Goal: Task Accomplishment & Management: Use online tool/utility

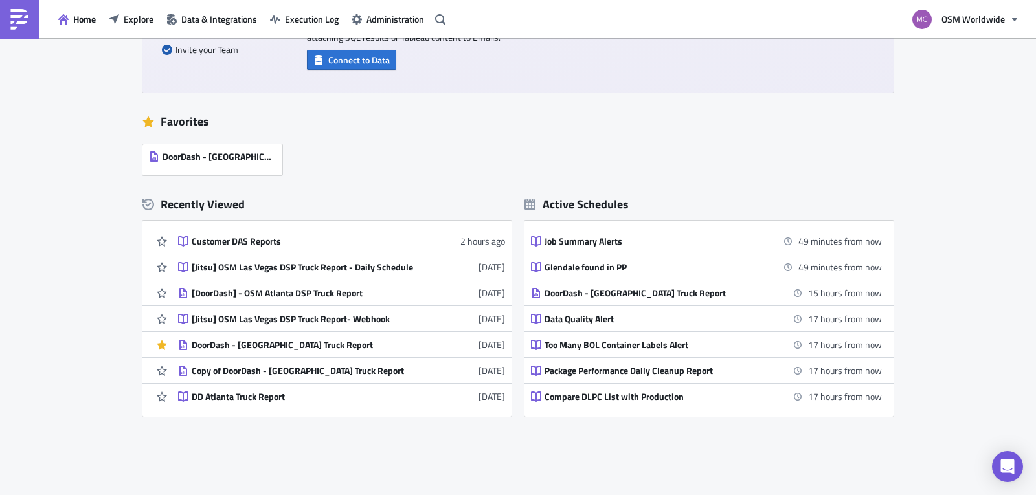
scroll to position [229, 0]
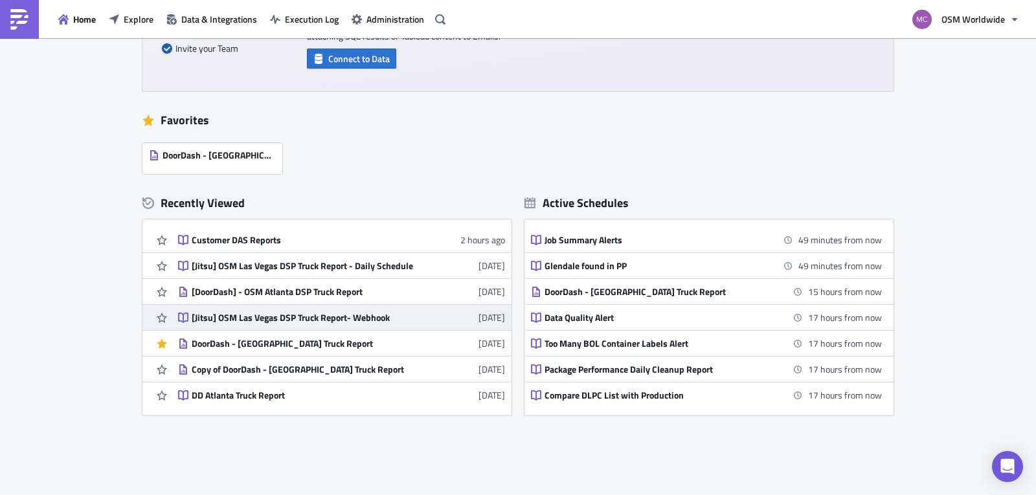
click at [317, 317] on div "[Jitsu] OSM Las Vegas DSP Truck Report- Webhook" at bounding box center [305, 318] width 227 height 12
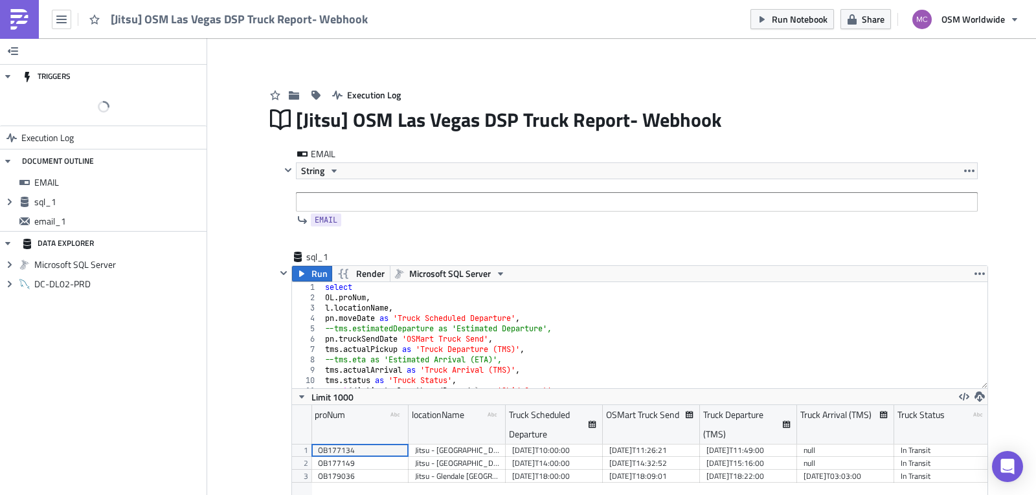
scroll to position [148, 695]
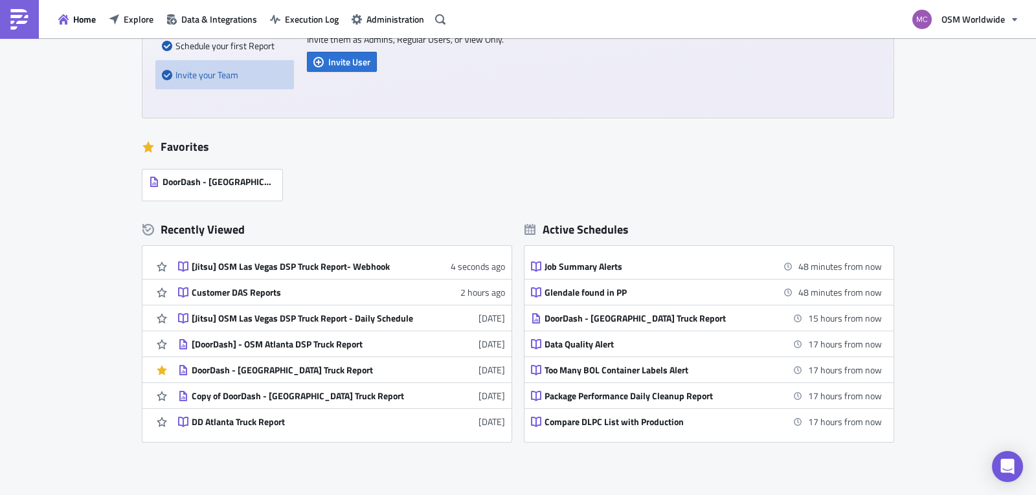
scroll to position [209, 0]
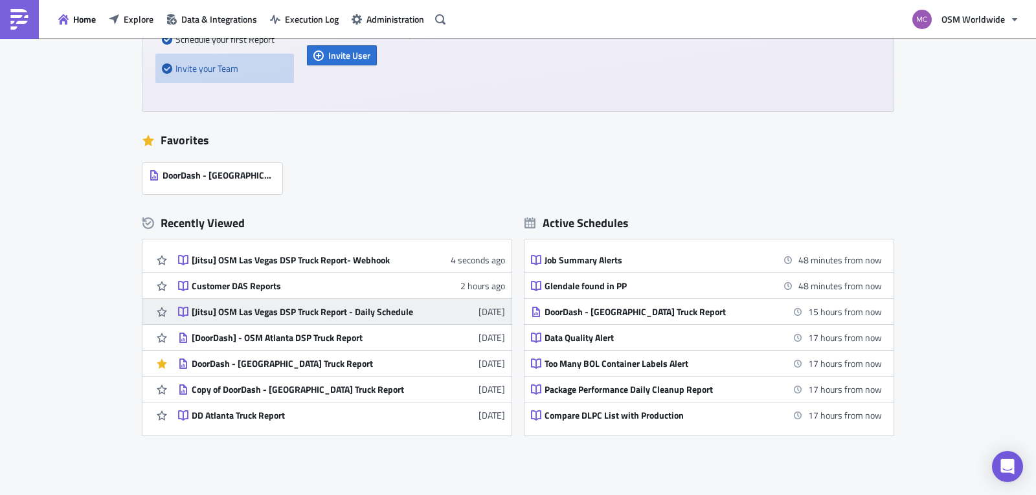
click at [343, 316] on div "[Jitsu] OSM Las Vegas DSP Truck Report - Daily Schedule" at bounding box center [305, 312] width 227 height 12
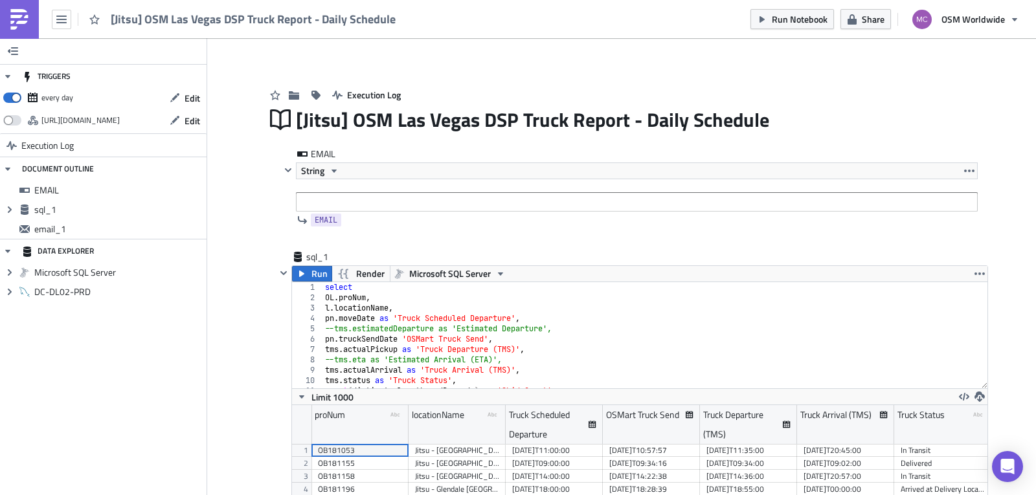
scroll to position [148, 695]
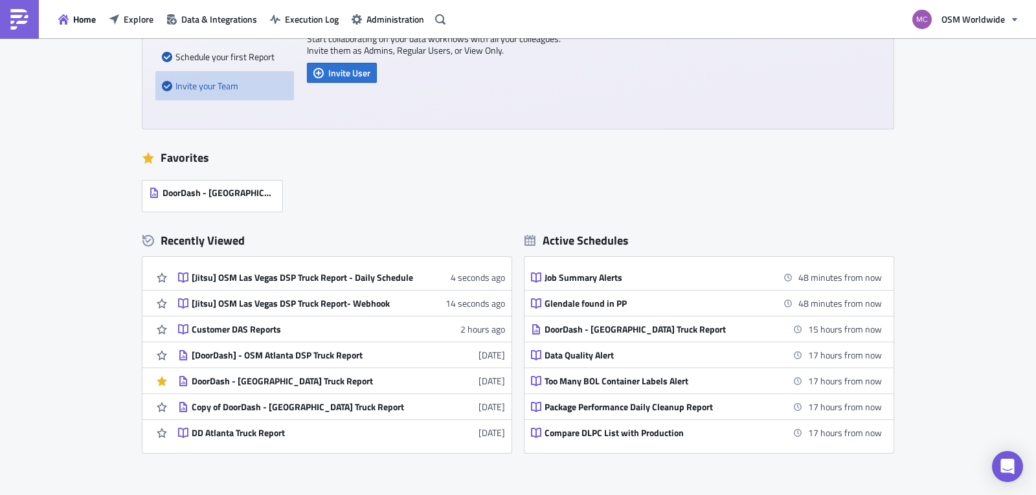
scroll to position [194, 0]
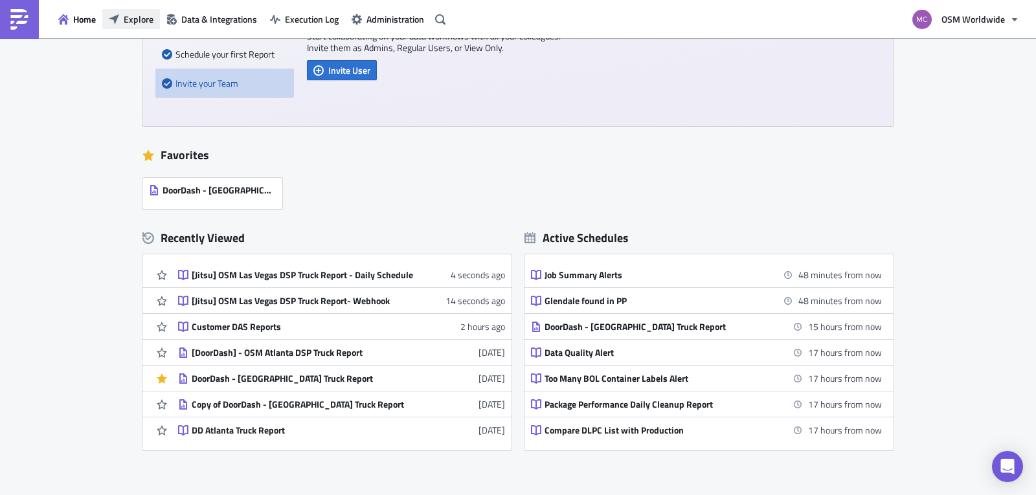
click at [133, 19] on span "Explore" at bounding box center [139, 19] width 30 height 14
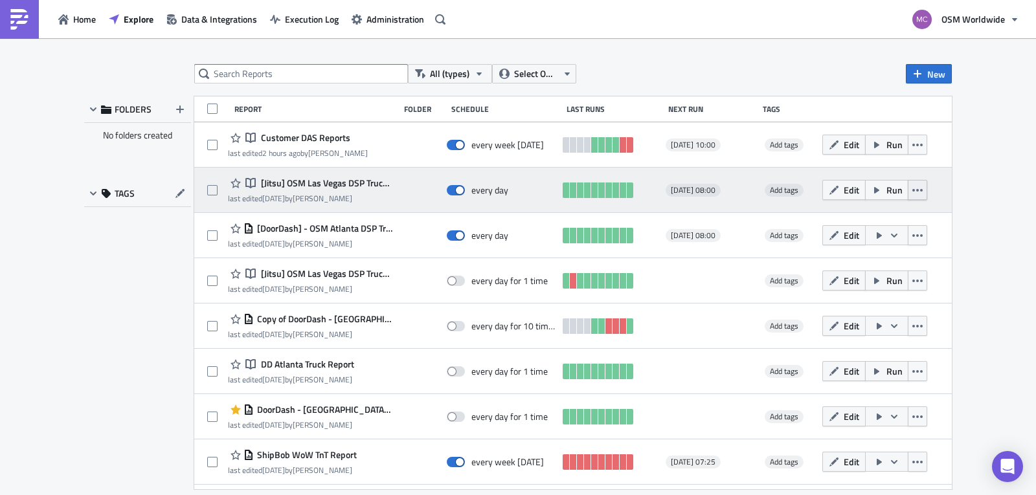
click at [914, 188] on icon "button" at bounding box center [917, 190] width 10 height 10
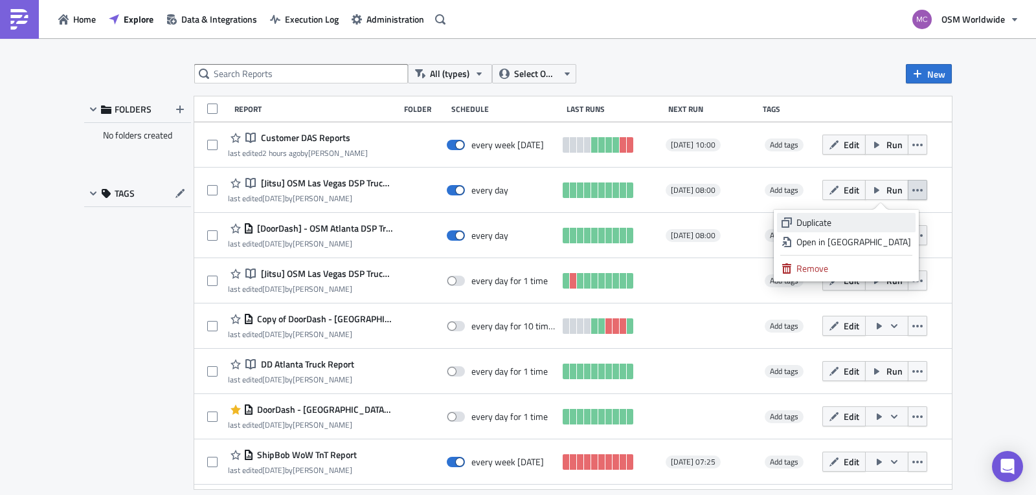
click at [872, 218] on div "Duplicate" at bounding box center [854, 222] width 115 height 13
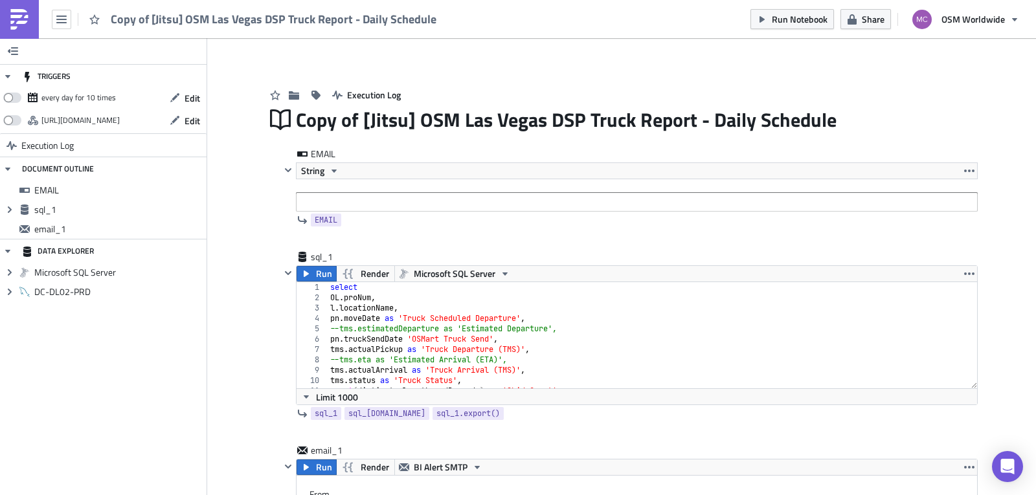
click at [152, 20] on span "Copy of [Jitsu] OSM Las Vegas DSP Truck Report - Daily Schedule" at bounding box center [274, 19] width 327 height 15
click at [166, 15] on span "Copy of [Jitsu] OSM Las Vegas DSP Truck Report - Daily Schedule" at bounding box center [274, 19] width 327 height 15
click at [355, 124] on div "Copy of [Jitsu] OSM Las Vegas DSP Truck Report - Daily Schedule" at bounding box center [637, 120] width 682 height 30
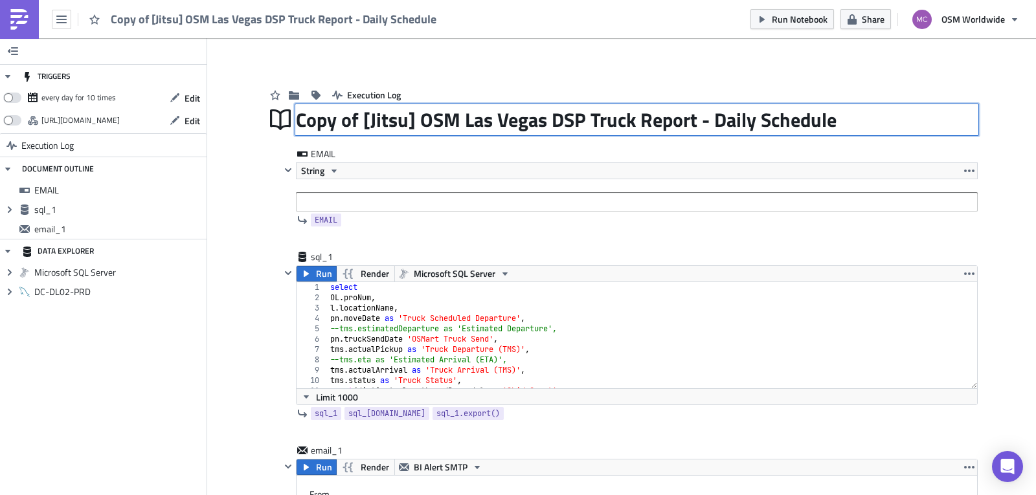
drag, startPoint x: 357, startPoint y: 124, endPoint x: 246, endPoint y: 117, distance: 110.9
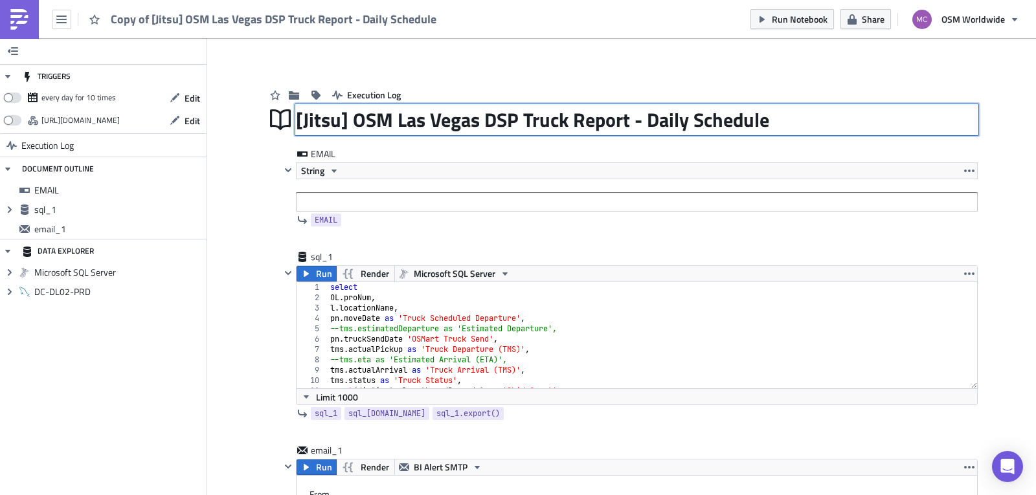
scroll to position [1, 0]
drag, startPoint x: 471, startPoint y: 122, endPoint x: 394, endPoint y: 119, distance: 77.1
click at [394, 119] on input "[Jitsu] OSM Las Vegas DSP Truck Report - Daily Schedule" at bounding box center [534, 119] width 477 height 27
type input "[Jitsu] OSM York DSP Truck Report - Daily Schedule"
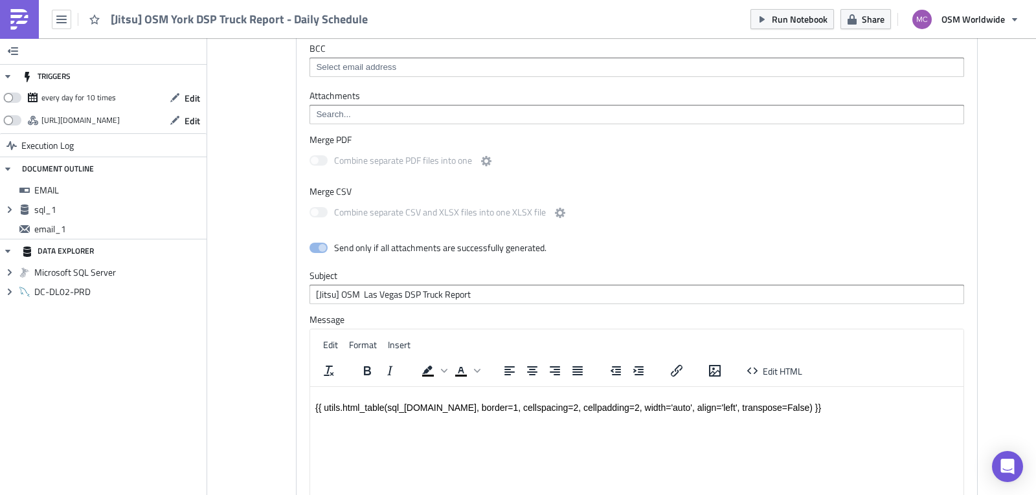
scroll to position [592, 0]
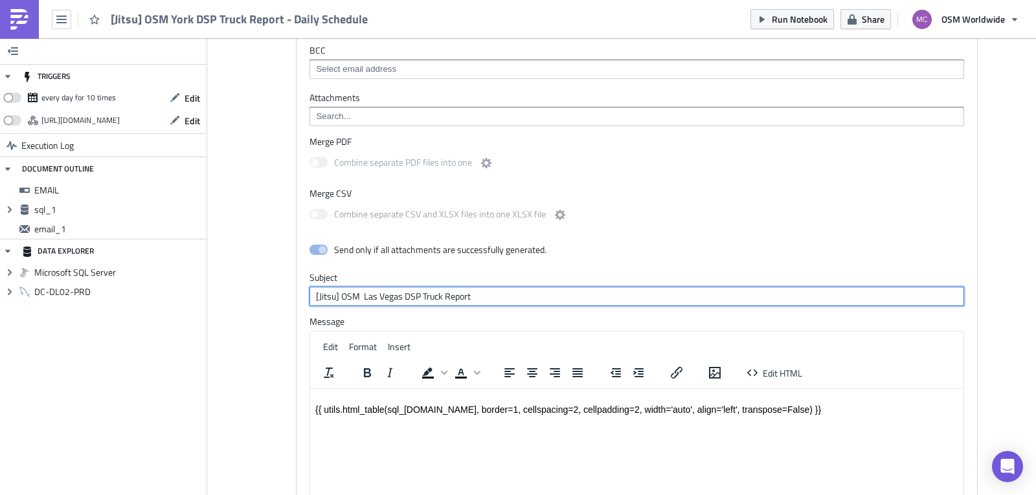
drag, startPoint x: 396, startPoint y: 282, endPoint x: 359, endPoint y: 281, distance: 36.9
click at [359, 287] on input "[Jitsu] OSM Las Vegas DSP Truck Report" at bounding box center [637, 296] width 655 height 19
click at [361, 287] on input "[Jitsu] OSM York DSP Truck Report" at bounding box center [637, 296] width 655 height 19
type input "[Jitsu] OSM York DSP Truck Report"
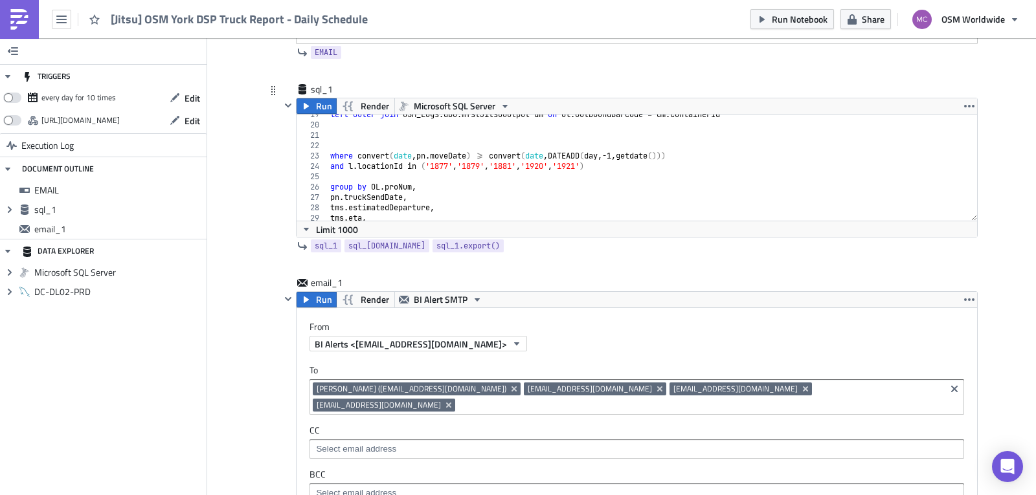
scroll to position [198, 0]
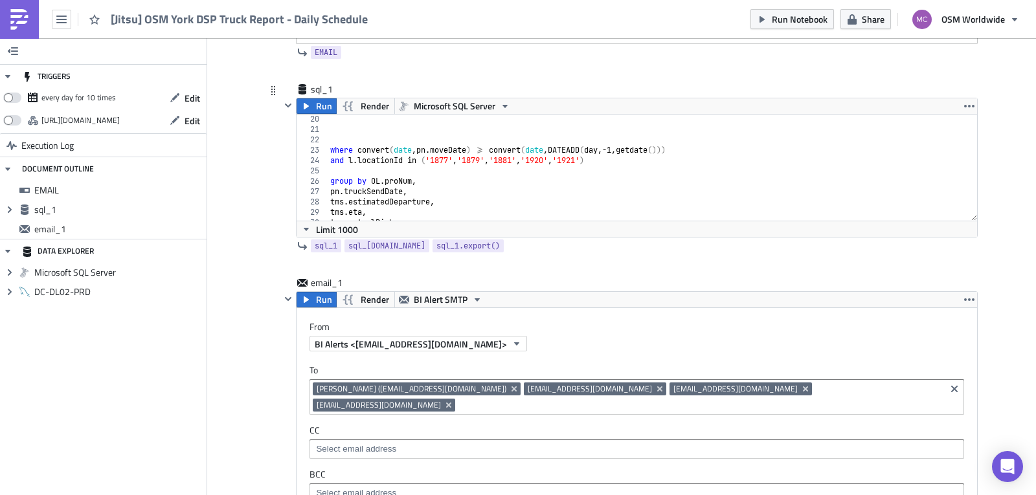
type textarea "and l.locationId in ('1877','1879','1881','1920','1921')"
drag, startPoint x: 579, startPoint y: 163, endPoint x: 427, endPoint y: 156, distance: 151.7
click at [427, 156] on div "where convert ( date , pn . moveDate ) >= convert ( date , DATEADD ( day , -1 ,…" at bounding box center [648, 177] width 640 height 127
drag, startPoint x: 493, startPoint y: 221, endPoint x: 506, endPoint y: 212, distance: 16.2
click at [493, 221] on div "Limit 1000" at bounding box center [637, 229] width 681 height 16
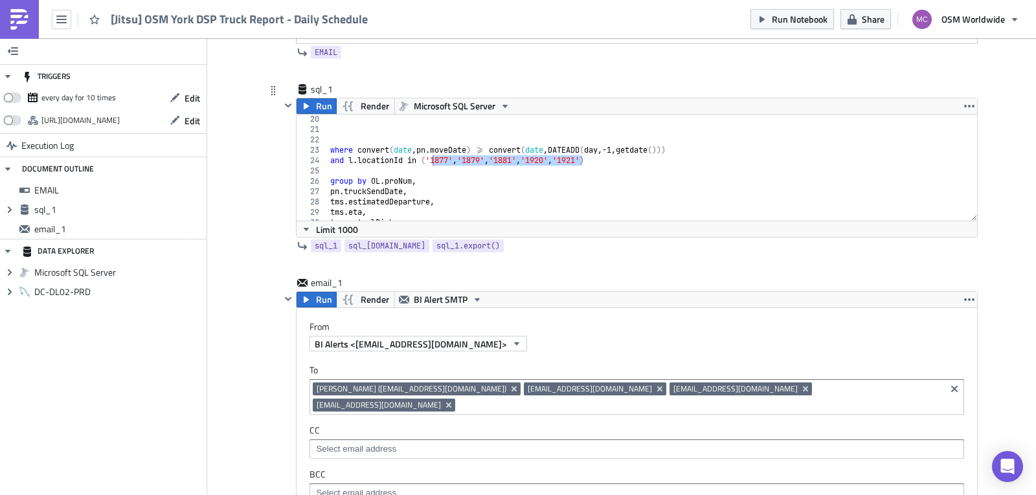
click at [560, 169] on div "where convert ( date , pn . moveDate ) >= convert ( date , DATEADD ( day , -1 ,…" at bounding box center [648, 177] width 640 height 127
drag, startPoint x: 578, startPoint y: 161, endPoint x: 429, endPoint y: 165, distance: 149.0
click at [429, 165] on div "where convert ( date , pn . moveDate ) >= convert ( date , DATEADD ( day , -1 ,…" at bounding box center [648, 177] width 640 height 127
paste textarea "80"
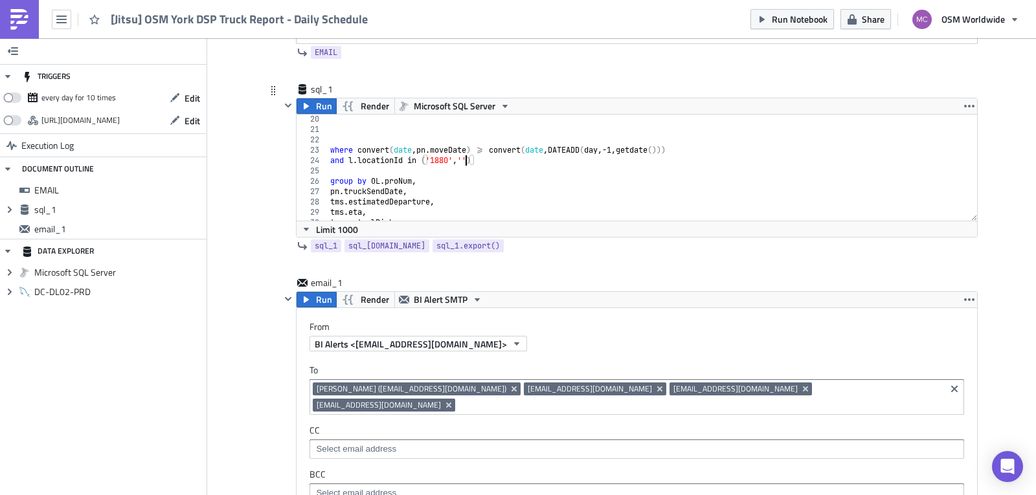
drag, startPoint x: 458, startPoint y: 160, endPoint x: 468, endPoint y: 163, distance: 9.4
click at [458, 160] on div "where convert ( date , pn . moveDate ) >= convert ( date , DATEADD ( day , -1 ,…" at bounding box center [648, 177] width 640 height 127
paste textarea "1883"
click at [485, 161] on div "where convert ( date , pn . moveDate ) >= convert ( date , DATEADD ( day , -1 ,…" at bounding box center [648, 177] width 640 height 127
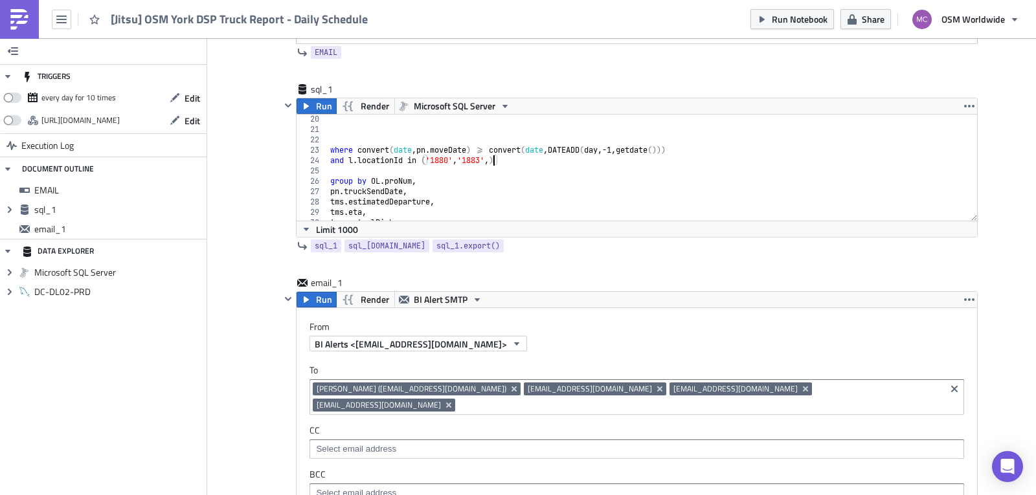
type textarea "and l.locationId in ('1880','1883',)"
click at [504, 175] on div "where convert ( date , pn . moveDate ) >= convert ( date , DATEADD ( day , -1 ,…" at bounding box center [648, 177] width 640 height 127
drag, startPoint x: 487, startPoint y: 159, endPoint x: 498, endPoint y: 164, distance: 12.2
click at [487, 159] on div "where convert ( date , pn . moveDate ) >= convert ( date , DATEADD ( day , -1 ,…" at bounding box center [648, 177] width 640 height 127
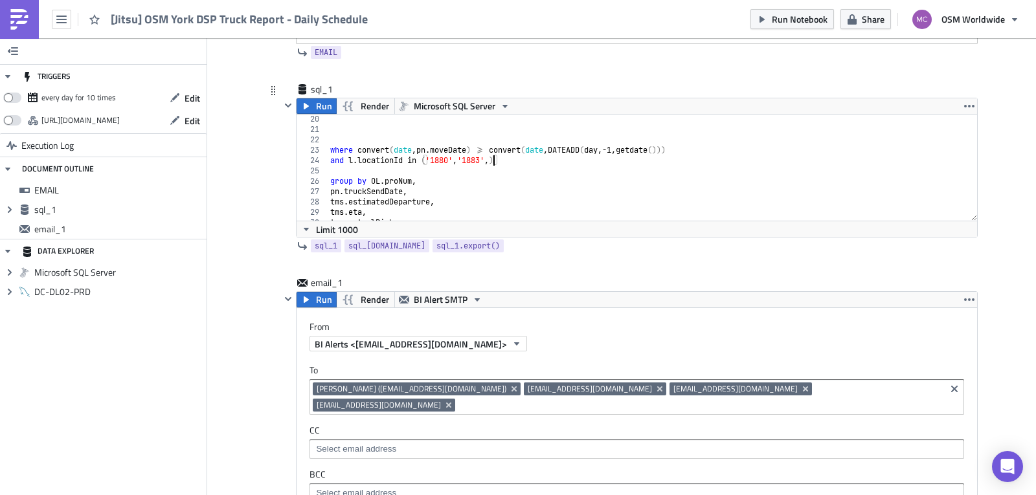
paste textarea "1874"
click at [489, 157] on div "where convert ( date , pn . moveDate ) >= convert ( date , DATEADD ( day , -1 ,…" at bounding box center [648, 177] width 640 height 127
click at [510, 159] on div "where convert ( date , pn . moveDate ) >= convert ( date , DATEADD ( day , -1 ,…" at bounding box center [648, 177] width 640 height 127
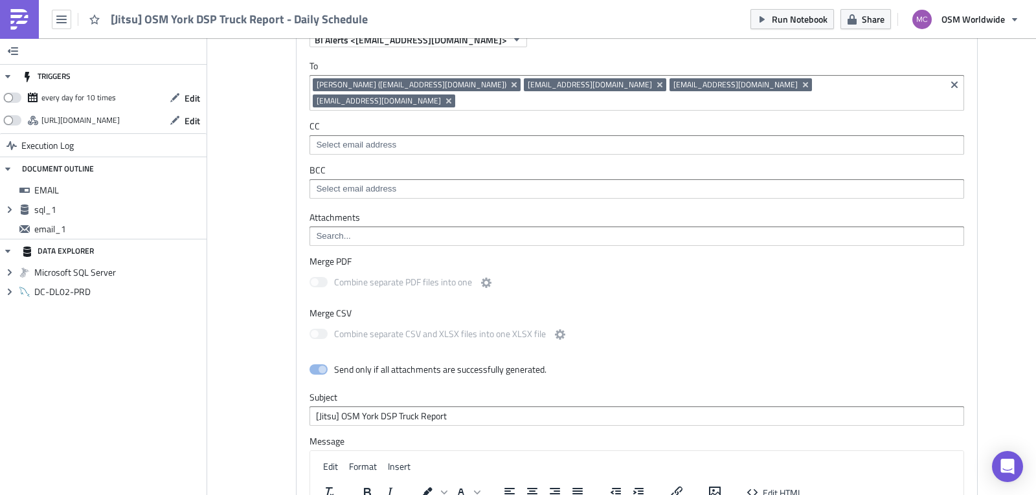
scroll to position [432, 0]
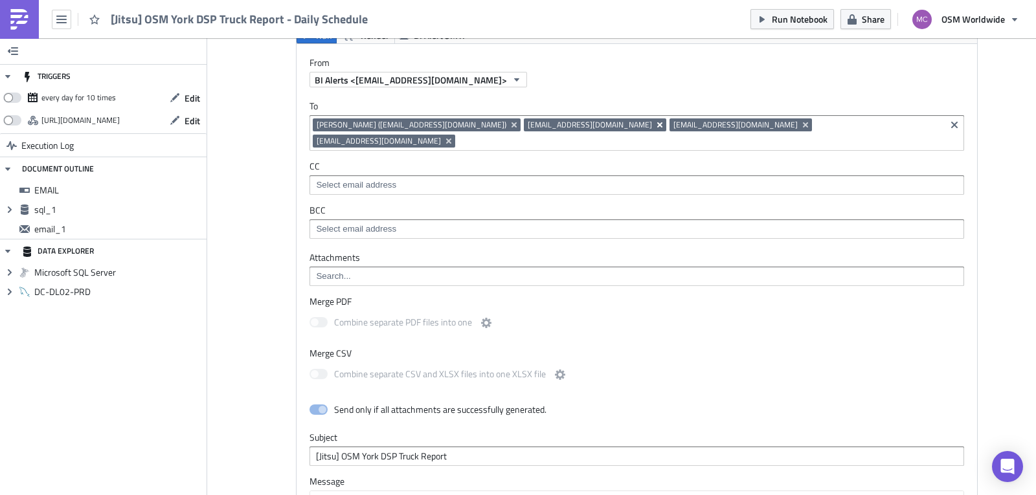
type textarea "and l.locationId in ('1880','1883','1874')"
click at [657, 126] on icon "Remove Tag" at bounding box center [659, 124] width 5 height 5
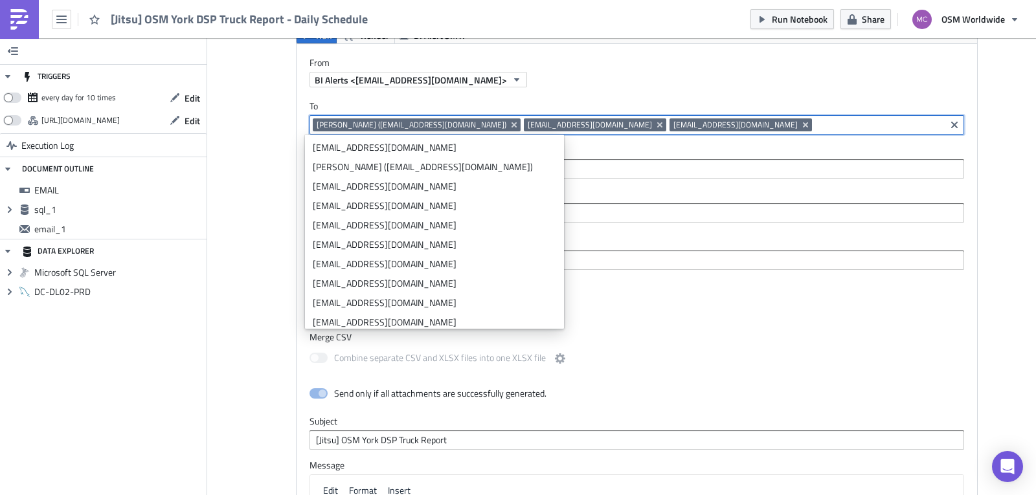
click at [815, 126] on input at bounding box center [878, 125] width 127 height 13
paste input "[EMAIL_ADDRESS][DOMAIN_NAME]"
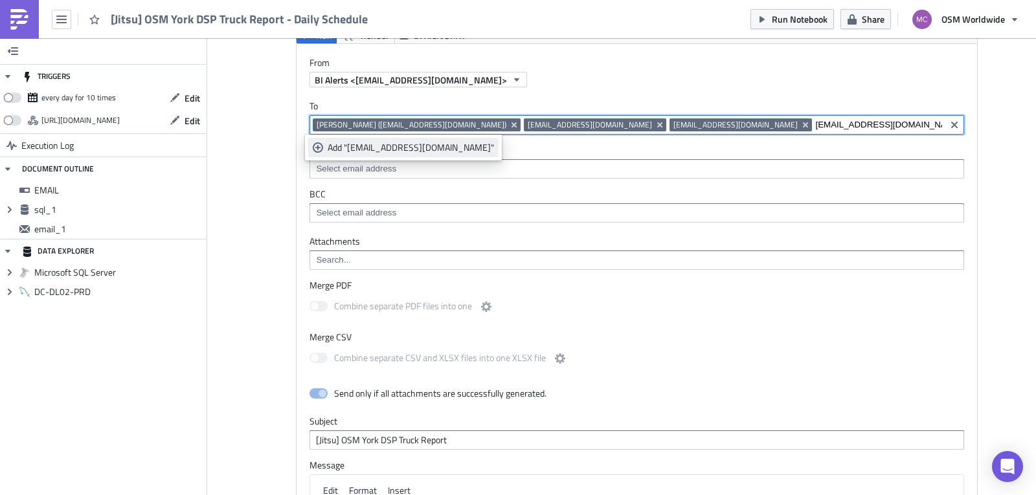
type input "[EMAIL_ADDRESS][DOMAIN_NAME]"
click at [427, 146] on div "Add "mpratt@osmworldwide.com"" at bounding box center [411, 147] width 166 height 13
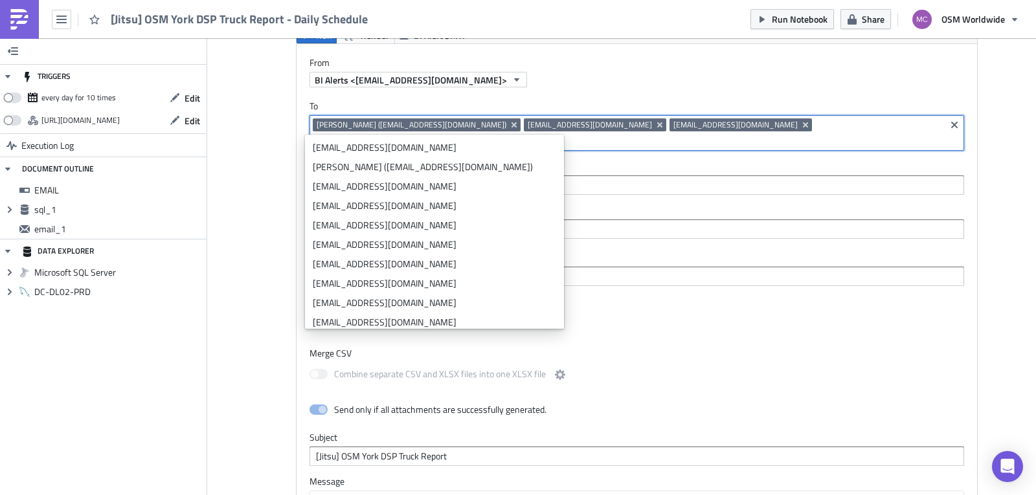
click at [767, 205] on label "BCC" at bounding box center [637, 211] width 655 height 12
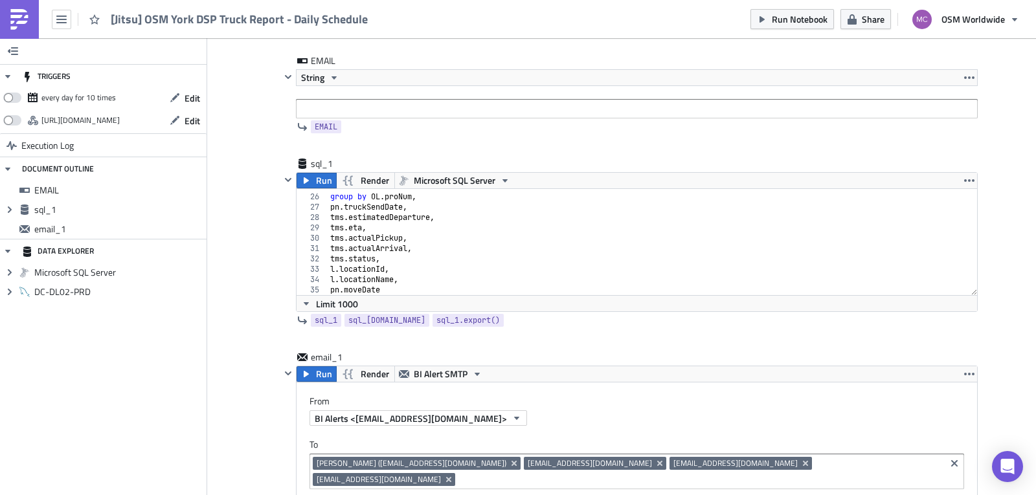
scroll to position [0, 0]
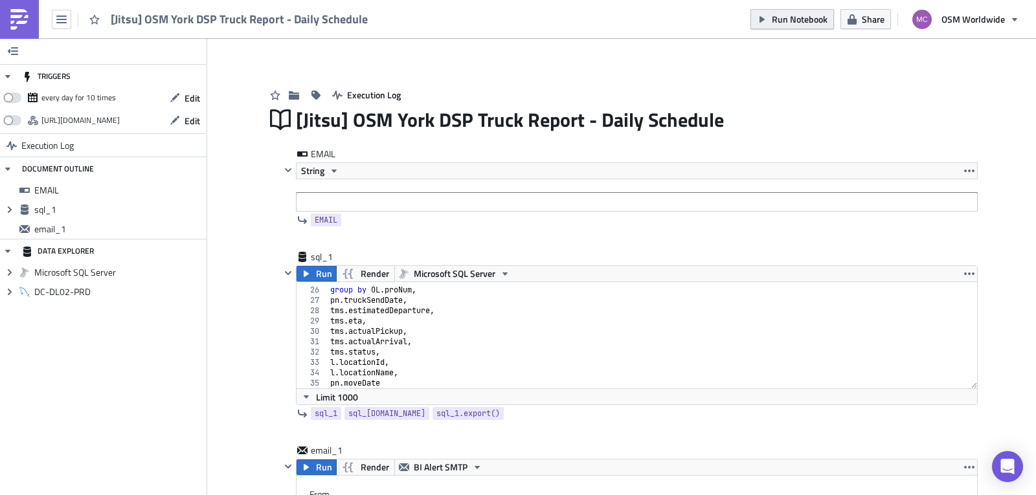
click at [797, 21] on span "Run Notebook" at bounding box center [800, 19] width 56 height 14
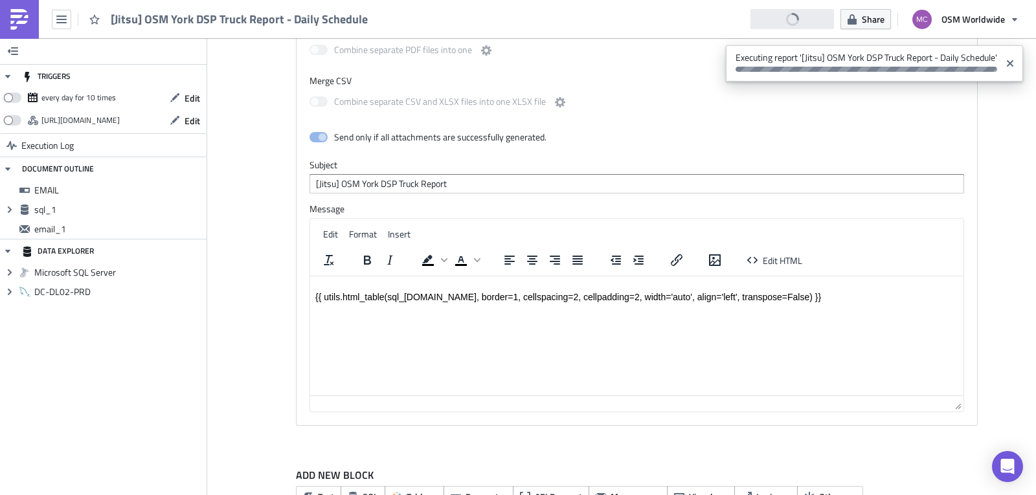
scroll to position [728, 0]
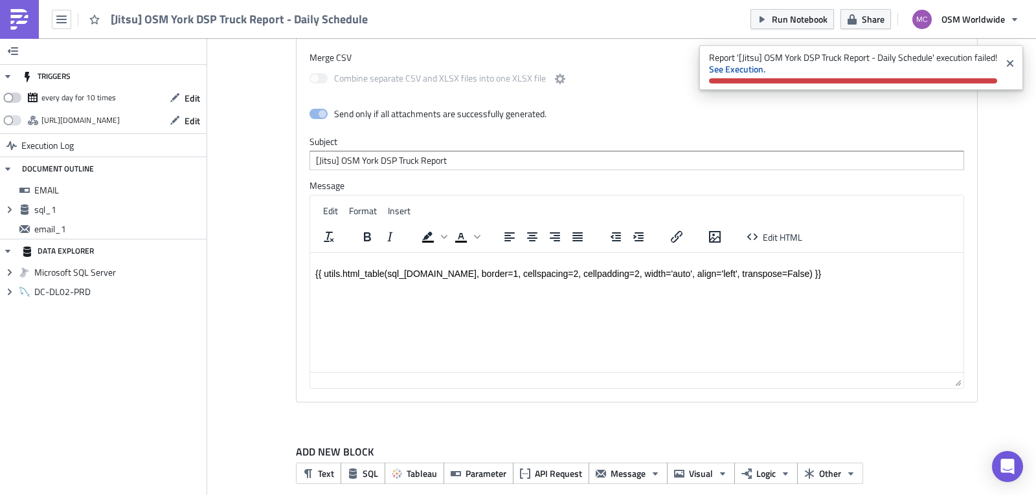
click at [12, 100] on span at bounding box center [12, 98] width 18 height 10
click at [12, 98] on input "checkbox" at bounding box center [10, 94] width 8 height 8
checkbox input "true"
click at [188, 100] on span "Edit" at bounding box center [193, 98] width 16 height 14
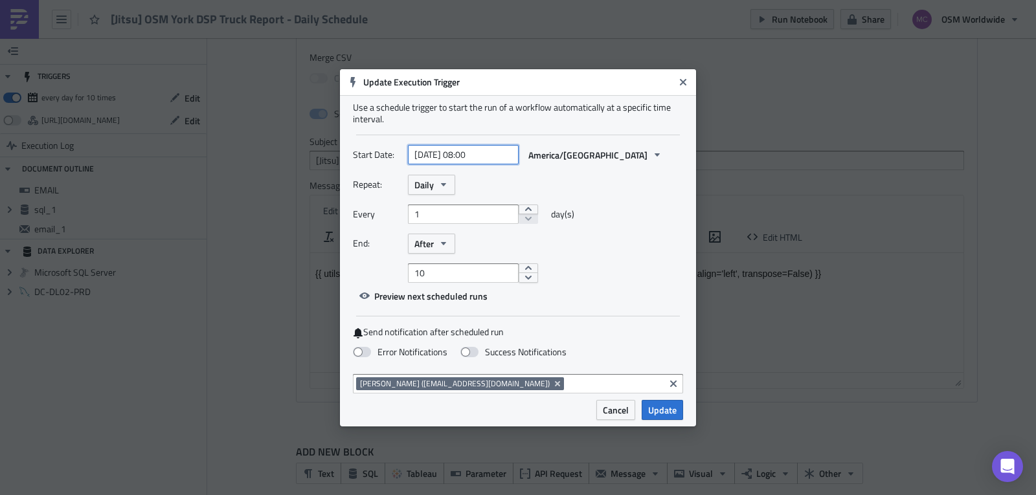
select select "8"
select select "2025"
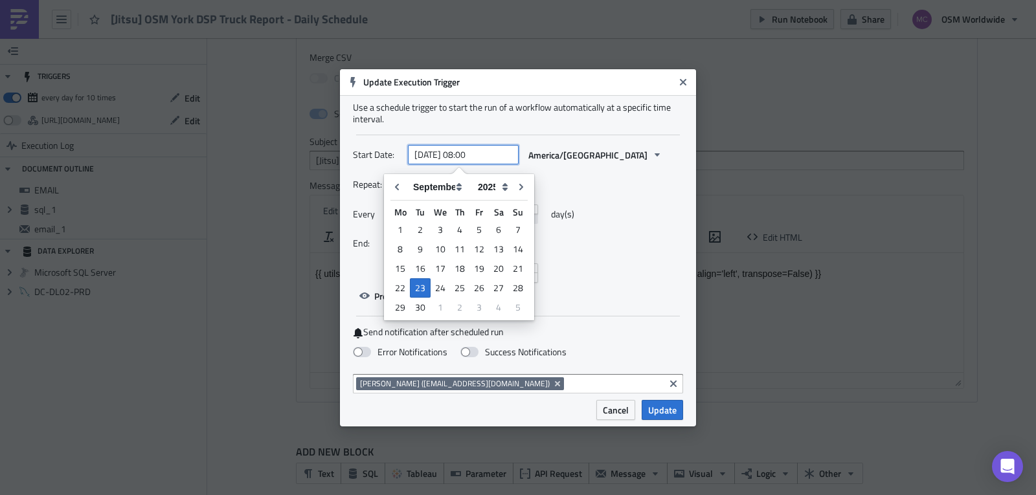
click at [472, 154] on input "2025-09-23 08:00" at bounding box center [463, 154] width 111 height 19
type input "2025-09-23 06:00"
click at [592, 183] on div "Repeat: Daily" at bounding box center [518, 185] width 330 height 20
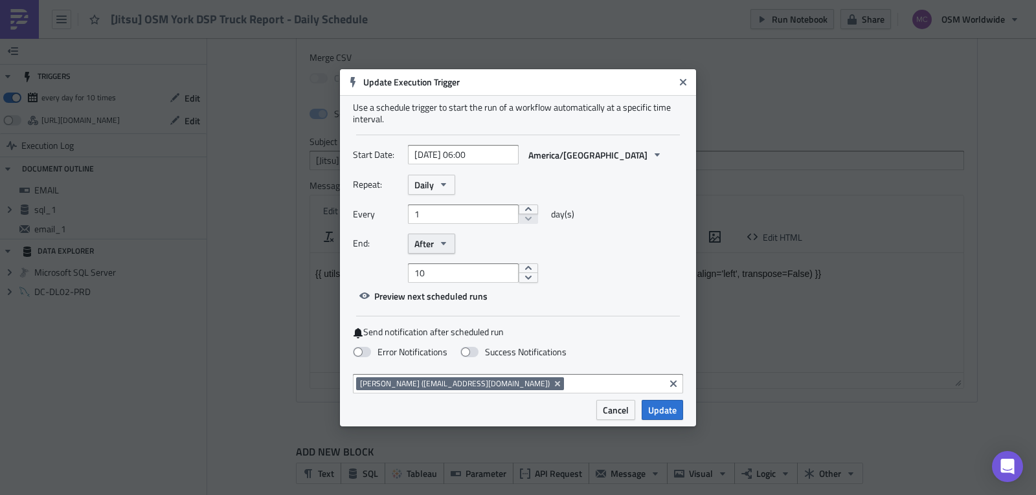
click at [446, 245] on icon "button" at bounding box center [443, 243] width 10 height 10
click at [438, 272] on div "Never" at bounding box center [469, 266] width 107 height 13
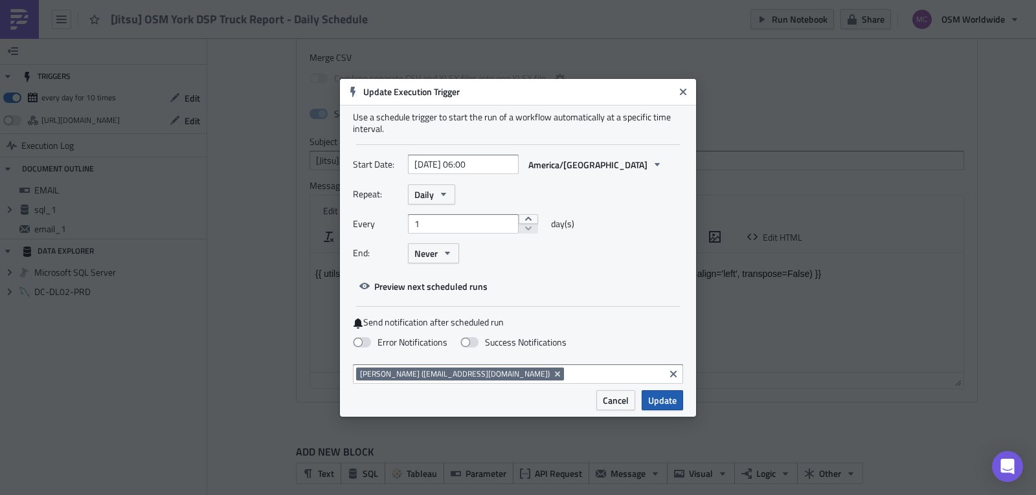
click at [666, 398] on span "Update" at bounding box center [662, 401] width 28 height 14
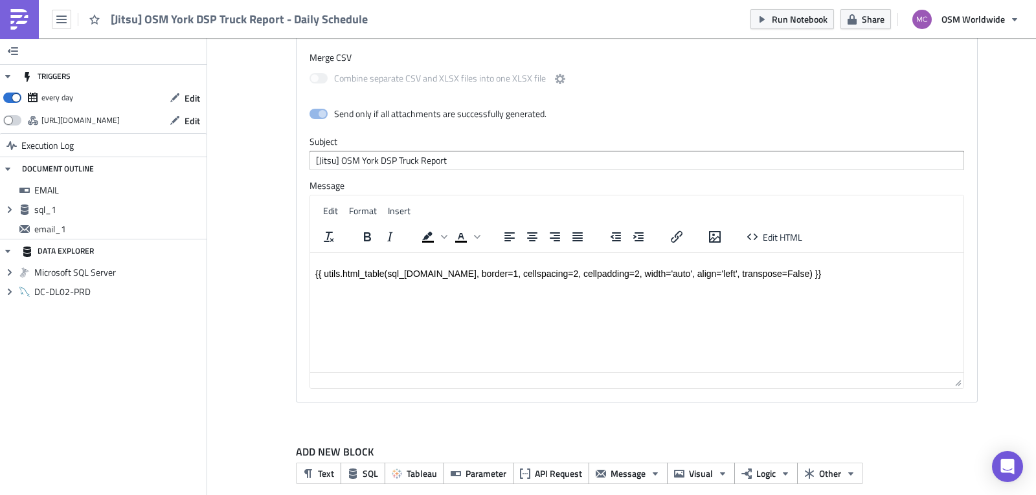
click at [10, 120] on span at bounding box center [12, 120] width 18 height 10
click at [10, 120] on input "checkbox" at bounding box center [10, 117] width 8 height 8
checkbox input "true"
click at [178, 121] on icon "button" at bounding box center [175, 120] width 10 height 10
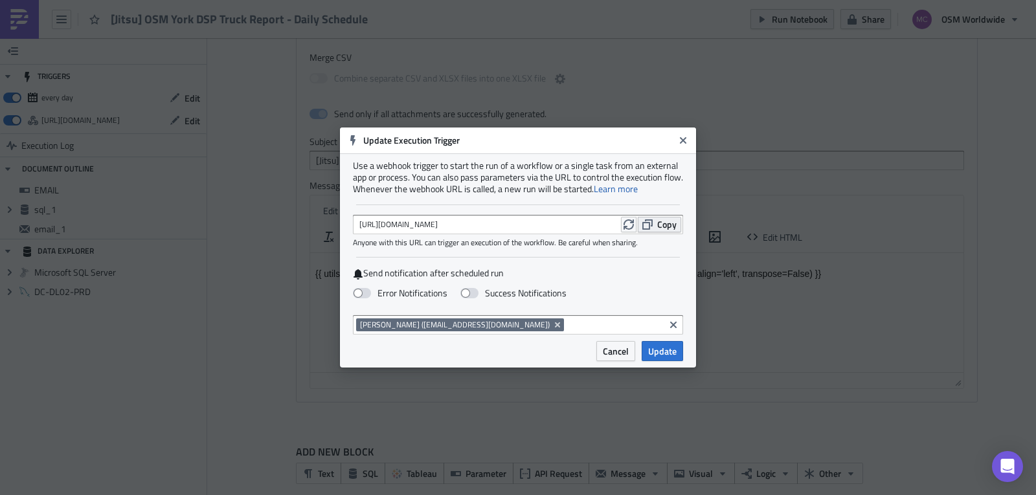
click at [662, 229] on span "Copy" at bounding box center [666, 225] width 19 height 14
click at [683, 141] on icon "Close" at bounding box center [683, 140] width 6 height 6
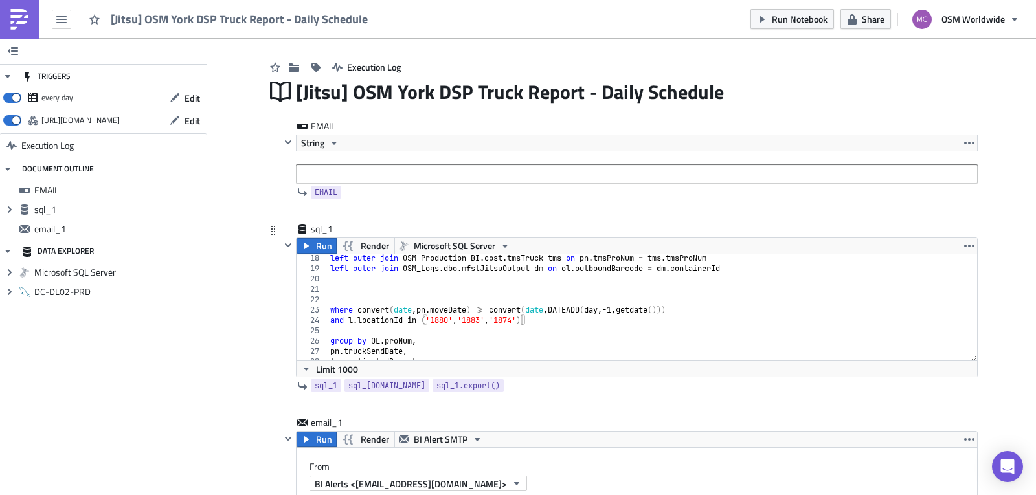
scroll to position [181, 0]
type textarea "group by OL.proNum,"
click at [696, 334] on div "left outer join OSM_Production_BI . cost . tmsTruck tms on pn . tmsProNum = tms…" at bounding box center [648, 313] width 640 height 127
click at [489, 342] on div "left outer join OSM_Production_BI . cost . tmsTruck tms on pn . tmsProNum = tms…" at bounding box center [648, 313] width 640 height 127
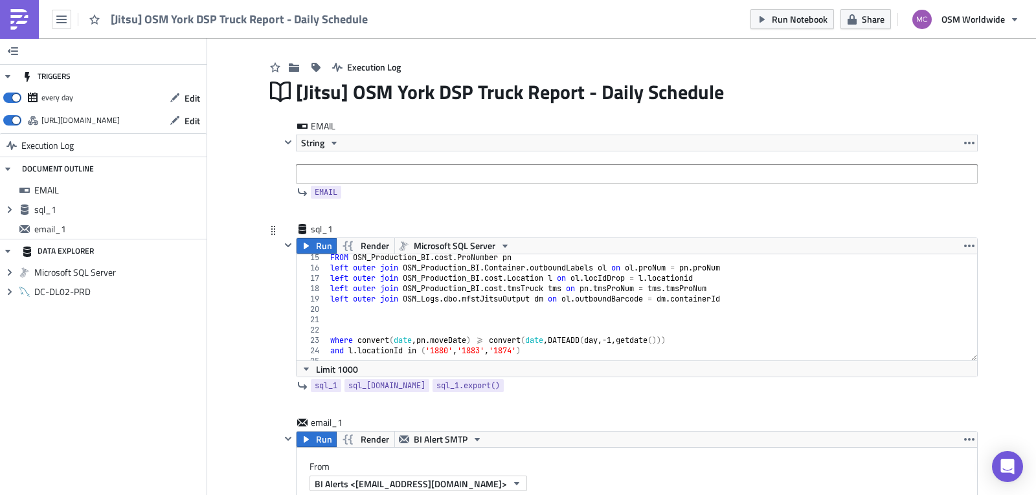
scroll to position [200, 0]
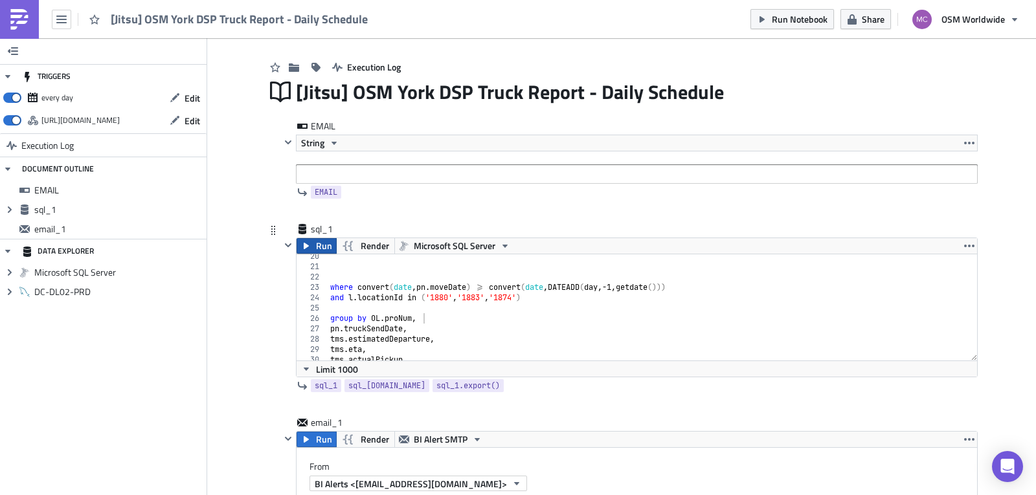
click at [316, 242] on span "Run" at bounding box center [324, 246] width 16 height 16
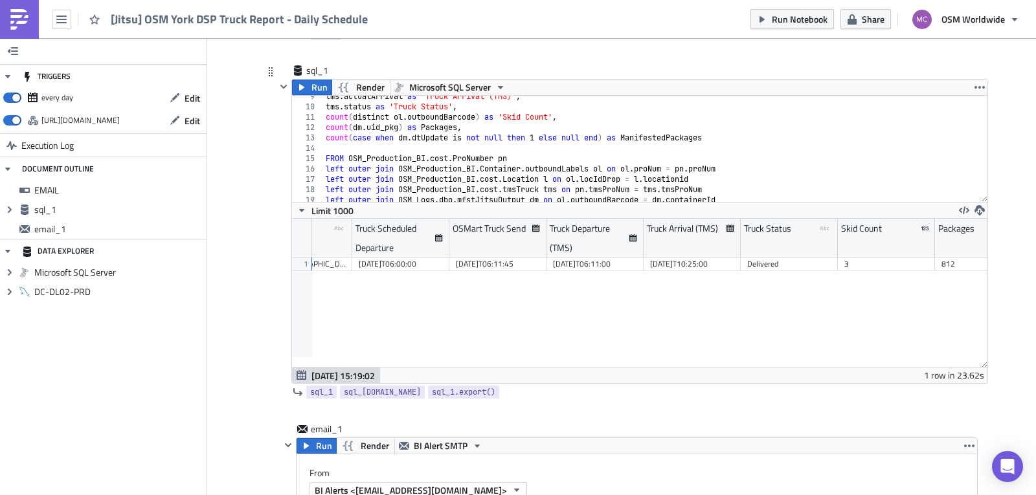
scroll to position [0, 64]
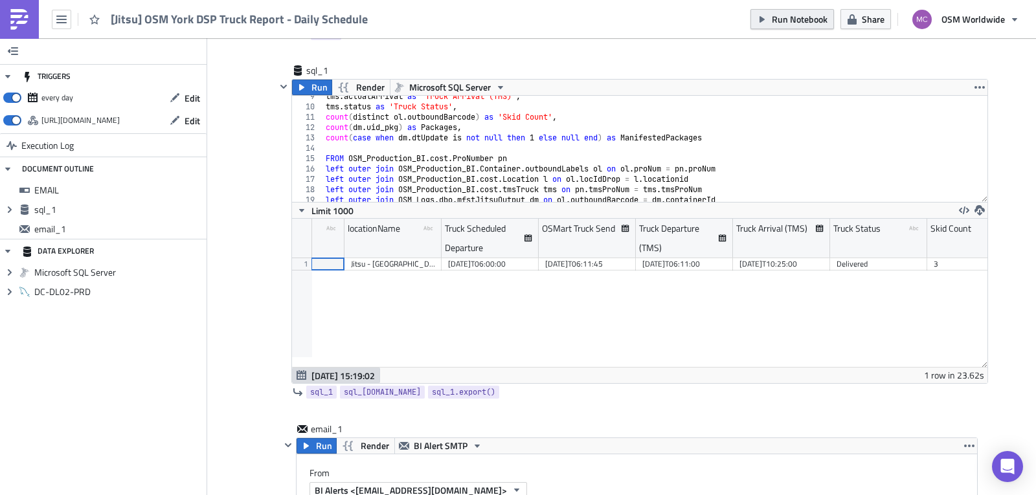
click at [800, 16] on span "Run Notebook" at bounding box center [800, 19] width 56 height 14
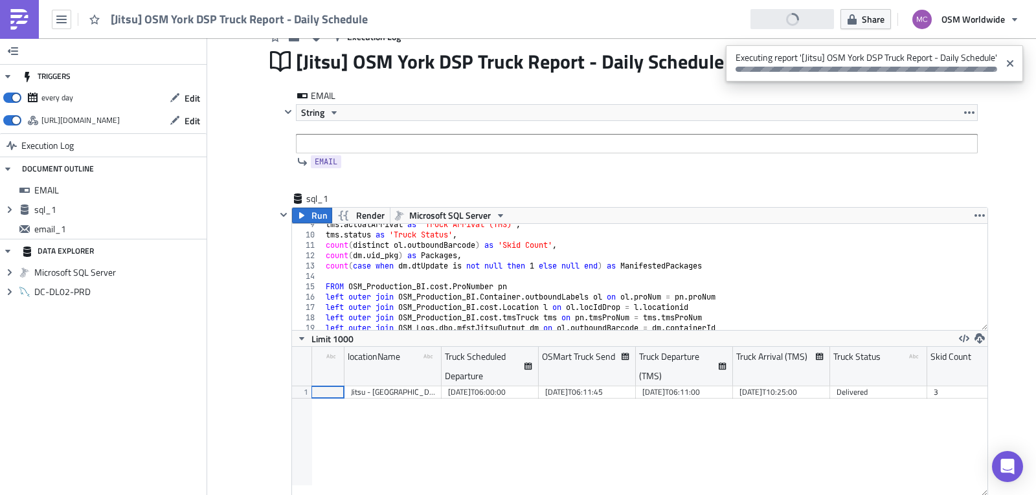
scroll to position [0, 0]
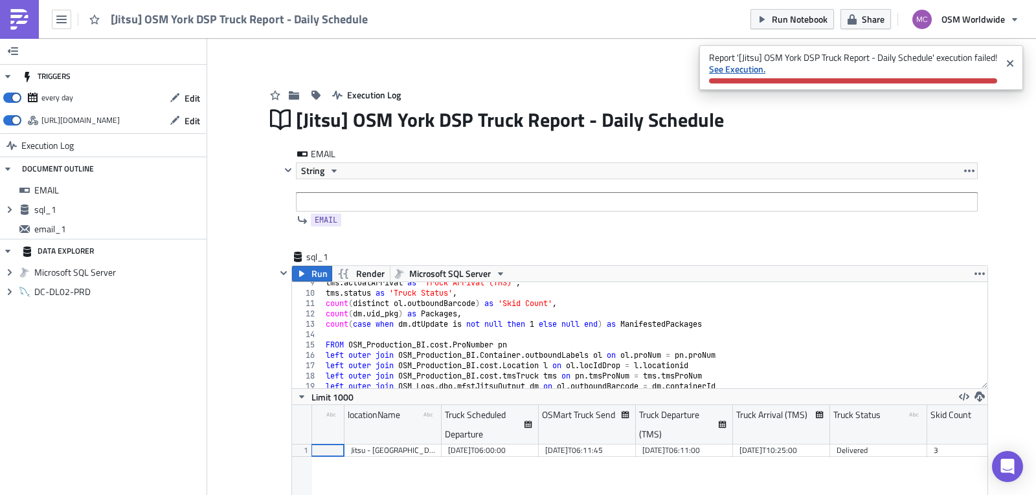
click at [765, 71] on strong "See Execution." at bounding box center [737, 69] width 56 height 14
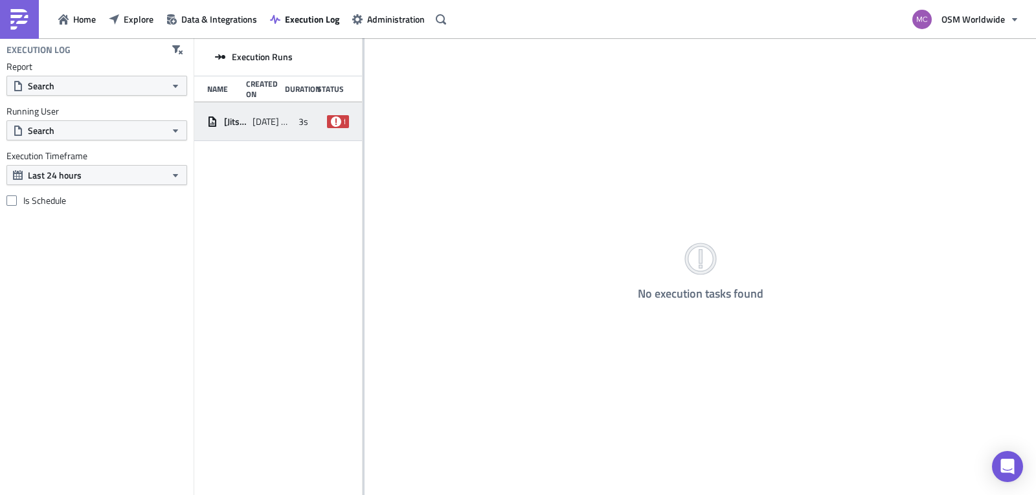
click at [271, 125] on span "2025-09-23 15:17" at bounding box center [272, 122] width 39 height 12
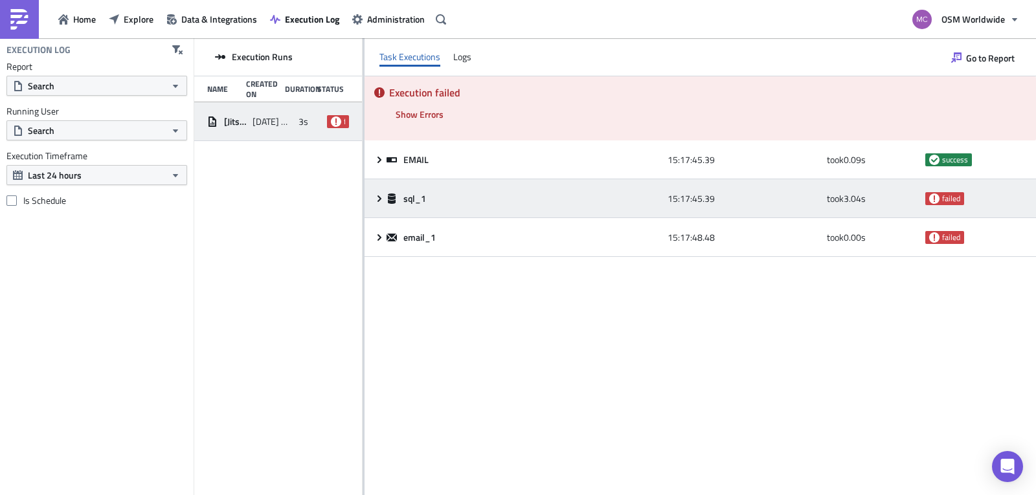
click at [379, 201] on icon at bounding box center [379, 199] width 10 height 10
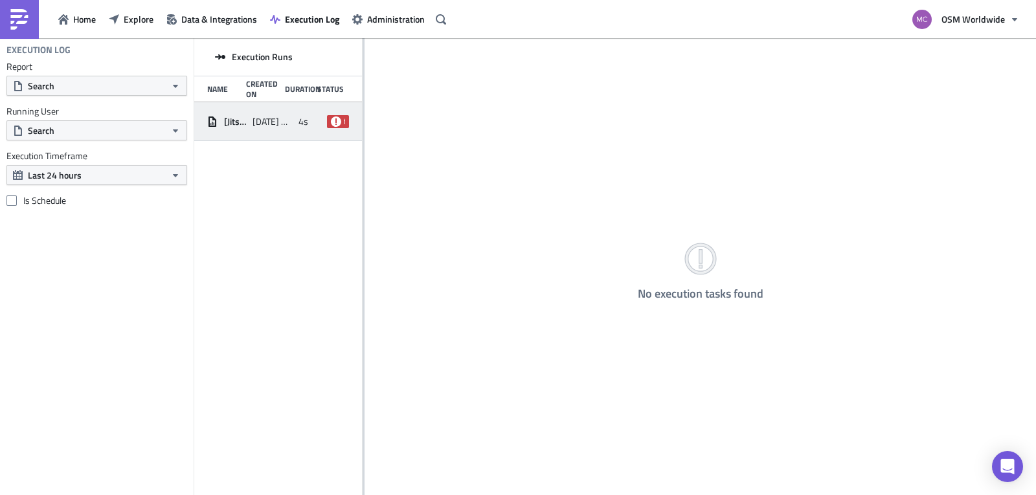
click at [232, 125] on span "[Jitsu] OSM York DSP Truck Report - Daily Schedule" at bounding box center [235, 122] width 22 height 12
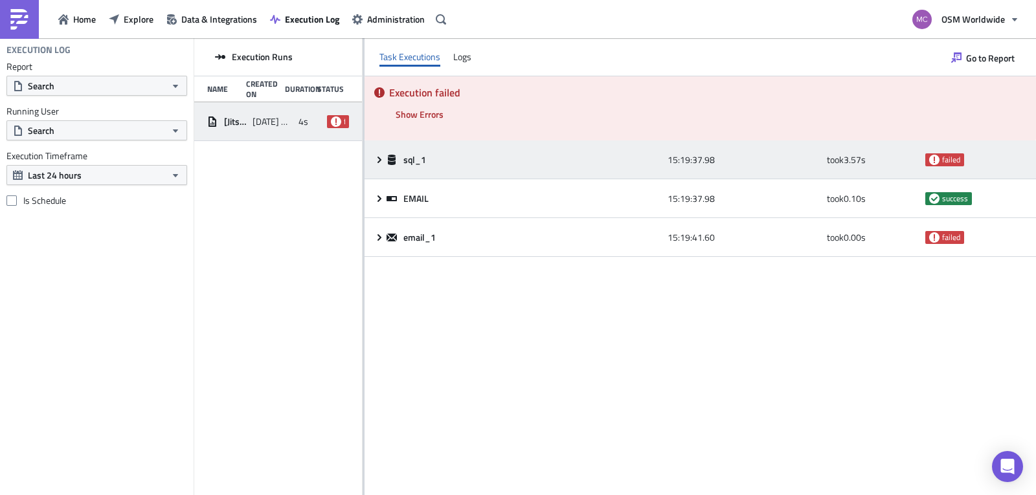
click at [482, 163] on div "sql_1" at bounding box center [524, 160] width 275 height 12
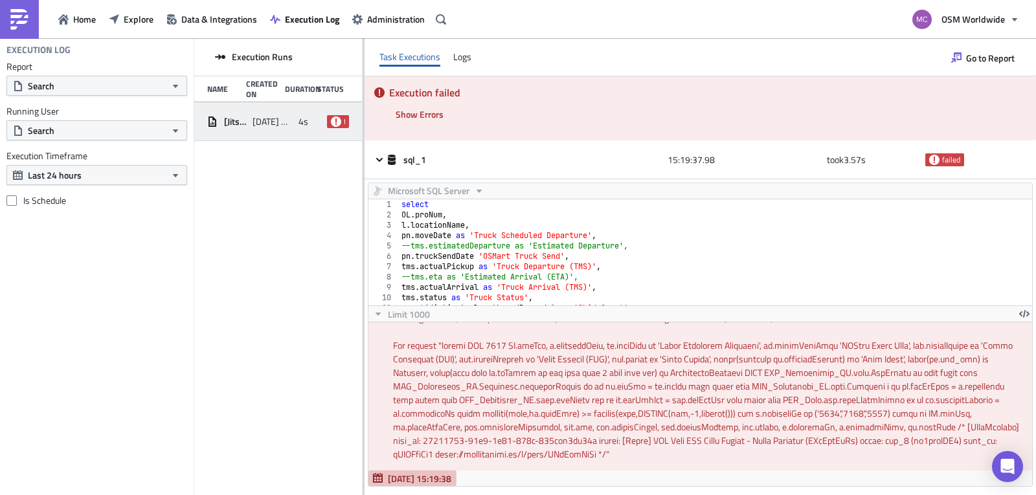
type textarea "pn.truckSendDate 'OSMart Truck Send',"
click at [680, 259] on div "select OL . proNum , l . locationName , pn . moveDate as 'Truck Scheduled Depar…" at bounding box center [711, 262] width 624 height 127
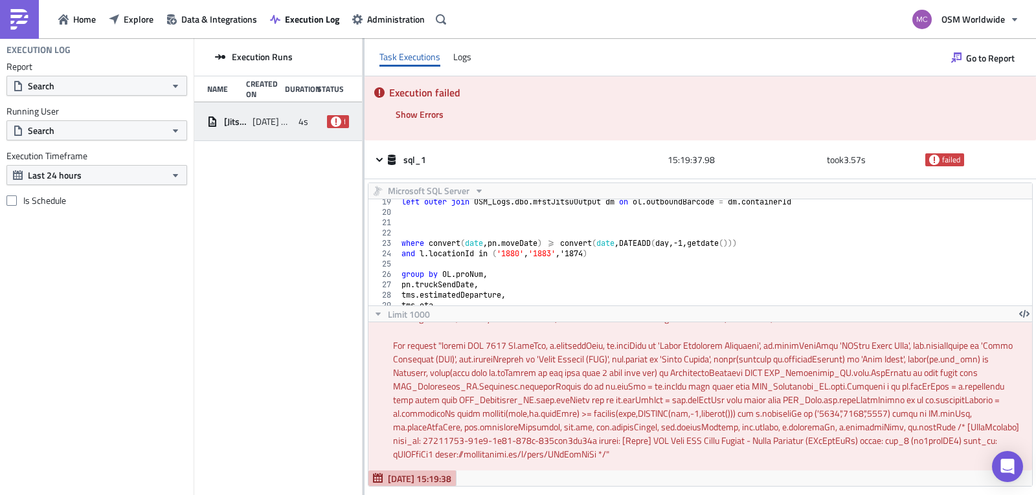
scroll to position [189, 0]
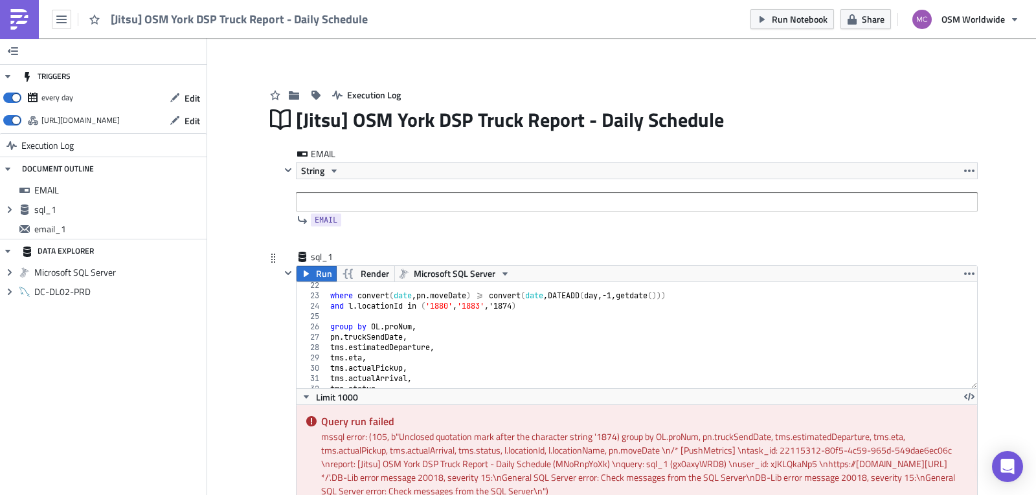
scroll to position [214, 0]
click at [512, 311] on div "where convert ( date , pn . moveDate ) >= convert ( date , DATEADD ( day , -1 ,…" at bounding box center [648, 338] width 640 height 127
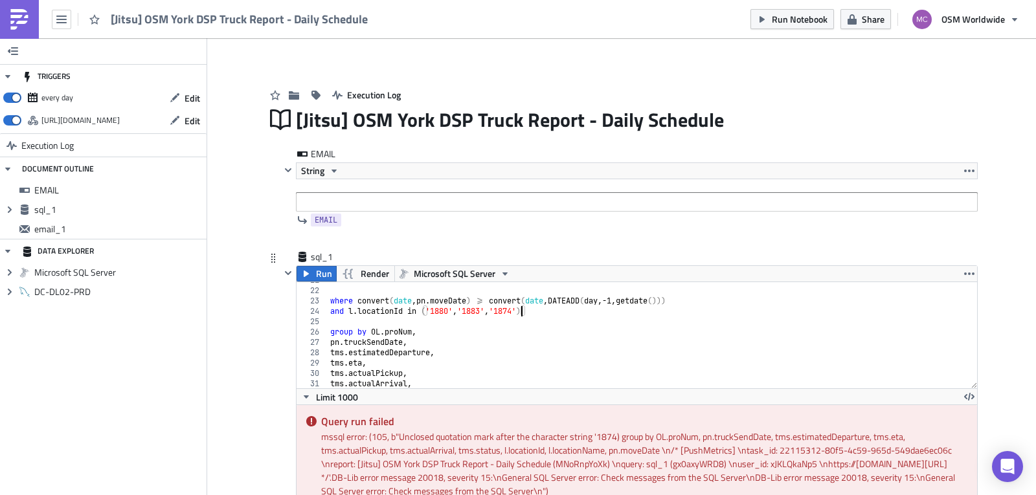
scroll to position [0, 16]
click at [584, 315] on div "where convert ( date , pn . moveDate ) >= convert ( date , DATEADD ( day , -1 ,…" at bounding box center [648, 338] width 640 height 127
type textarea "and l.locationId in ('1880','1883','1874')"
drag, startPoint x: 306, startPoint y: 277, endPoint x: 443, endPoint y: 256, distance: 138.3
click at [306, 277] on icon "button" at bounding box center [306, 274] width 10 height 10
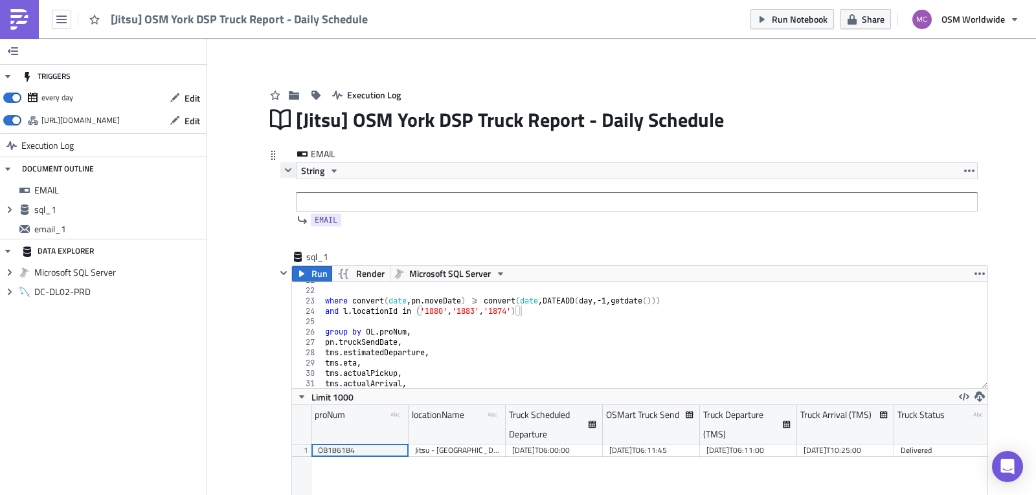
scroll to position [148, 695]
click at [283, 172] on icon "button" at bounding box center [288, 170] width 10 height 10
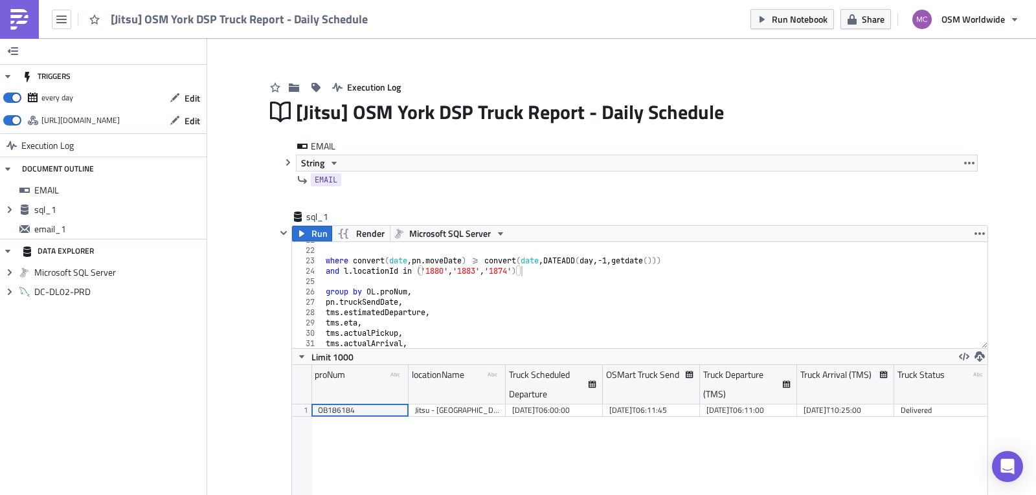
scroll to position [0, 0]
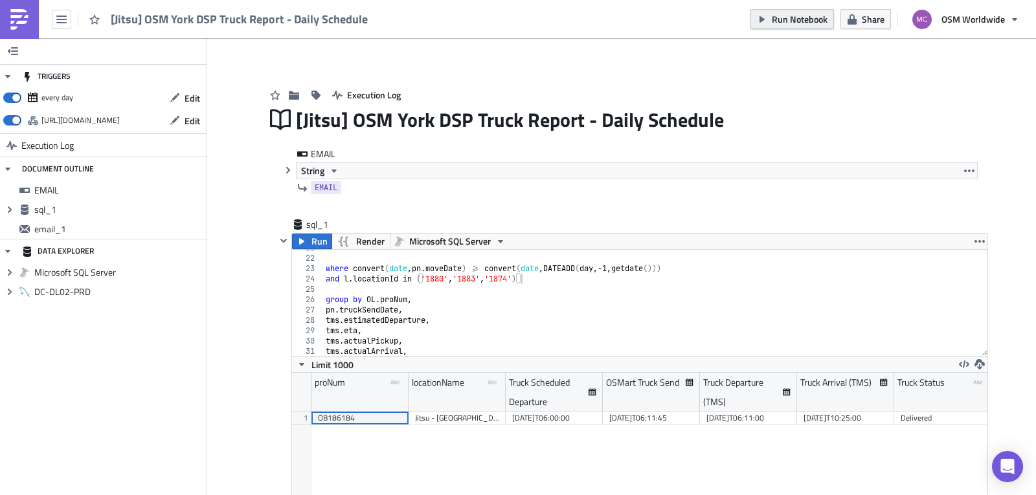
click at [781, 16] on span "Run Notebook" at bounding box center [800, 19] width 56 height 14
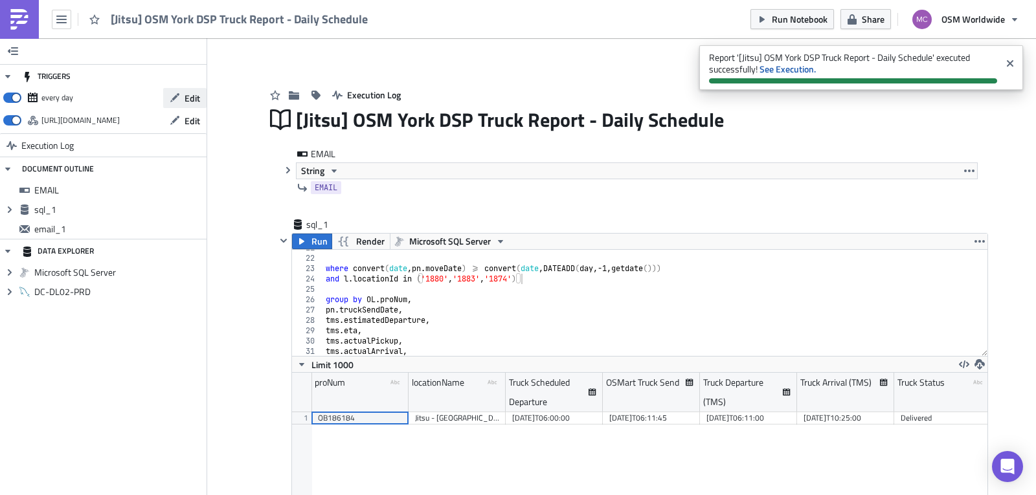
click at [188, 104] on span "Edit" at bounding box center [193, 98] width 16 height 14
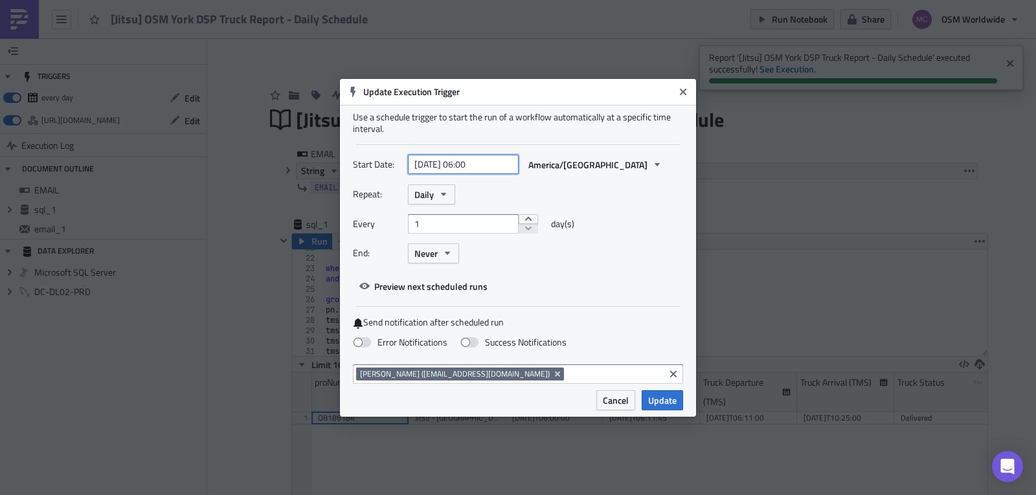
select select "8"
select select "2025"
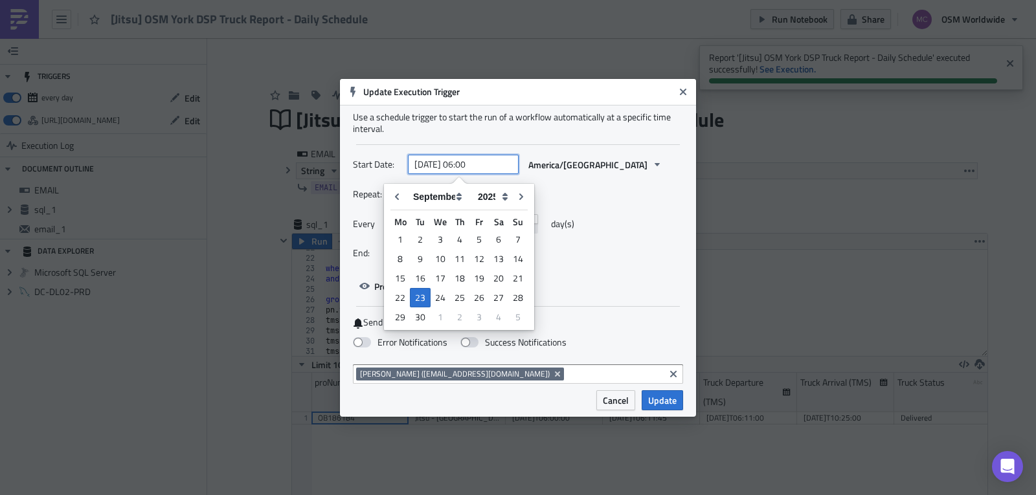
drag, startPoint x: 473, startPoint y: 163, endPoint x: 481, endPoint y: 163, distance: 7.1
click at [481, 163] on input "2025-09-23 06:00" at bounding box center [463, 164] width 111 height 19
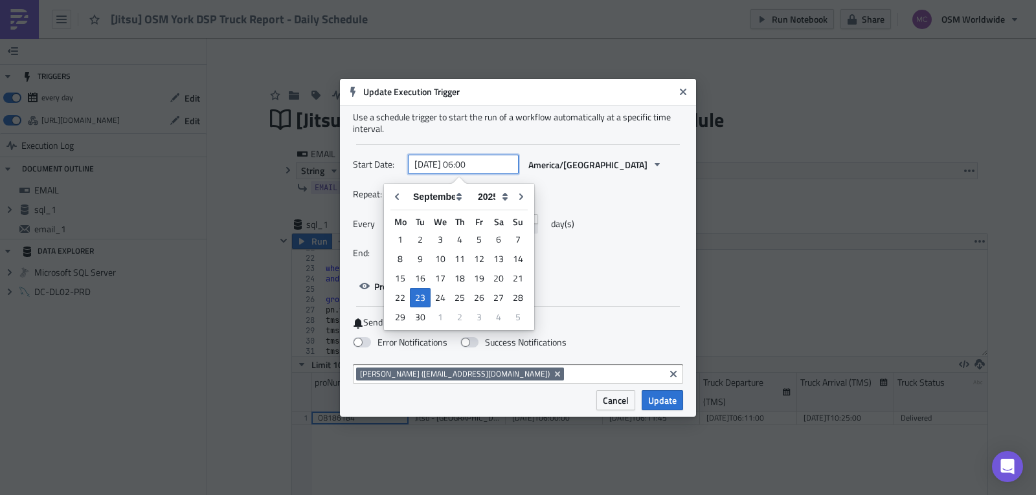
click at [475, 164] on input "2025-09-23 06:00" at bounding box center [463, 164] width 111 height 19
click at [483, 167] on input "2025-09-23 06:00" at bounding box center [463, 164] width 111 height 19
click at [475, 163] on input "2025-09-23 06:00" at bounding box center [463, 164] width 111 height 19
type input "2025-09-23 07:00"
click at [674, 398] on span "Update" at bounding box center [662, 401] width 28 height 14
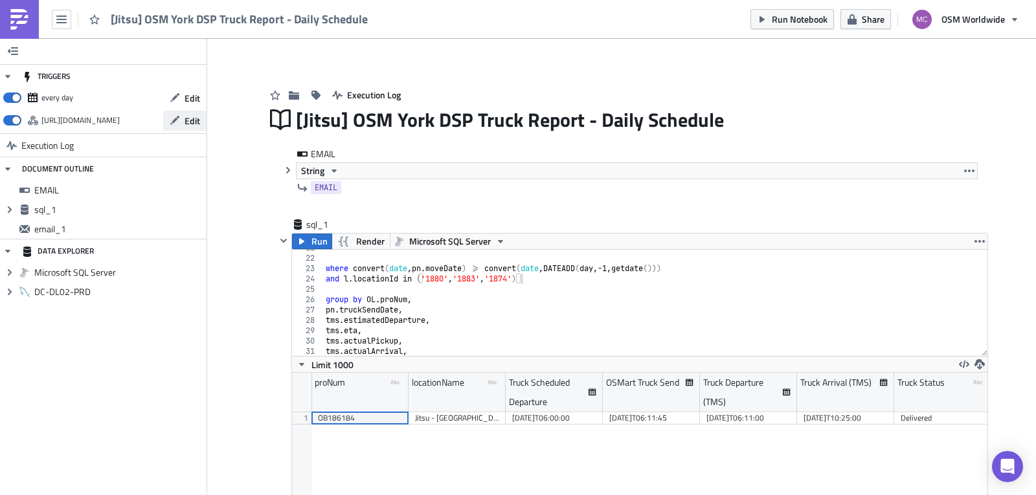
click at [186, 122] on span "Edit" at bounding box center [193, 121] width 16 height 14
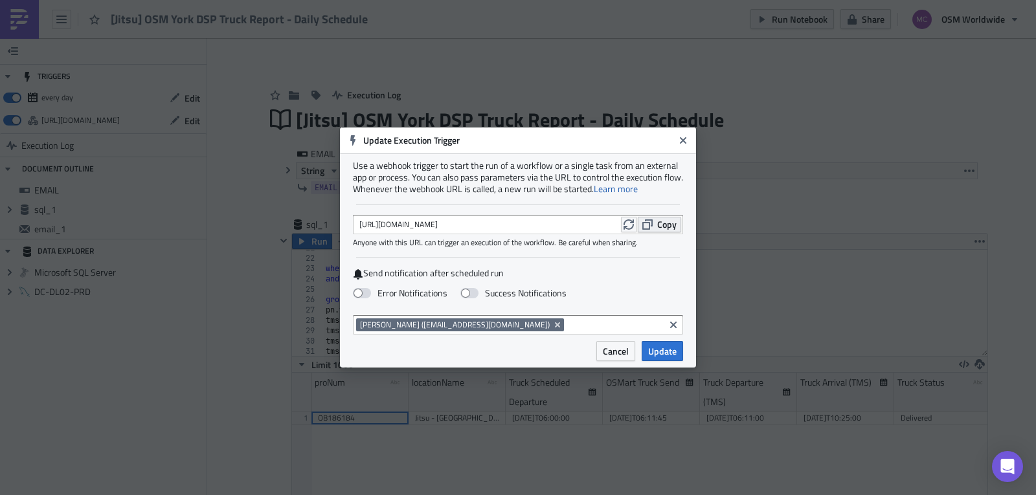
click at [666, 224] on span "Copy" at bounding box center [666, 225] width 19 height 14
click at [685, 141] on icon "Close" at bounding box center [683, 140] width 6 height 6
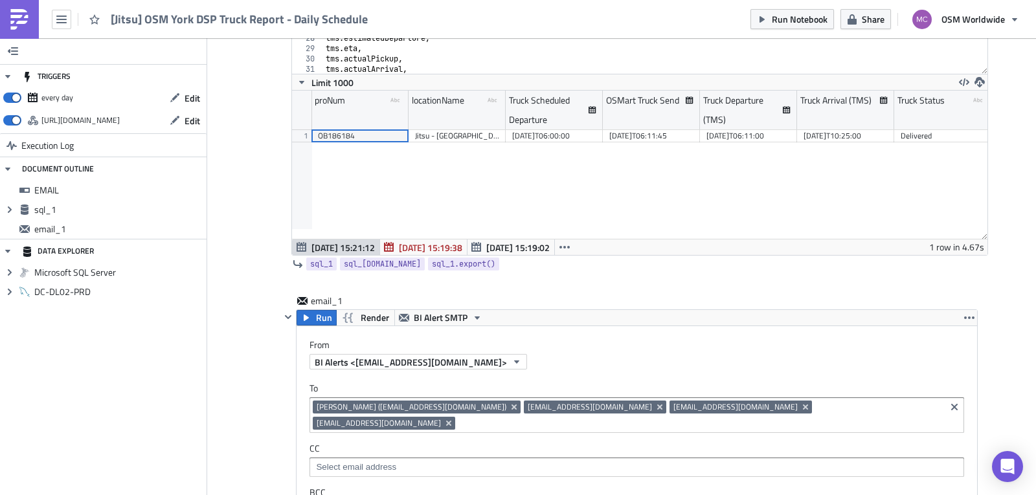
scroll to position [271, 0]
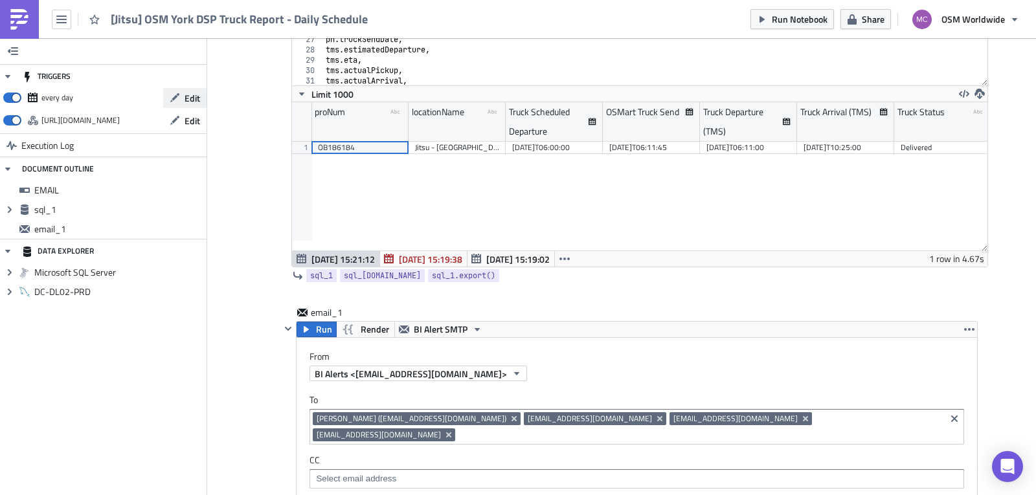
click at [194, 98] on span "Edit" at bounding box center [193, 98] width 16 height 14
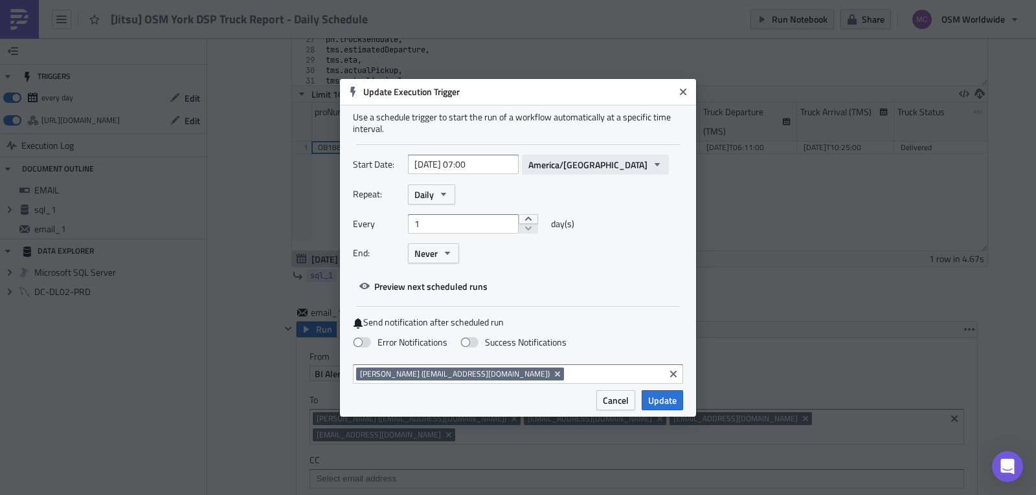
click at [564, 164] on span "America/Chicago" at bounding box center [587, 165] width 119 height 14
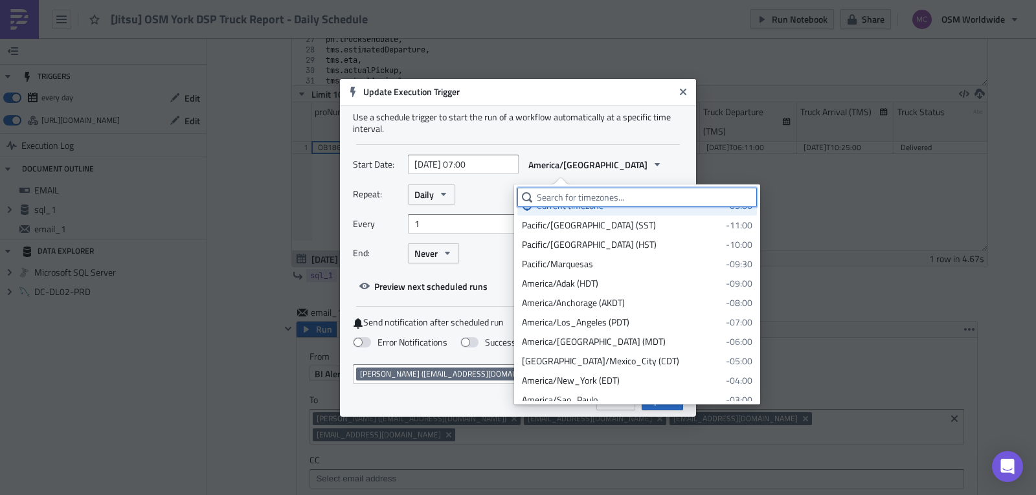
scroll to position [0, 0]
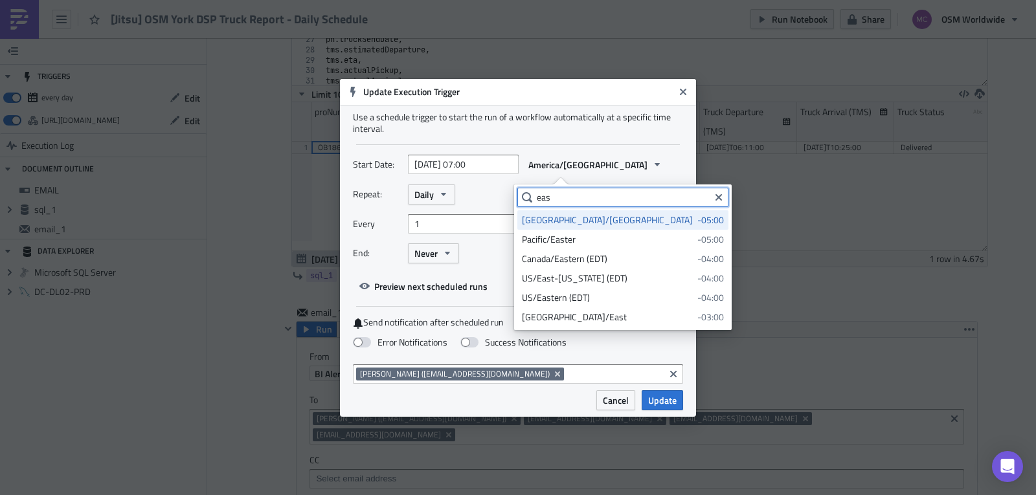
type input "eas"
click at [580, 299] on div "US/Eastern (EDT)" at bounding box center [607, 297] width 171 height 13
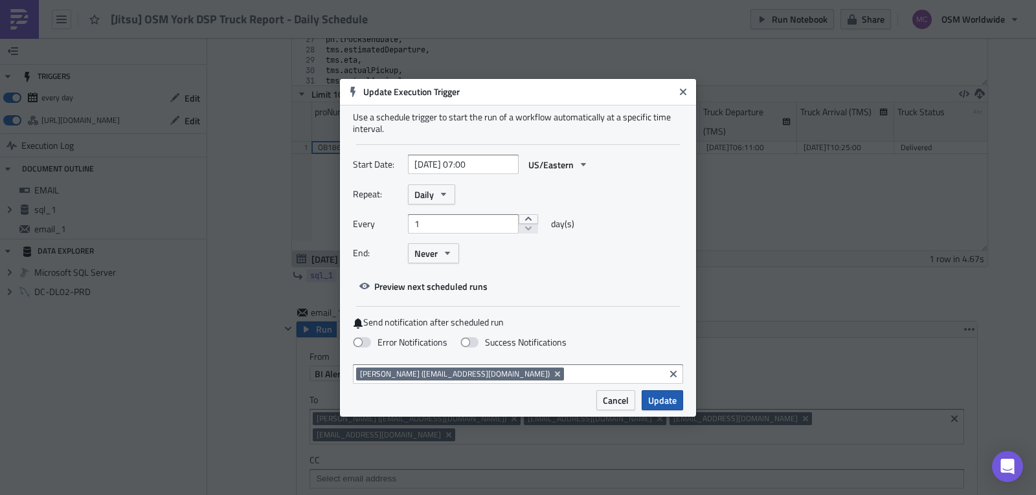
click at [672, 403] on span "Update" at bounding box center [662, 401] width 28 height 14
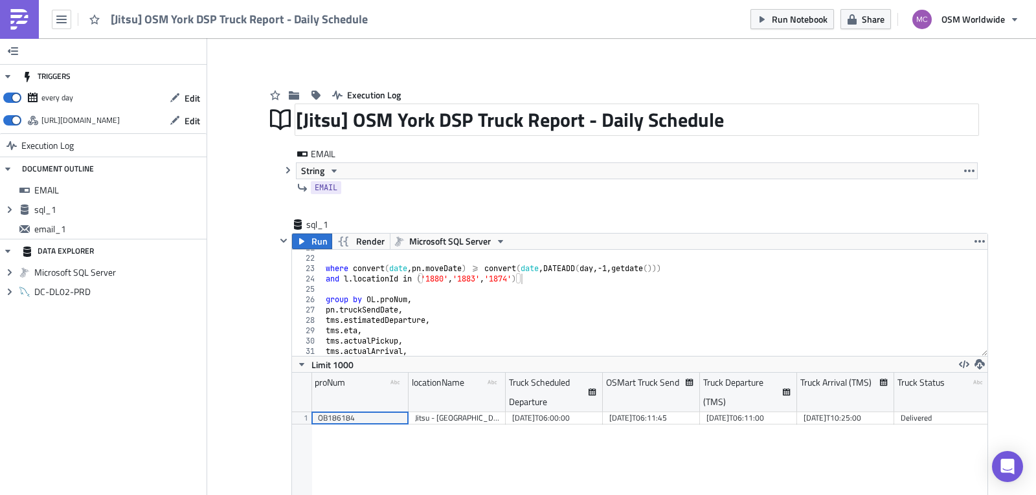
click at [451, 120] on div "[Jitsu] OSM York DSP Truck Report - Daily Schedule" at bounding box center [637, 120] width 682 height 30
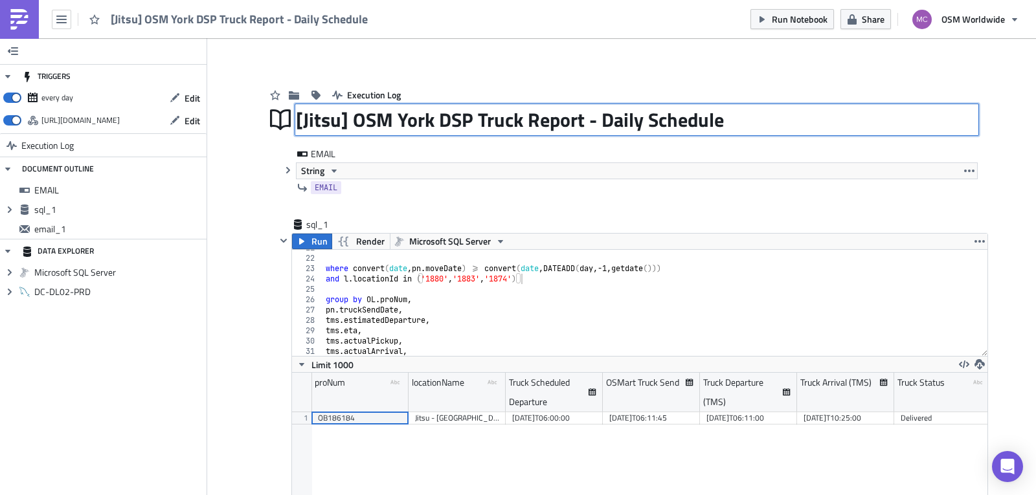
click at [451, 120] on input "[Jitsu] OSM York DSP Truck Report - Daily Schedule" at bounding box center [511, 119] width 431 height 25
click at [506, 114] on input "[Jitsu] OSM York DSP Truck Report - Daily Schedule" at bounding box center [511, 119] width 431 height 25
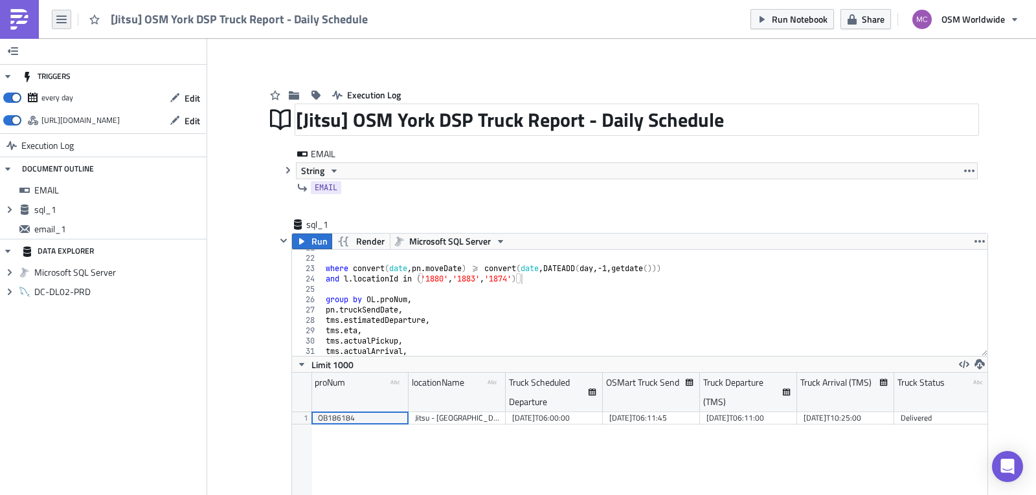
click at [62, 19] on icon "button" at bounding box center [61, 20] width 10 height 8
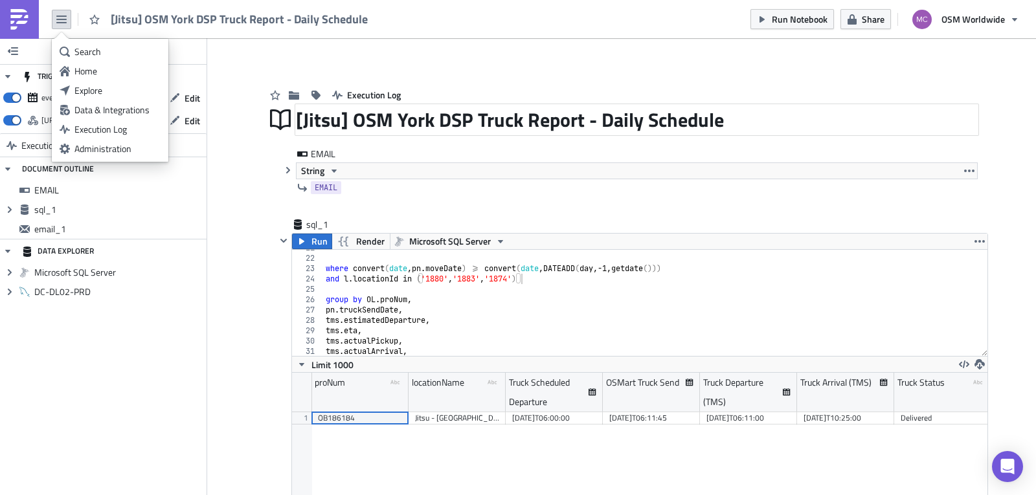
click at [62, 19] on icon "button" at bounding box center [61, 20] width 10 height 8
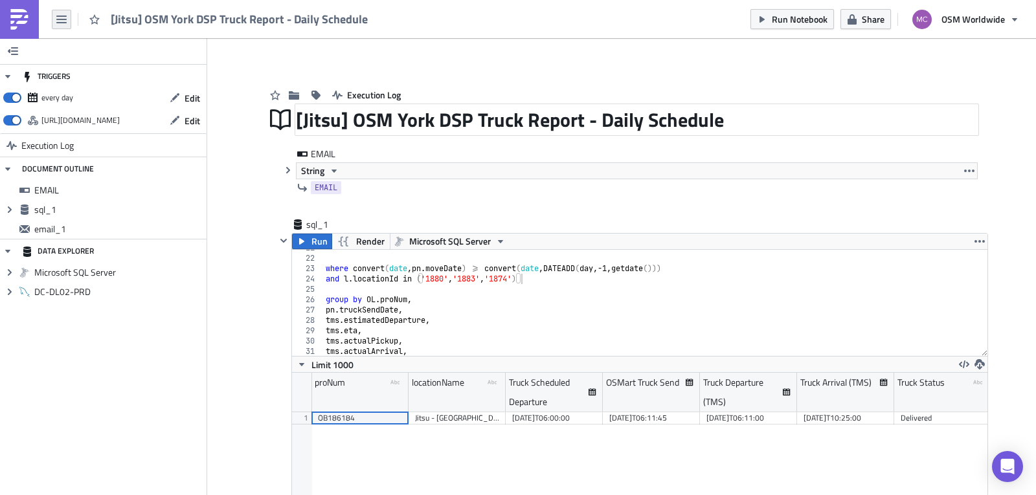
click at [62, 19] on icon "button" at bounding box center [61, 20] width 10 height 8
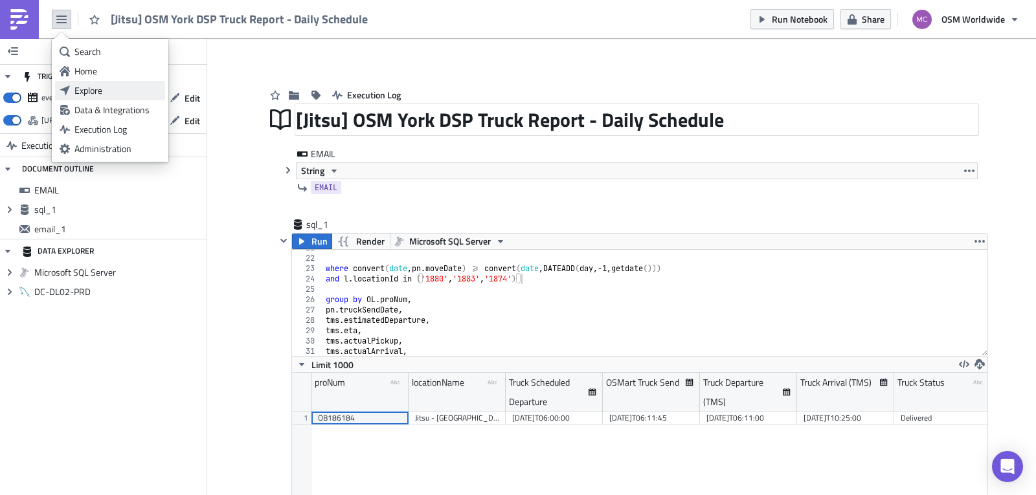
click at [95, 93] on div "Explore" at bounding box center [117, 90] width 86 height 13
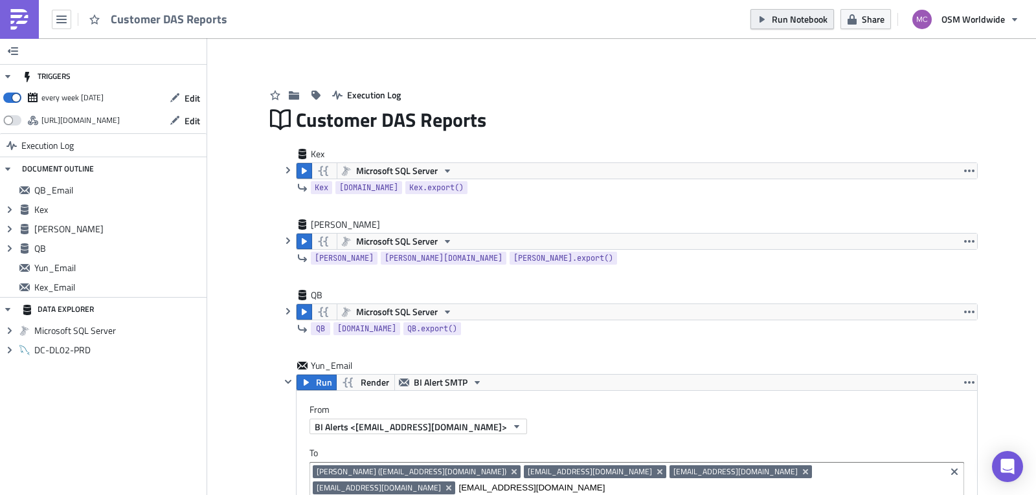
click at [787, 17] on span "Run Notebook" at bounding box center [800, 19] width 56 height 14
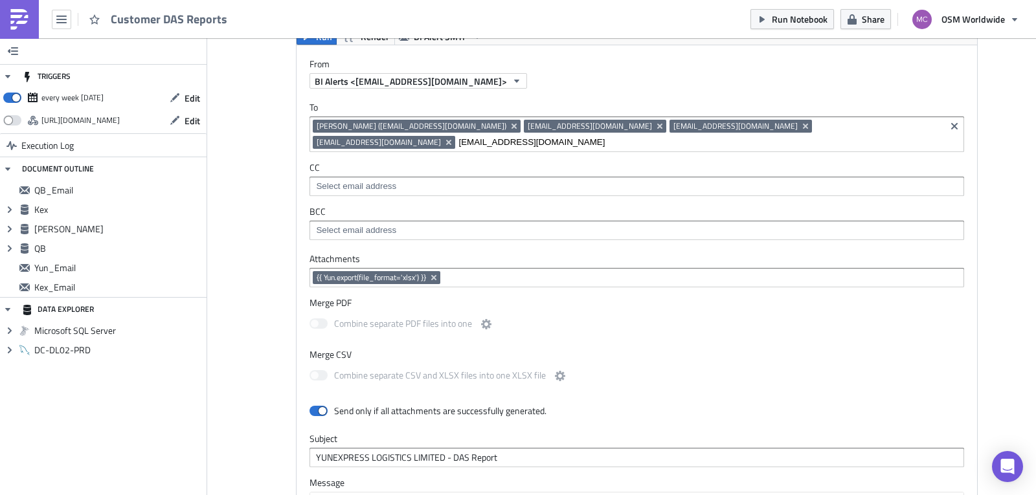
scroll to position [330, 0]
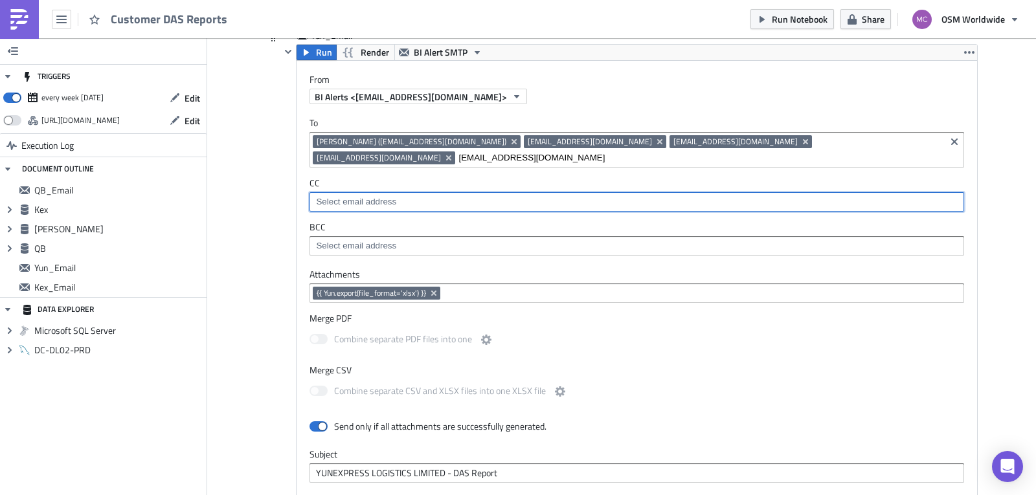
click at [866, 196] on input at bounding box center [636, 202] width 647 height 13
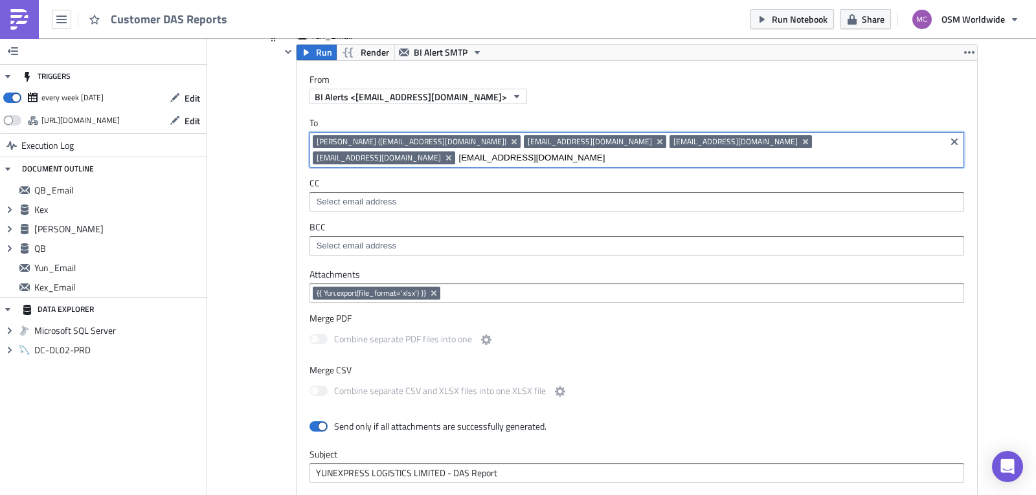
click at [863, 152] on input "[EMAIL_ADDRESS][DOMAIN_NAME]" at bounding box center [700, 158] width 484 height 13
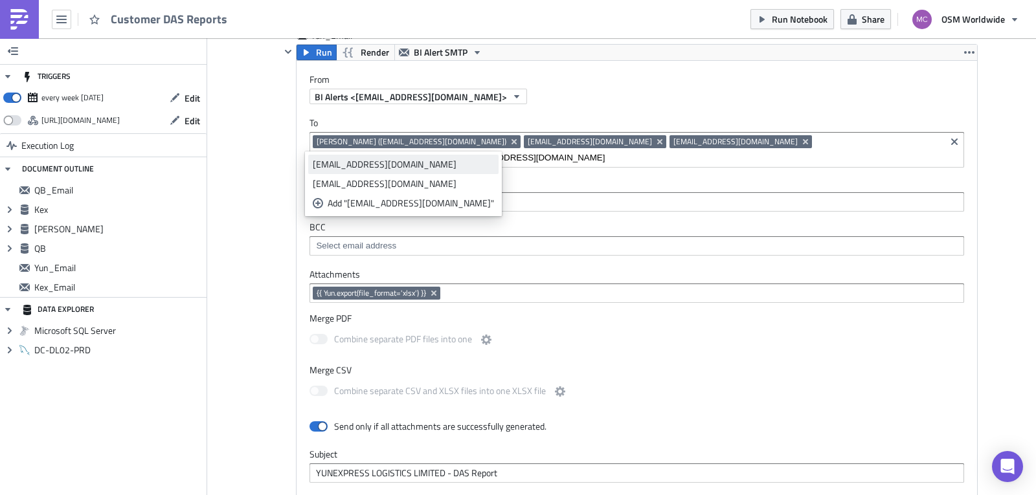
click at [380, 159] on div "[EMAIL_ADDRESS][DOMAIN_NAME]" at bounding box center [403, 164] width 181 height 13
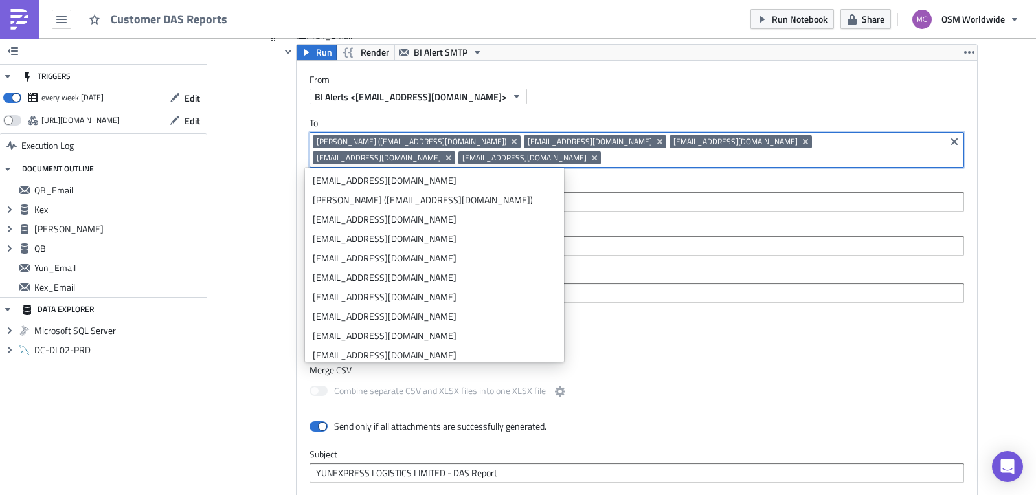
click at [901, 96] on div "BI Alerts <[EMAIL_ADDRESS][DOMAIN_NAME]>" at bounding box center [644, 97] width 668 height 16
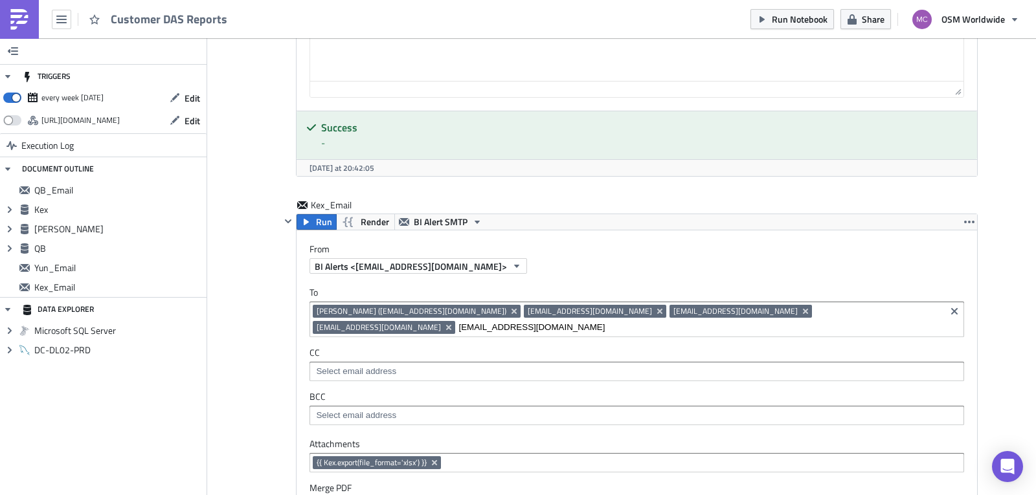
scroll to position [962, 0]
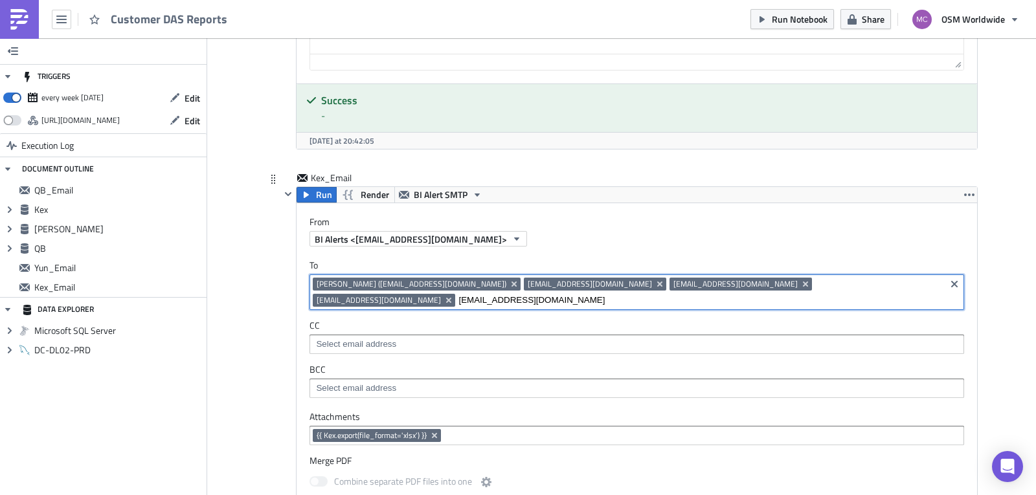
click at [907, 294] on input "[EMAIL_ADDRESS][DOMAIN_NAME]" at bounding box center [700, 300] width 484 height 13
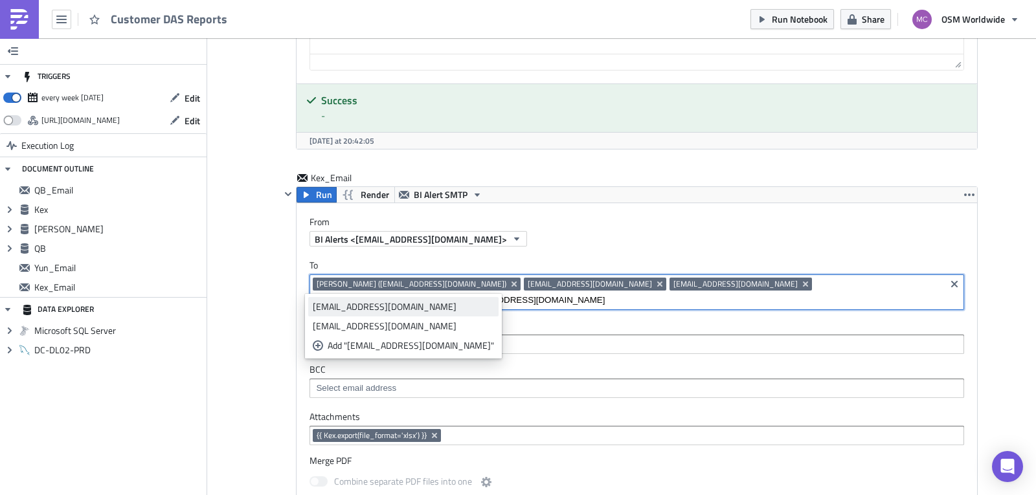
click at [418, 308] on div "[EMAIL_ADDRESS][DOMAIN_NAME]" at bounding box center [403, 306] width 181 height 13
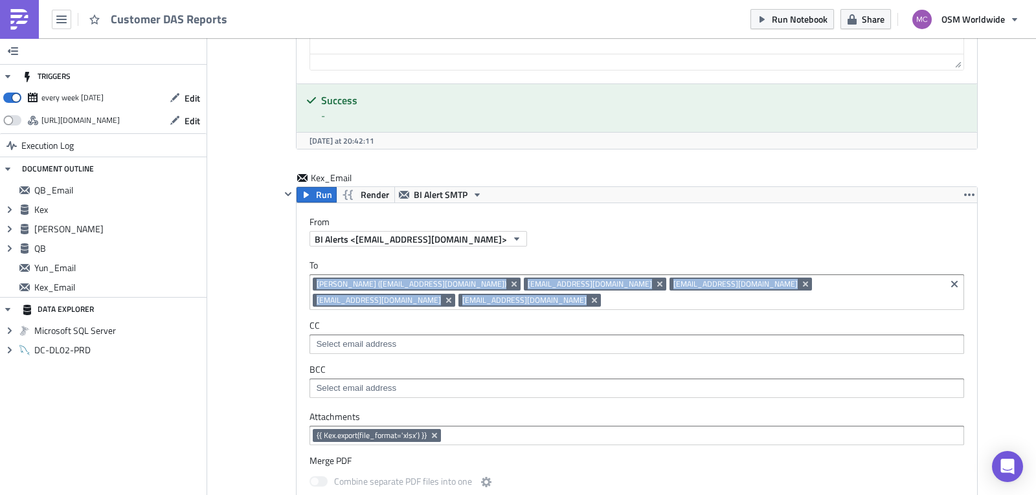
drag, startPoint x: 1026, startPoint y: 267, endPoint x: 1026, endPoint y: 300, distance: 33.0
click at [1026, 304] on main "TRIGGERS every week on Tuesday Edit https://pushmetrics.io/api/v1/report/W2rb70…" at bounding box center [518, 267] width 1036 height 459
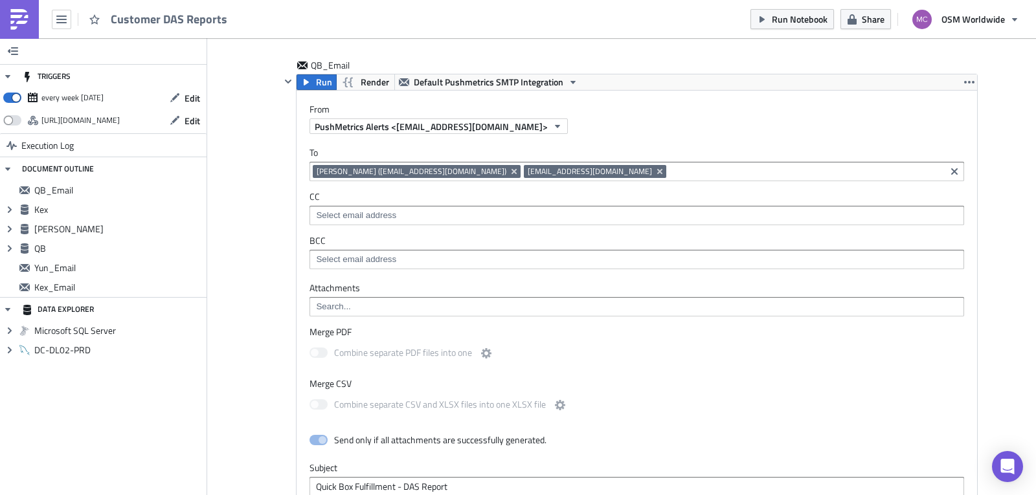
scroll to position [1832, 0]
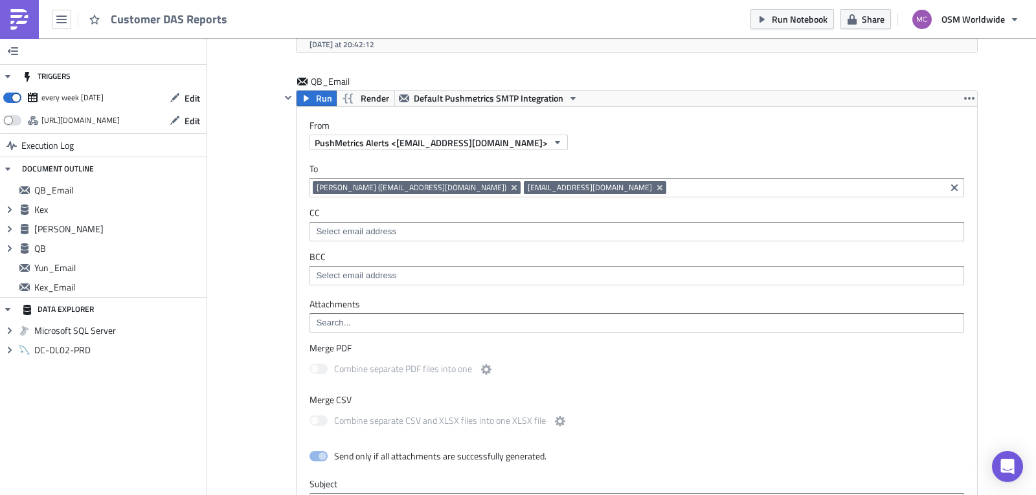
drag, startPoint x: 1023, startPoint y: 361, endPoint x: 1030, endPoint y: 381, distance: 21.3
click at [1030, 381] on main "TRIGGERS every week on Tuesday Edit https://pushmetrics.io/api/v1/report/W2rb70…" at bounding box center [518, 267] width 1036 height 459
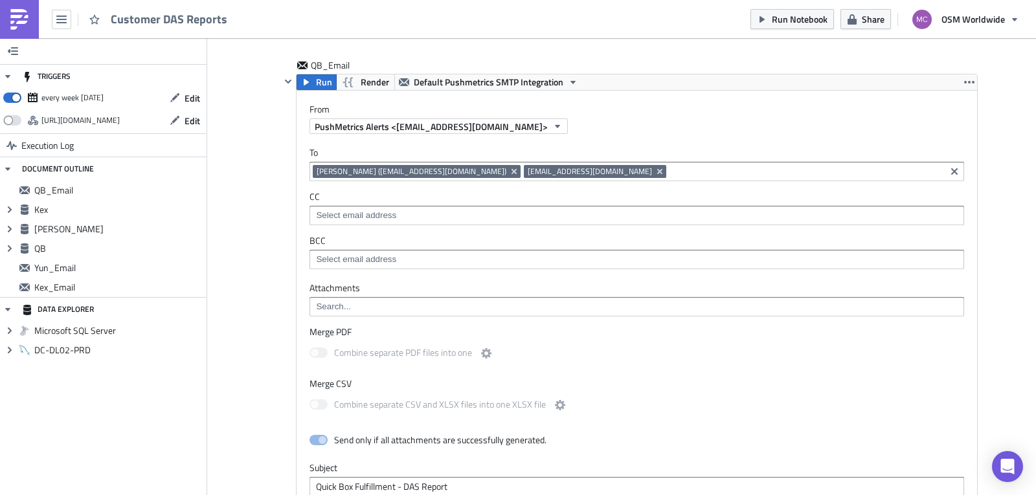
scroll to position [1840, 0]
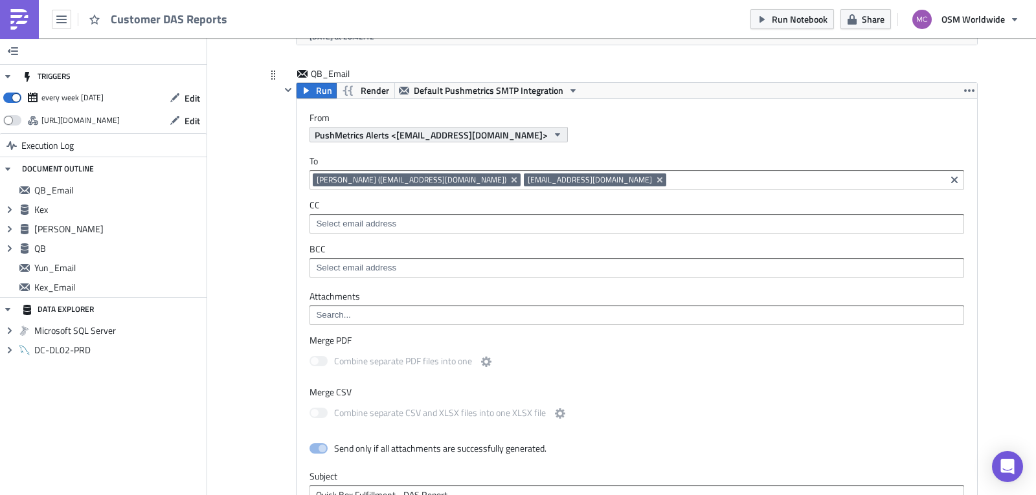
click at [482, 130] on span "PushMetrics Alerts <do-not-reply@pushmetrics.io>" at bounding box center [431, 135] width 233 height 14
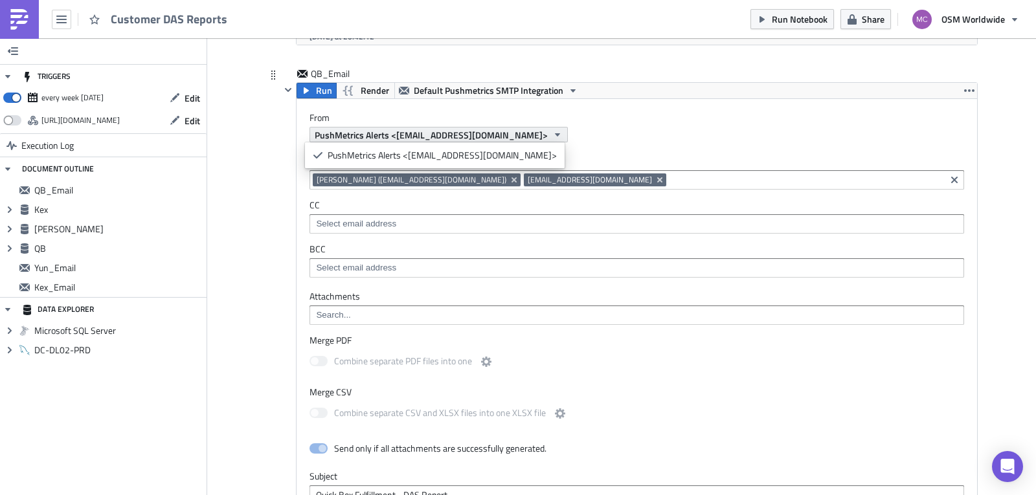
click at [488, 133] on span "PushMetrics Alerts <do-not-reply@pushmetrics.io>" at bounding box center [431, 135] width 233 height 14
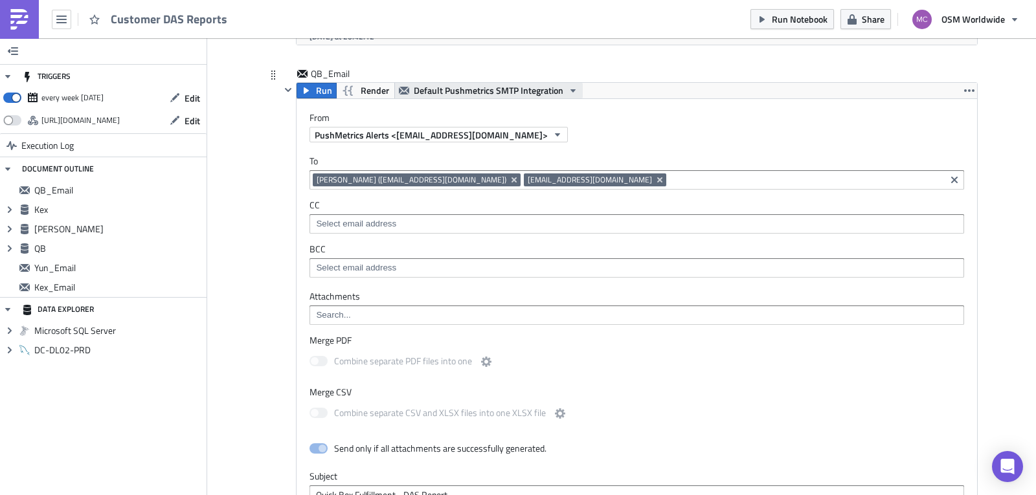
click at [488, 90] on span "Default Pushmetrics SMTP Integration" at bounding box center [489, 91] width 150 height 16
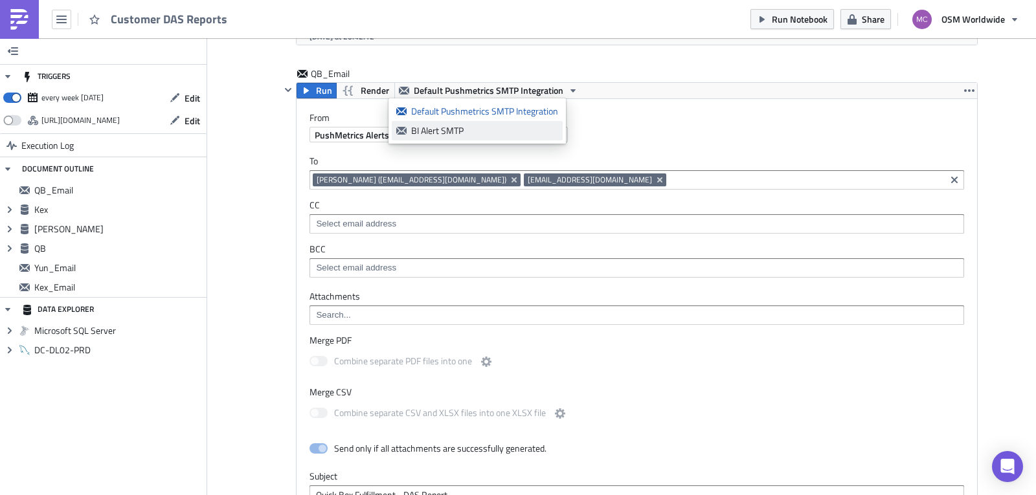
click at [477, 128] on div "BI Alert SMTP" at bounding box center [484, 130] width 147 height 13
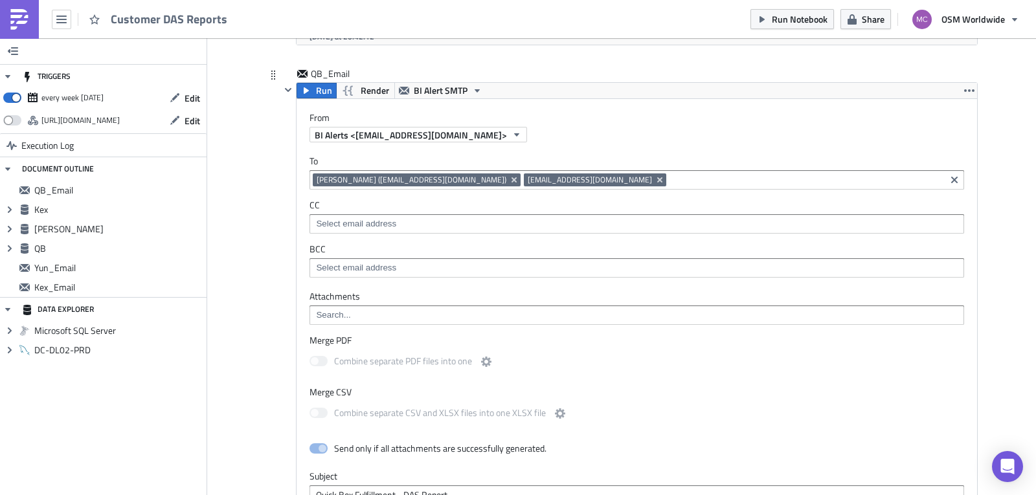
click at [628, 130] on div "BI Alerts <[EMAIL_ADDRESS][DOMAIN_NAME]>" at bounding box center [644, 135] width 668 height 16
drag, startPoint x: 681, startPoint y: 146, endPoint x: 822, endPoint y: 172, distance: 143.5
click at [682, 146] on div "To mciupa@osmworldwide.com jlyons@osmworldwide.com Maciej Ciupa (mciupa@osmworl…" at bounding box center [637, 216] width 681 height 148
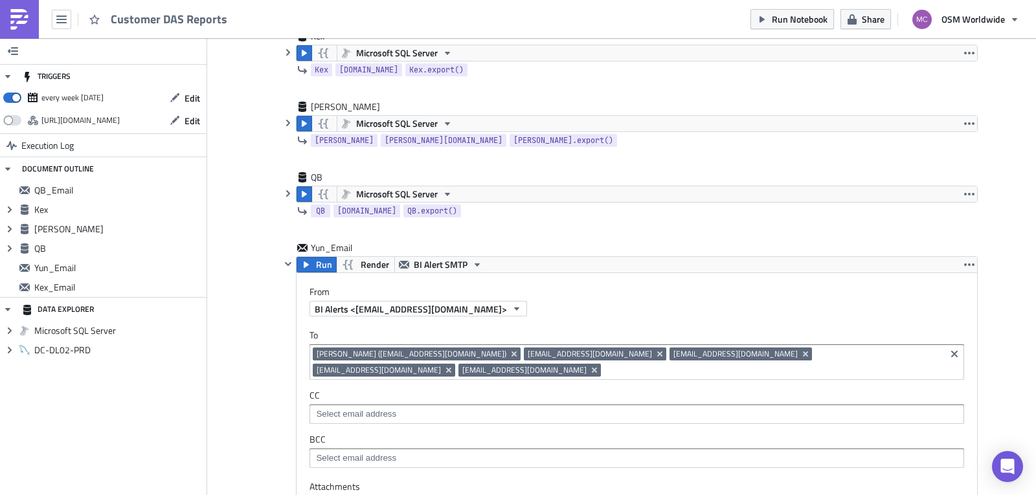
scroll to position [0, 0]
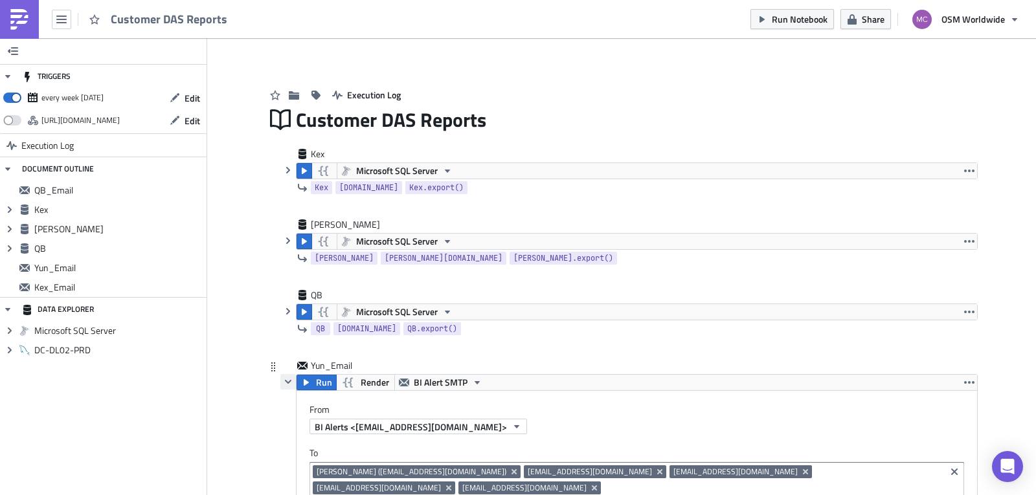
click at [283, 385] on icon "button" at bounding box center [288, 382] width 10 height 10
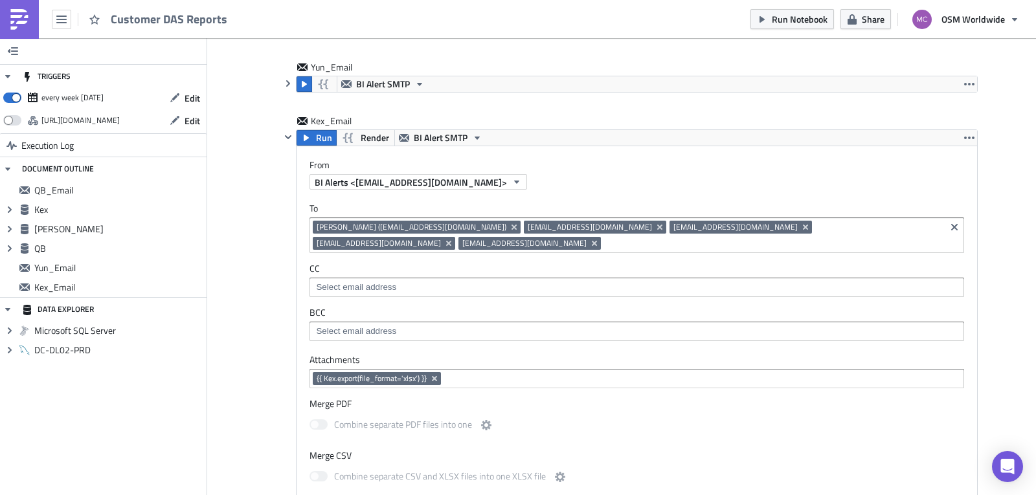
scroll to position [306, 0]
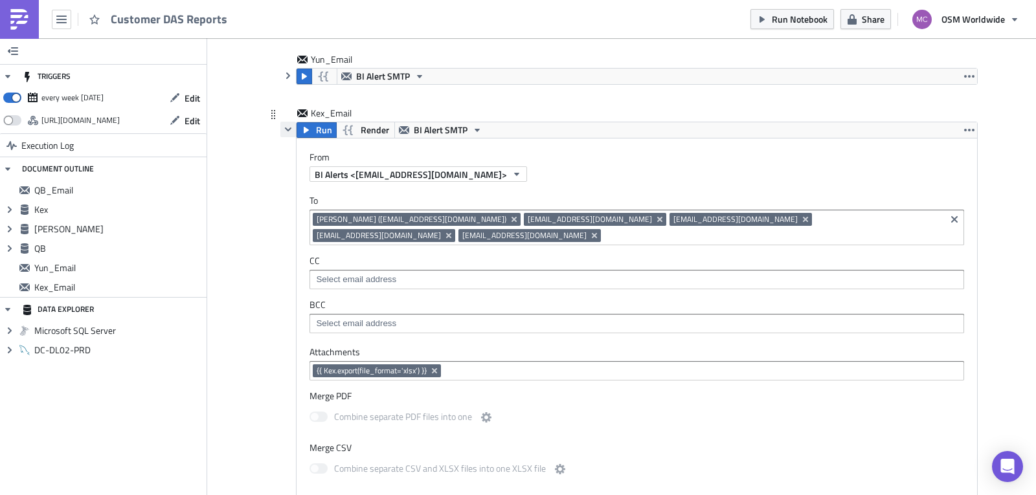
click at [287, 131] on icon "button" at bounding box center [288, 129] width 10 height 10
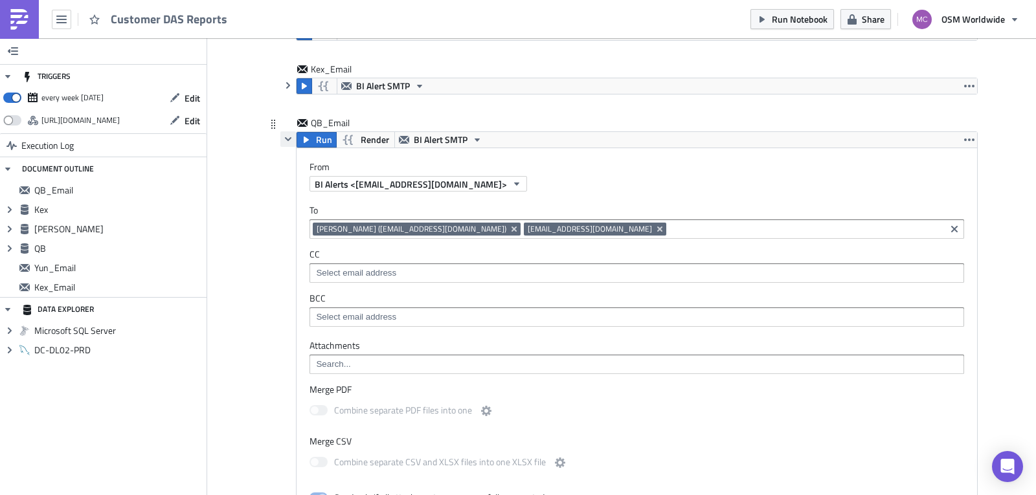
click at [285, 141] on icon "button" at bounding box center [288, 139] width 6 height 4
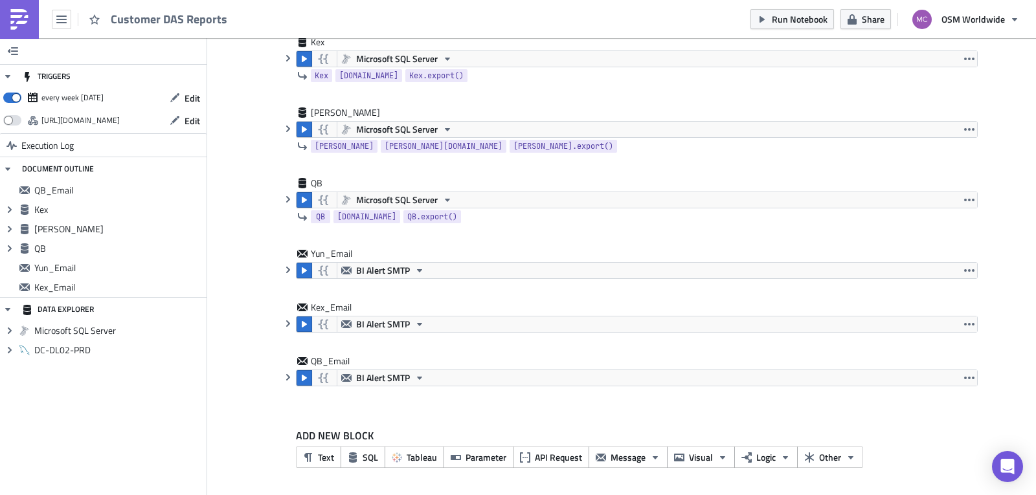
scroll to position [0, 0]
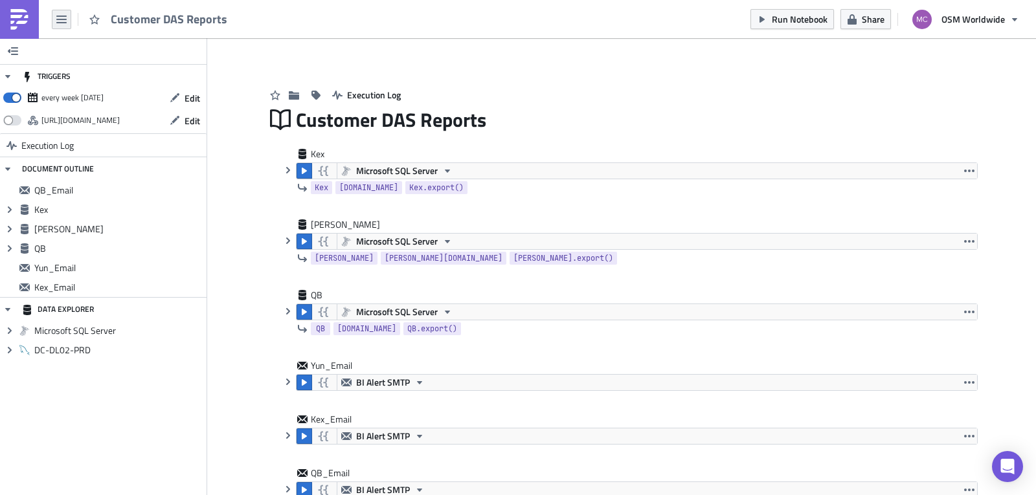
click at [62, 22] on icon "button" at bounding box center [61, 20] width 10 height 8
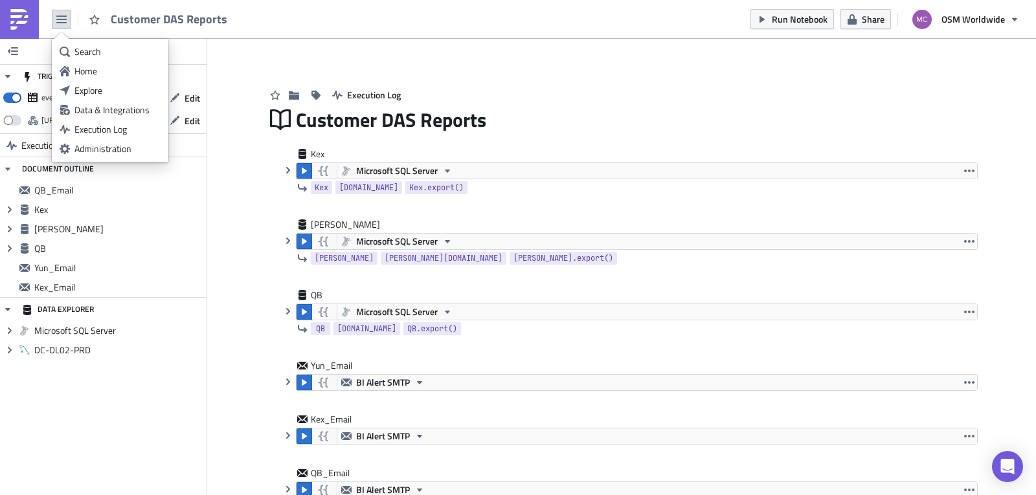
drag, startPoint x: 113, startPoint y: 66, endPoint x: 126, endPoint y: 67, distance: 13.0
click at [114, 66] on div "Home" at bounding box center [117, 71] width 86 height 13
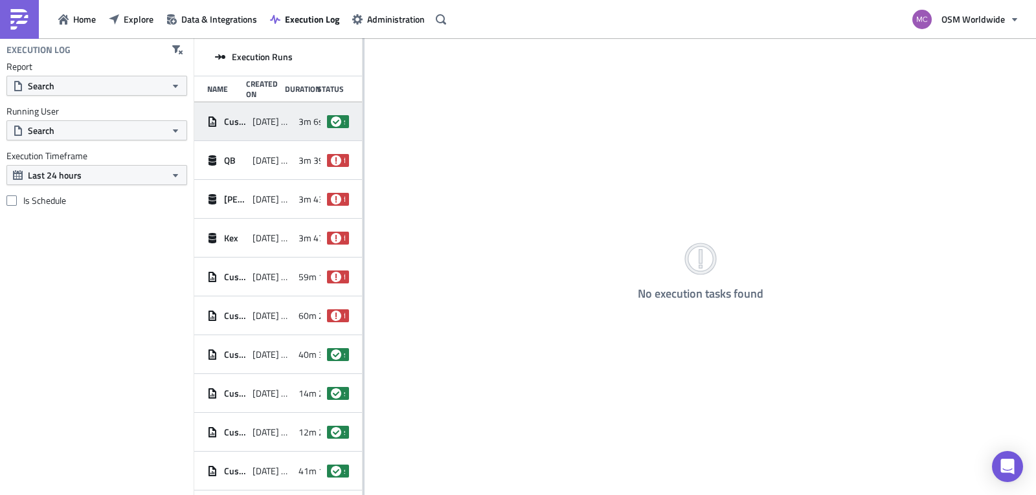
click at [287, 118] on div "Customer DAS Reports [DATE] 15:29 3m 6s success" at bounding box center [278, 121] width 168 height 39
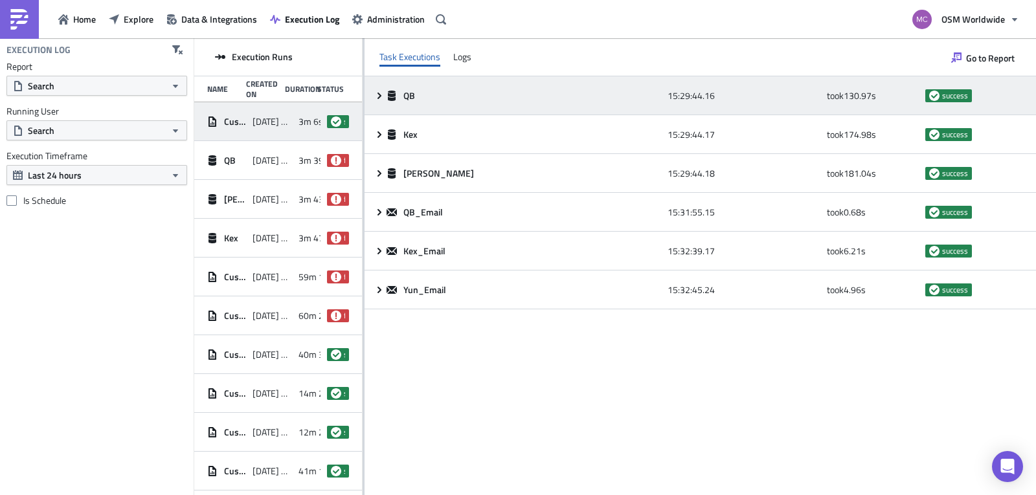
click at [376, 93] on icon at bounding box center [379, 96] width 10 height 10
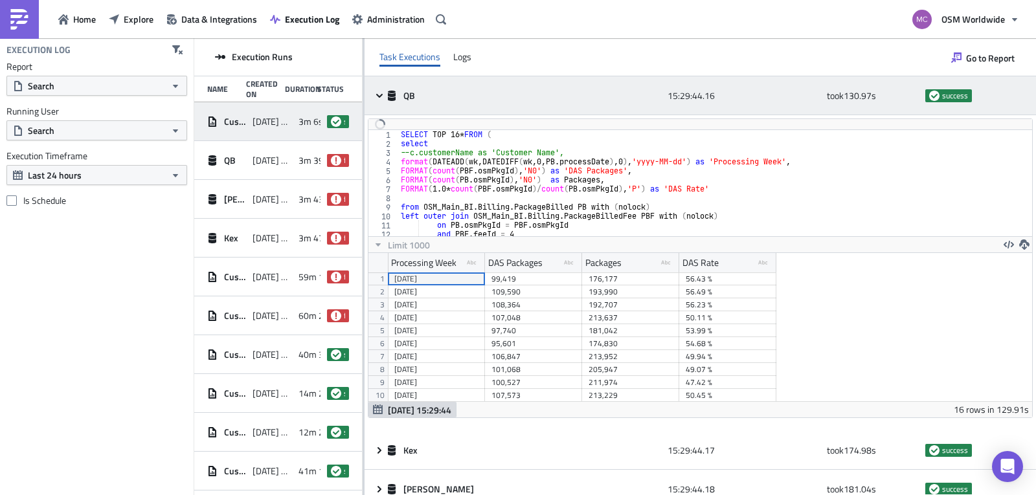
scroll to position [148, 654]
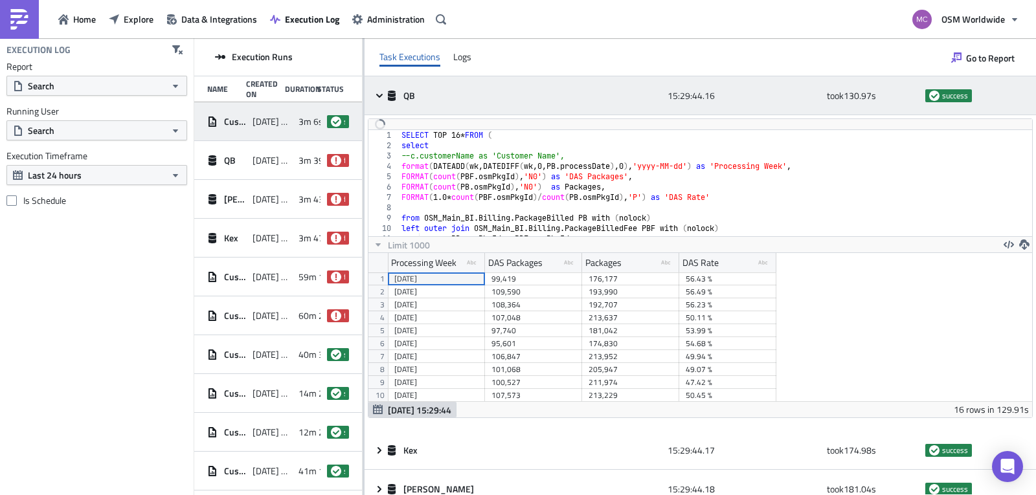
click at [377, 93] on icon at bounding box center [379, 96] width 10 height 10
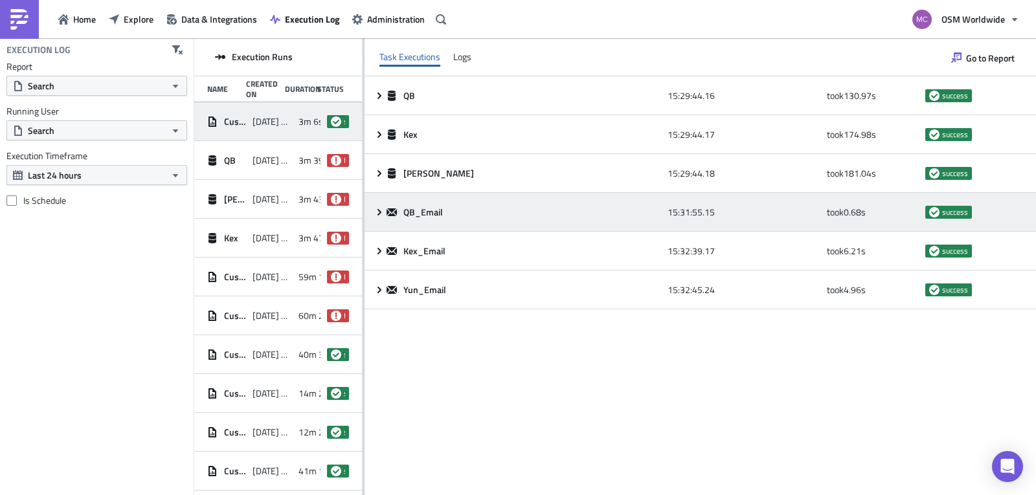
click at [385, 217] on span at bounding box center [380, 212] width 12 height 10
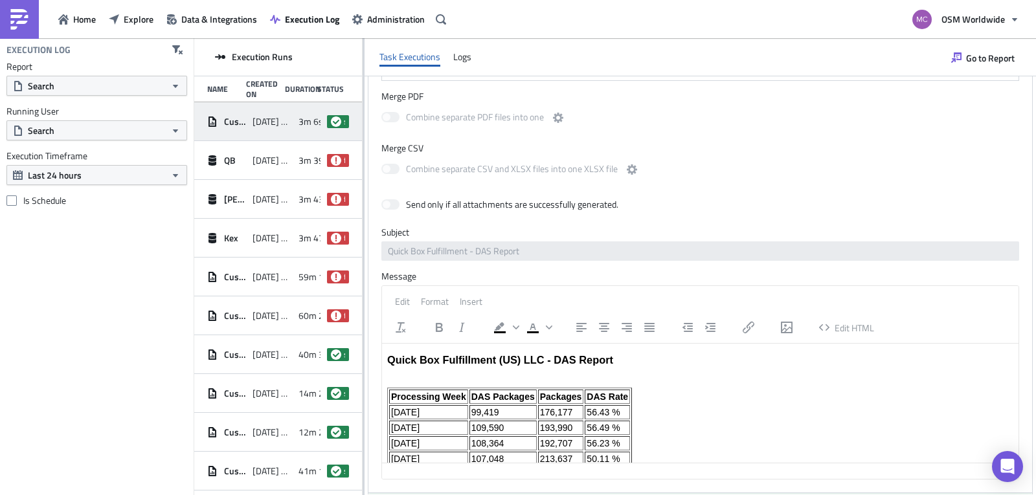
scroll to position [407, 0]
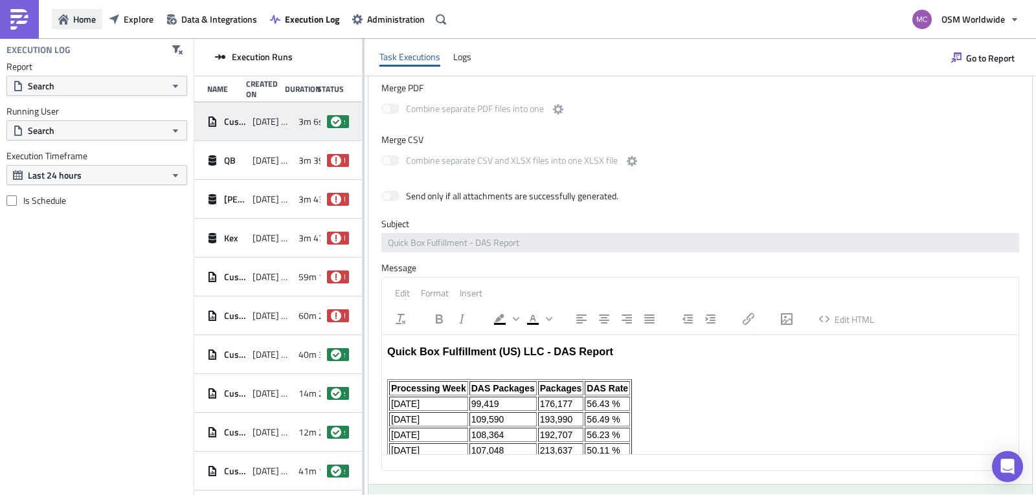
click at [73, 21] on button "Home" at bounding box center [77, 19] width 51 height 20
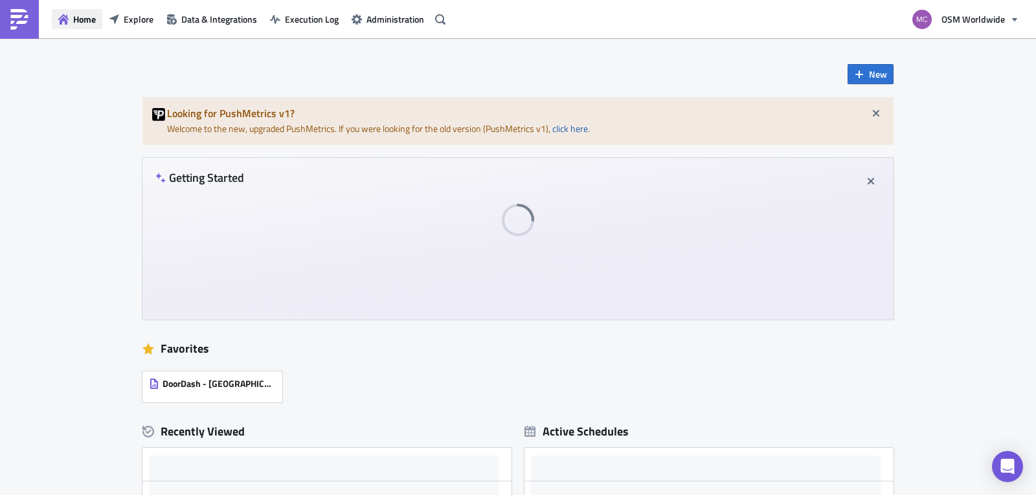
click at [73, 21] on button "Home" at bounding box center [77, 19] width 51 height 20
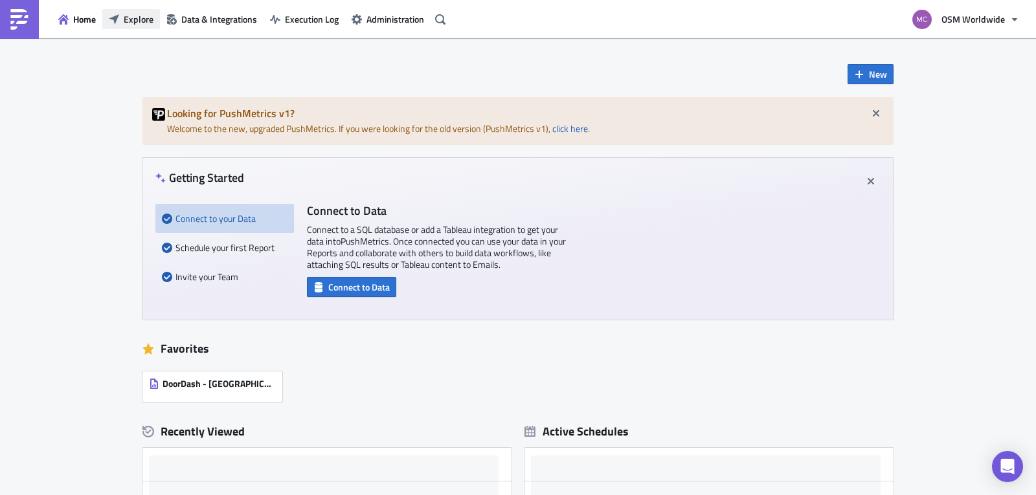
click at [130, 18] on span "Explore" at bounding box center [139, 19] width 30 height 14
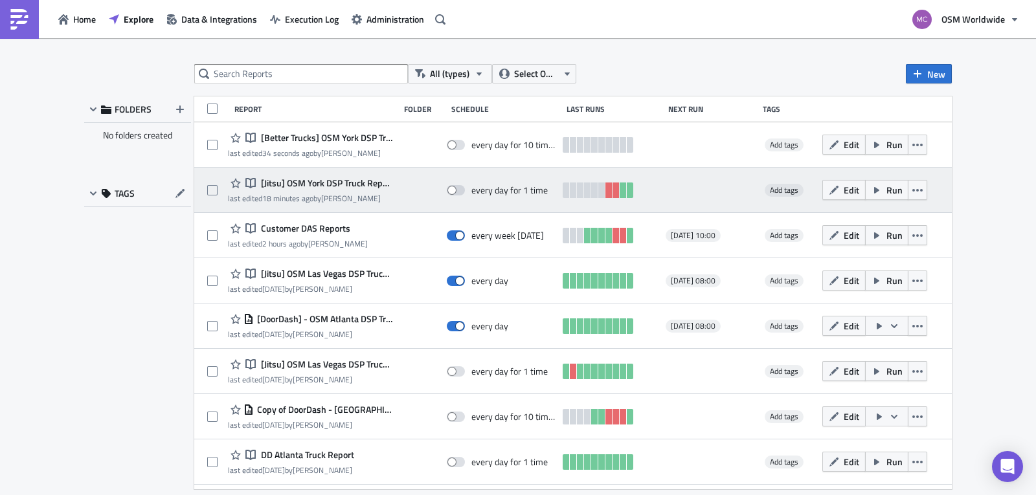
click at [333, 187] on span "[Jitsu] OSM York DSP Truck Report - Daily Schedule" at bounding box center [325, 183] width 135 height 12
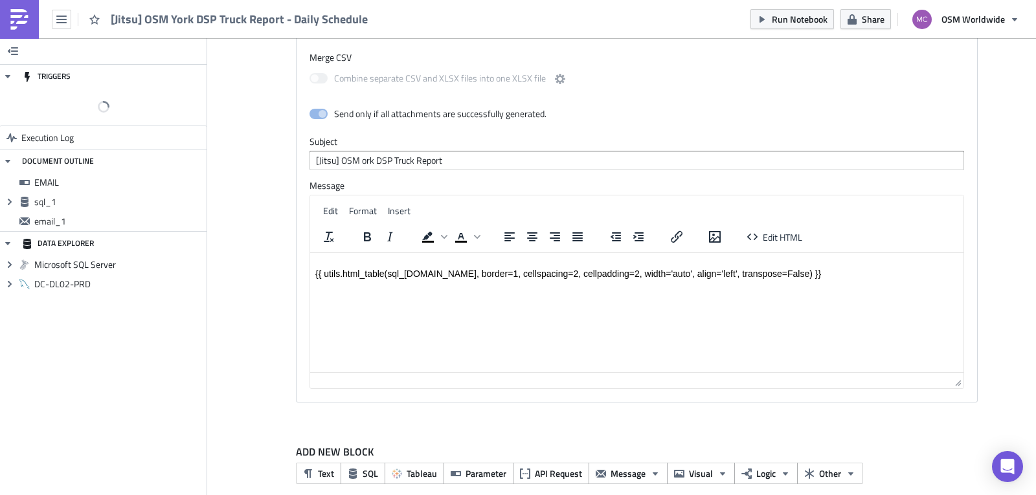
scroll to position [148, 695]
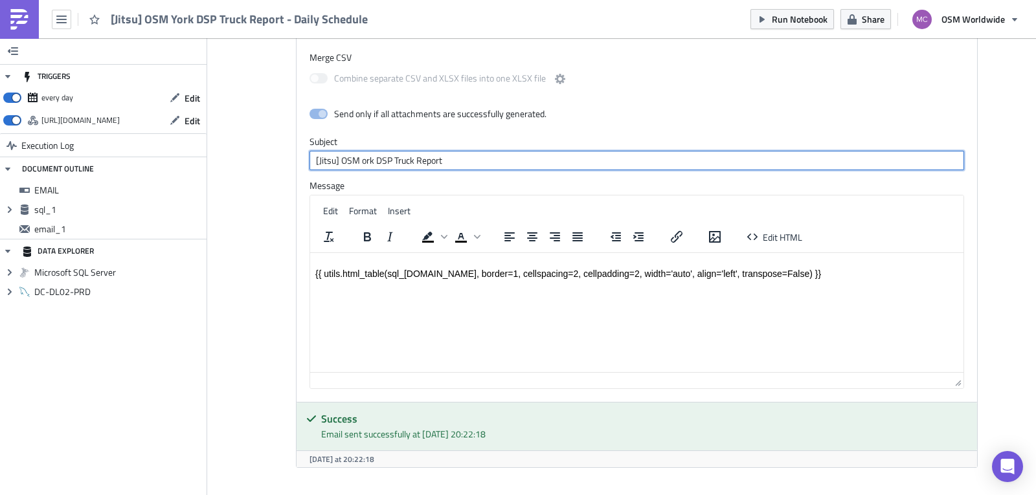
click at [357, 151] on input "[Jitsu] OSM ork DSP Truck Report" at bounding box center [637, 160] width 655 height 19
type input "[Jitsu] OSM York DSP Truck Report"
click at [672, 104] on div "Send only if all attachments are successfully generated." at bounding box center [637, 115] width 655 height 23
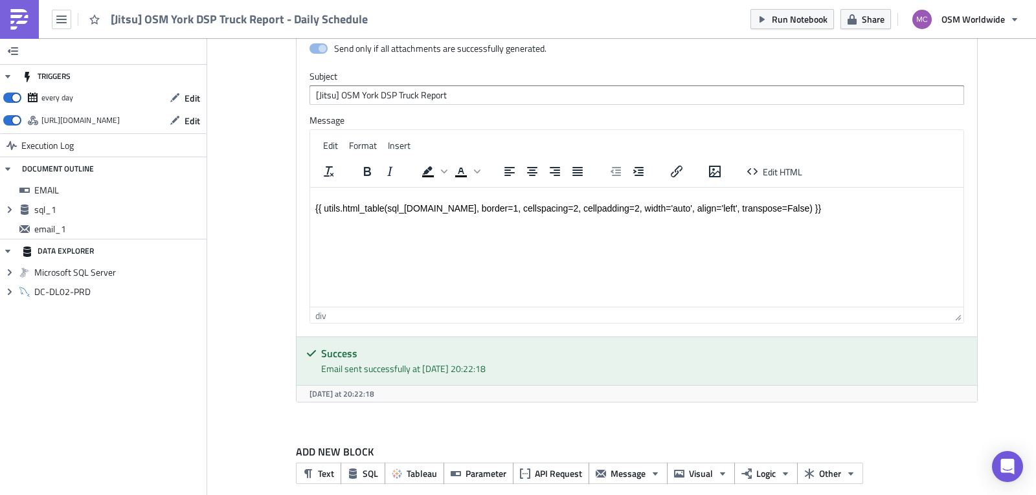
click at [604, 219] on html "{{ utils.html_table(sql_[DOMAIN_NAME], border=1, cellspacing=2, cellpadding=2, …" at bounding box center [636, 203] width 653 height 31
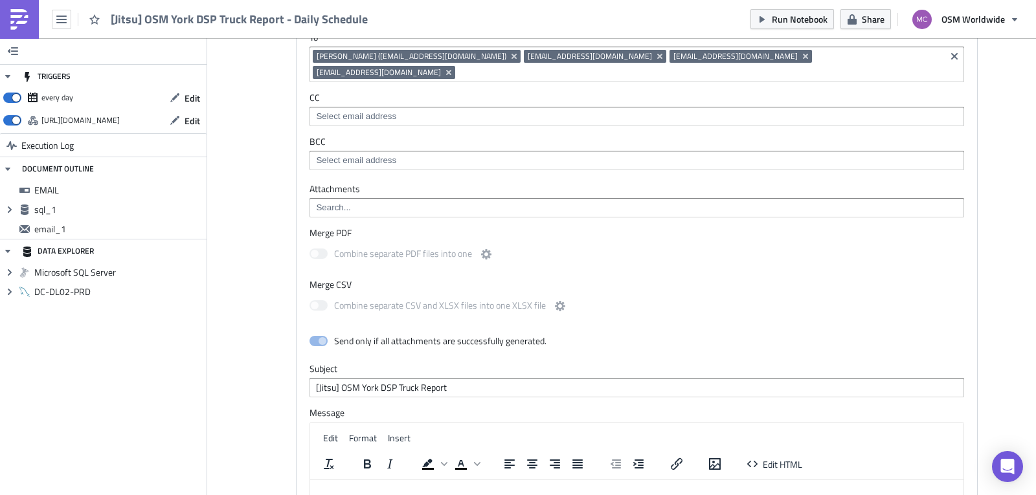
scroll to position [0, 0]
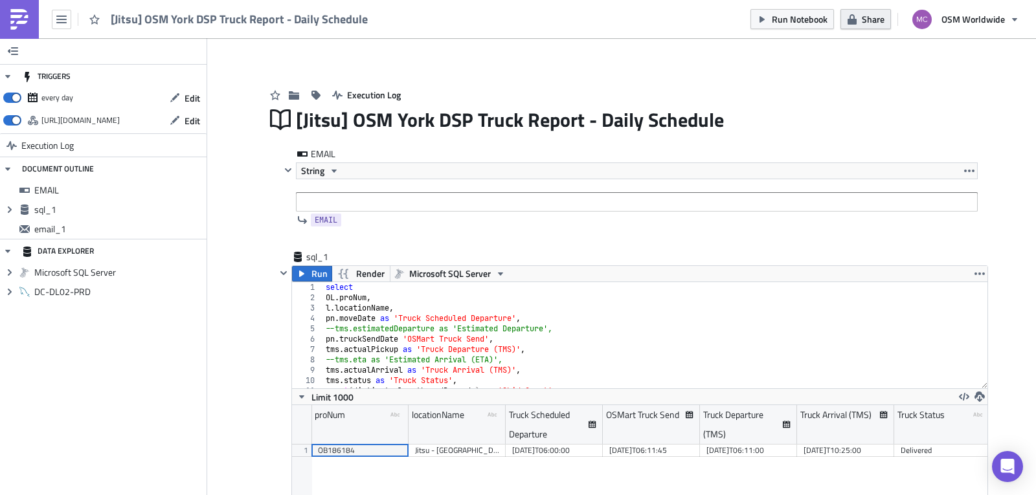
click at [850, 18] on icon "button" at bounding box center [852, 19] width 10 height 10
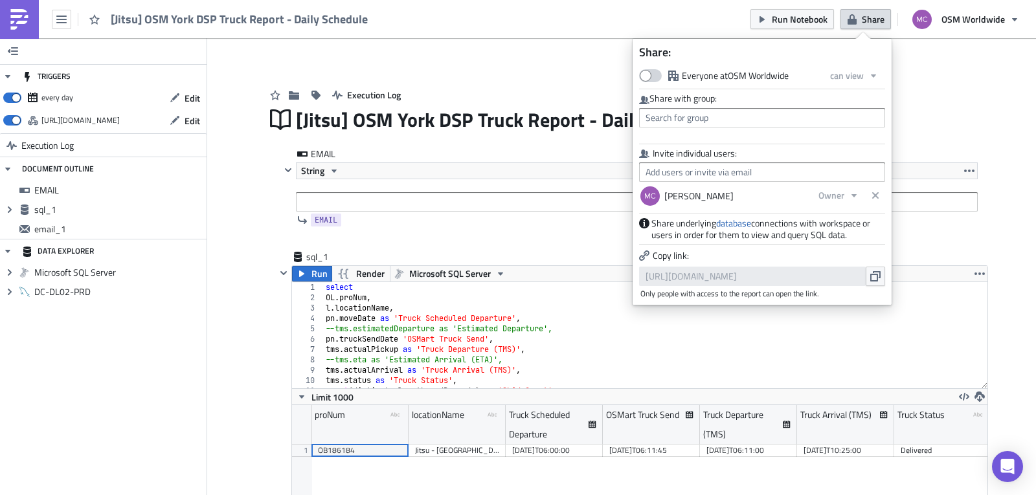
click at [738, 76] on label "Everyone at OSM Worldwide" at bounding box center [714, 76] width 150 height 14
click at [650, 76] on input "Everyone at OSM Worldwide" at bounding box center [646, 75] width 8 height 8
checkbox input "true"
click at [933, 113] on div "[Jitsu] OSM York DSP Truck Report - Daily Schedule" at bounding box center [637, 120] width 682 height 30
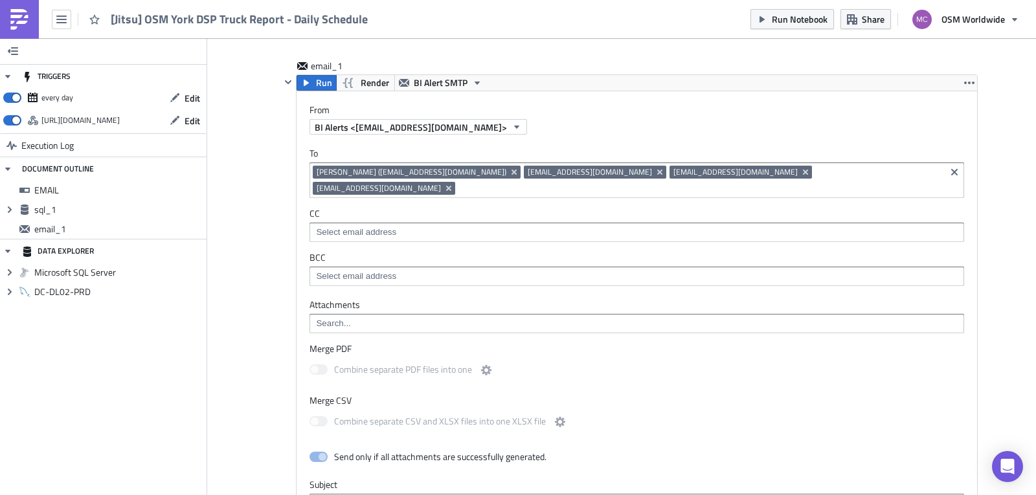
scroll to position [585, 0]
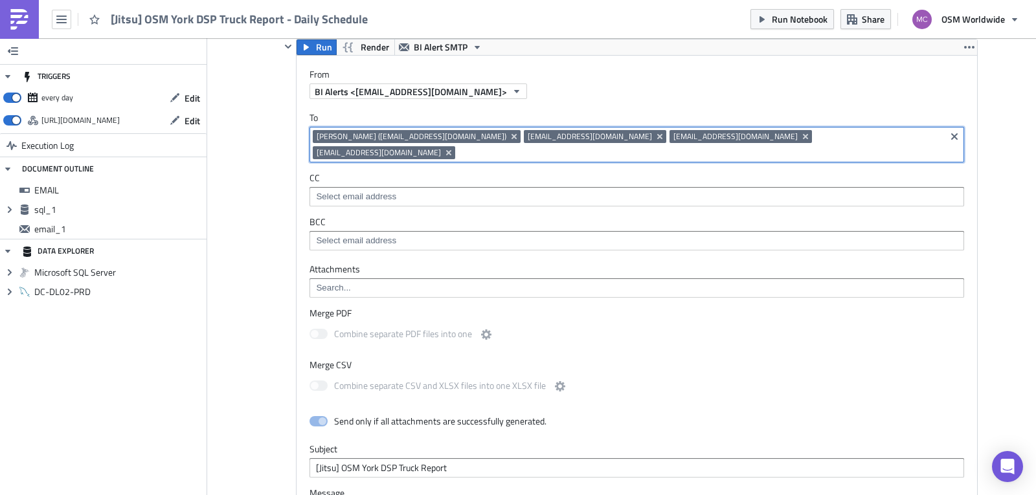
click at [846, 146] on input at bounding box center [700, 152] width 484 height 13
type input "russ"
click at [833, 146] on input "russ" at bounding box center [700, 152] width 484 height 13
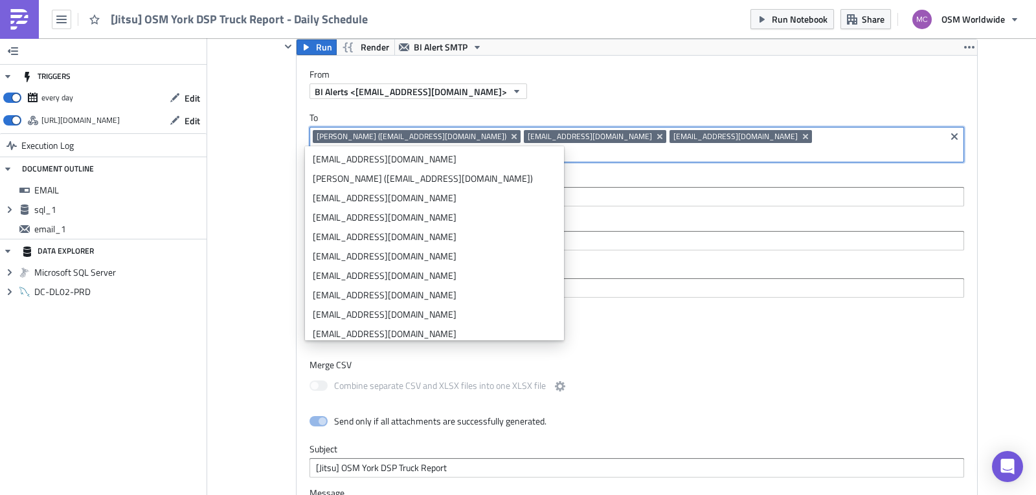
paste input "[EMAIL_ADDRESS][DOMAIN_NAME]"
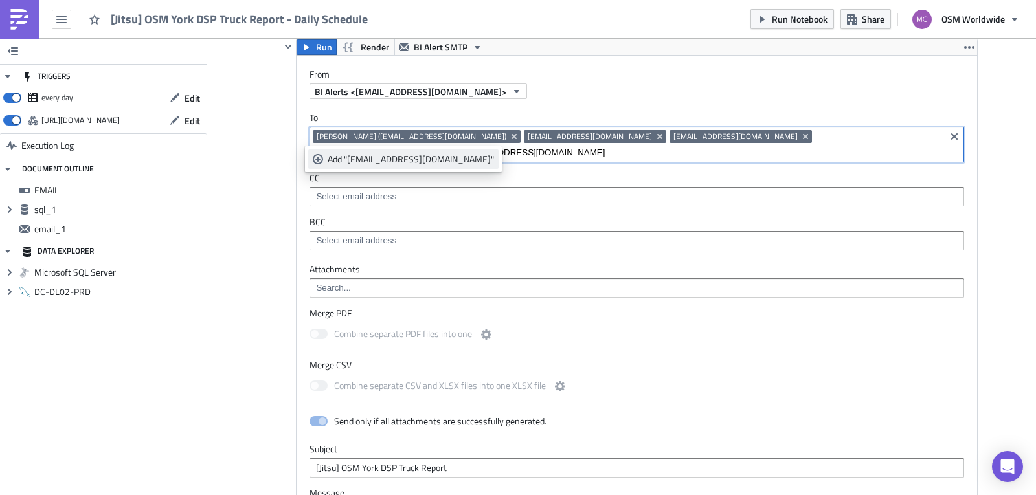
type input "[EMAIL_ADDRESS][DOMAIN_NAME]"
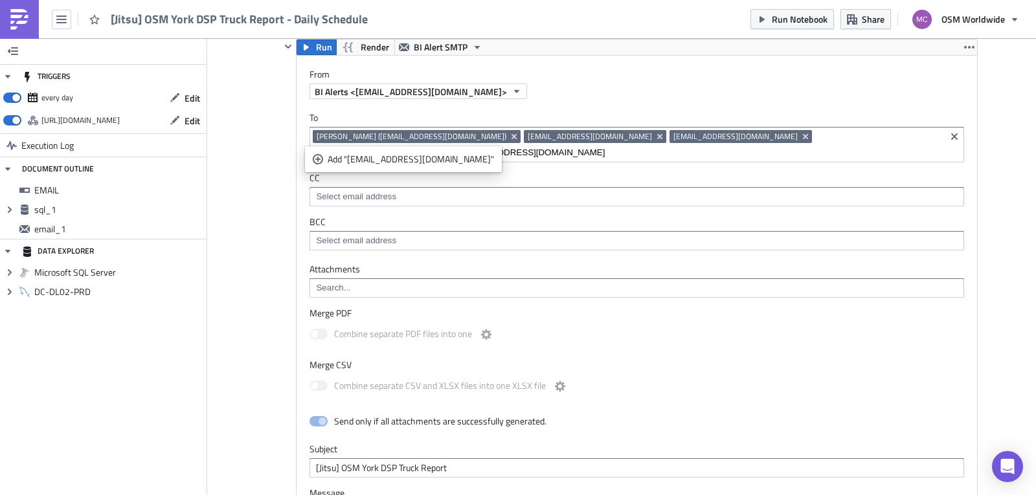
drag, startPoint x: 346, startPoint y: 161, endPoint x: 376, endPoint y: 162, distance: 30.4
click at [346, 161] on div "Add "[EMAIL_ADDRESS][DOMAIN_NAME]"" at bounding box center [411, 159] width 166 height 13
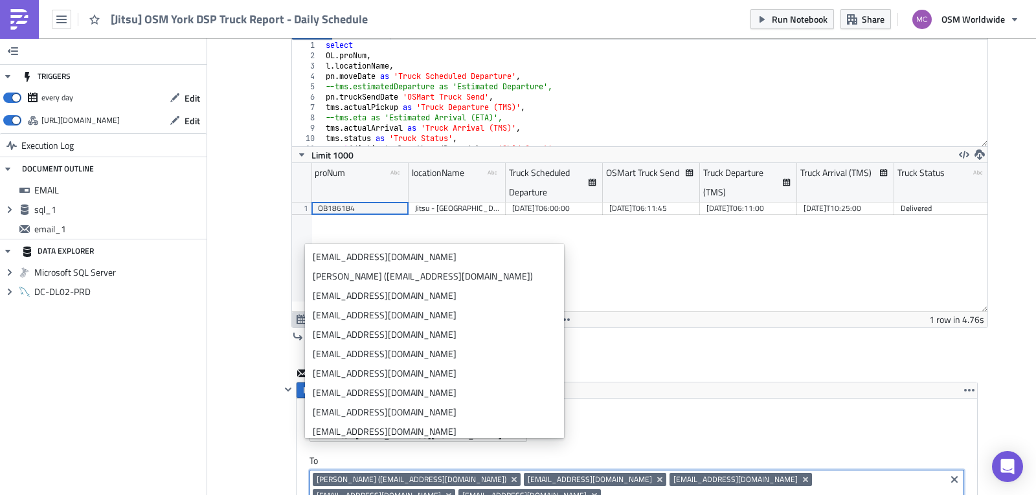
scroll to position [398, 0]
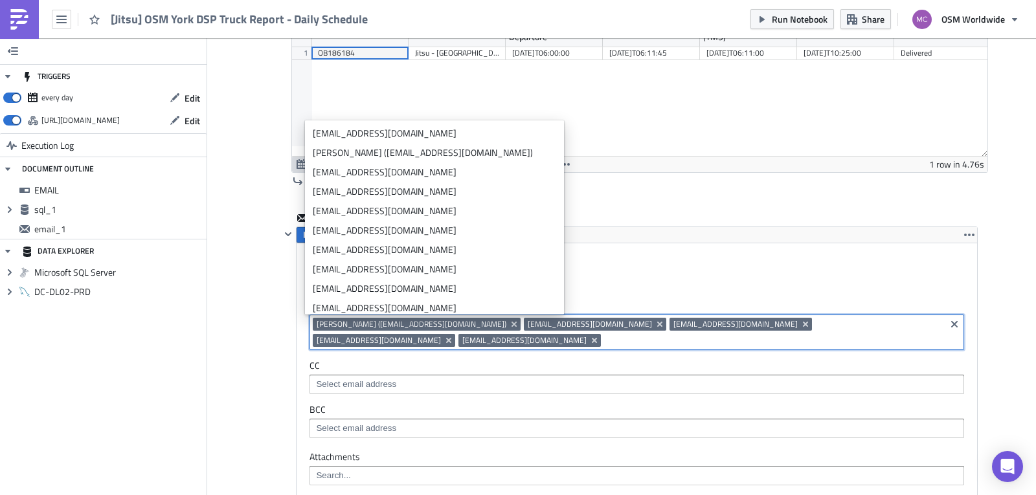
click at [813, 191] on div "sql_1 Run Render Microsoft SQL Server 1 2 3 4 5 6 7 8 9 10 11 12 select OL . pr…" at bounding box center [632, 23] width 712 height 340
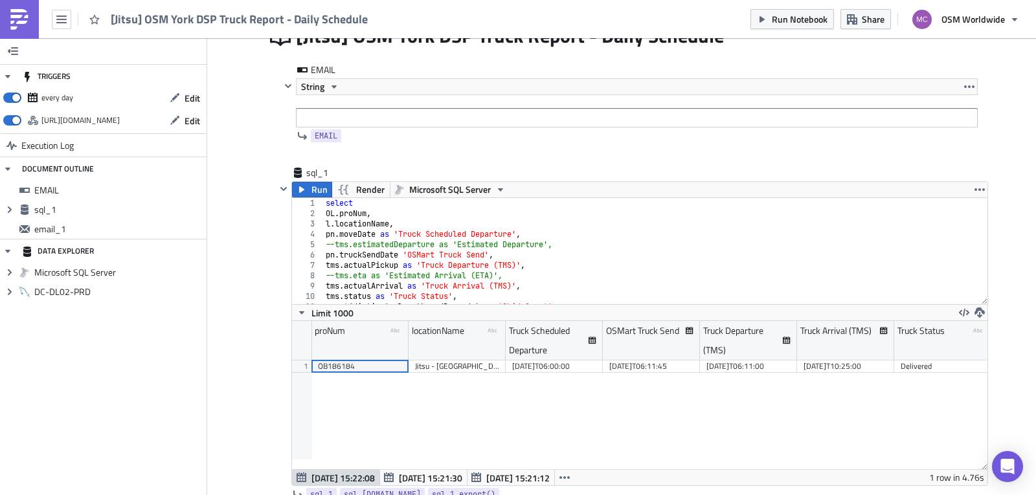
scroll to position [0, 0]
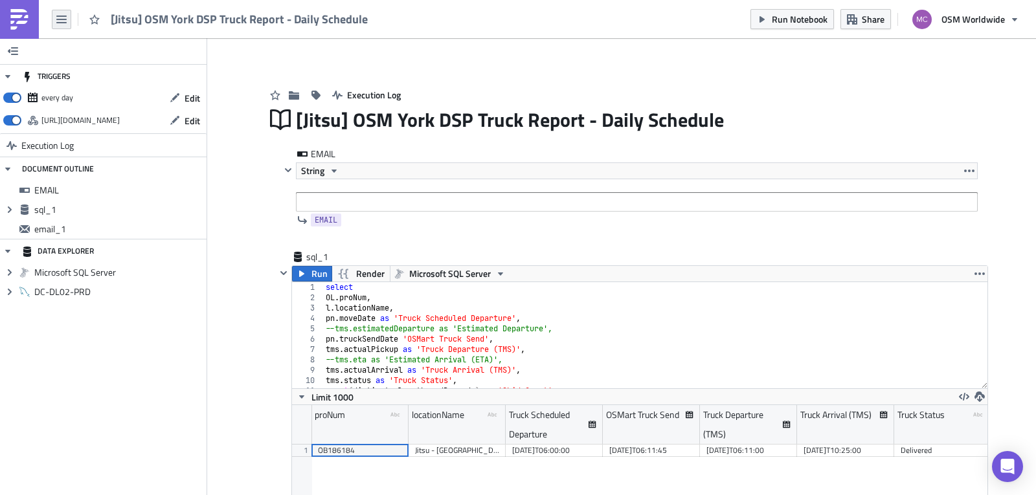
click at [58, 17] on icon "button" at bounding box center [61, 19] width 10 height 10
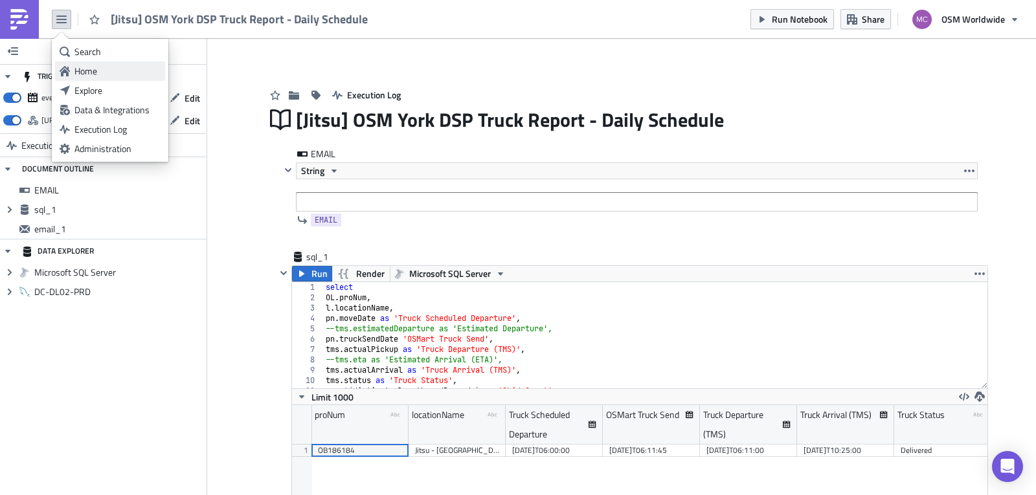
click at [97, 69] on div "Home" at bounding box center [117, 71] width 86 height 13
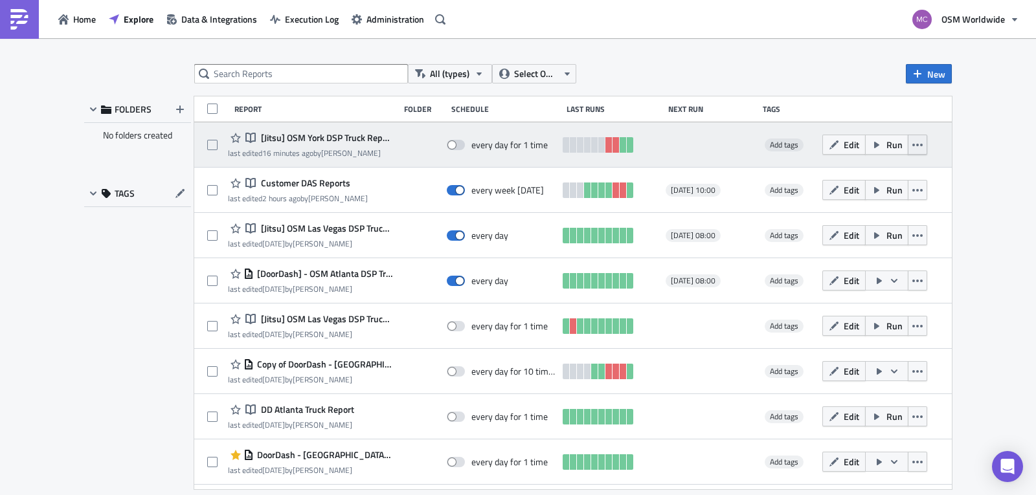
click at [909, 153] on button "button" at bounding box center [917, 145] width 19 height 20
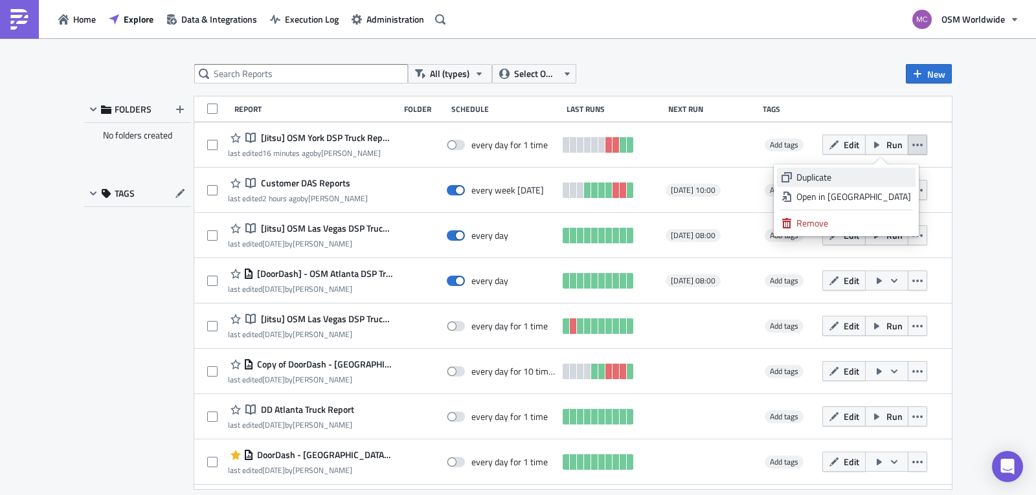
click at [887, 175] on div "Duplicate" at bounding box center [854, 177] width 115 height 13
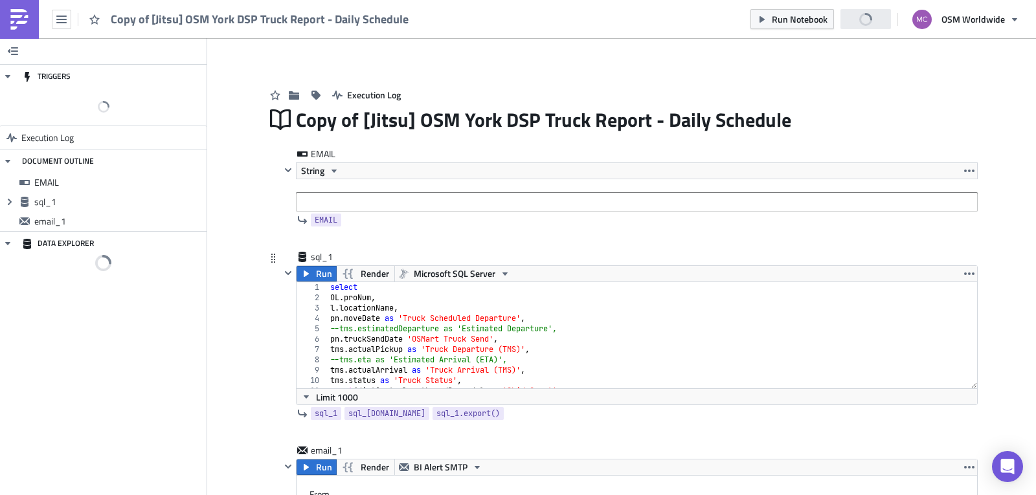
click at [592, 338] on div "select OL . proNum , l . locationName , pn . moveDate as 'Truck Scheduled Depar…" at bounding box center [648, 345] width 640 height 127
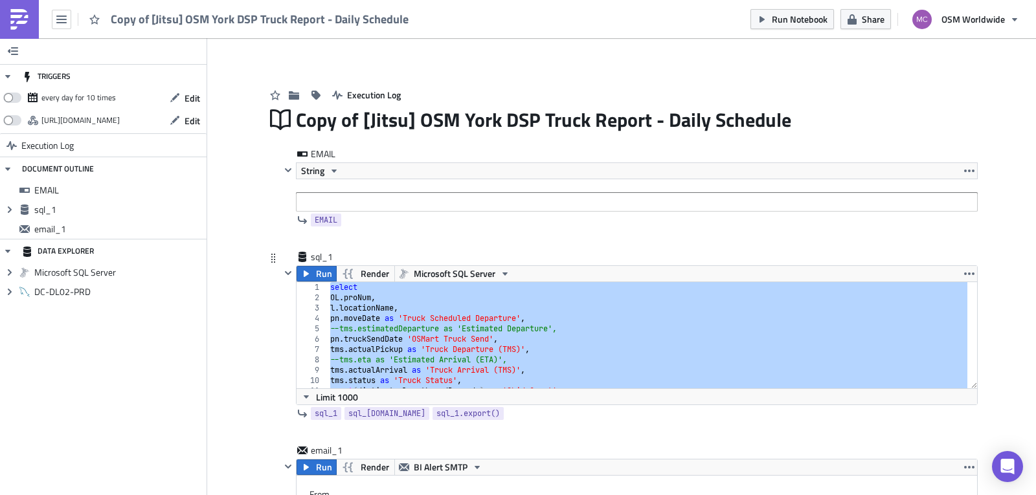
drag, startPoint x: 580, startPoint y: 341, endPoint x: 600, endPoint y: 342, distance: 19.5
click at [580, 341] on div "select OL . proNum , l . locationName , pn . moveDate as 'Truck Scheduled Depar…" at bounding box center [648, 335] width 640 height 106
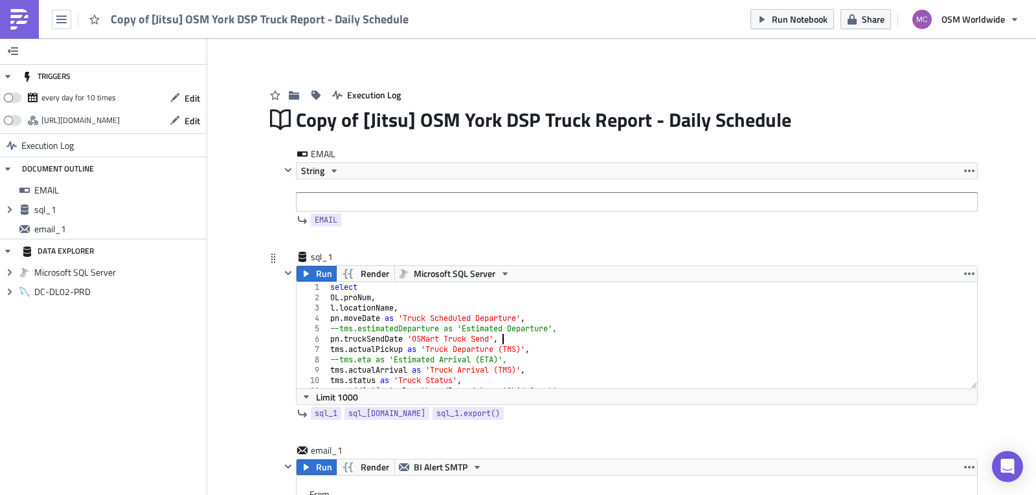
click at [620, 342] on div "select OL . proNum , l . locationName , pn . moveDate as 'Truck Scheduled Depar…" at bounding box center [648, 345] width 640 height 127
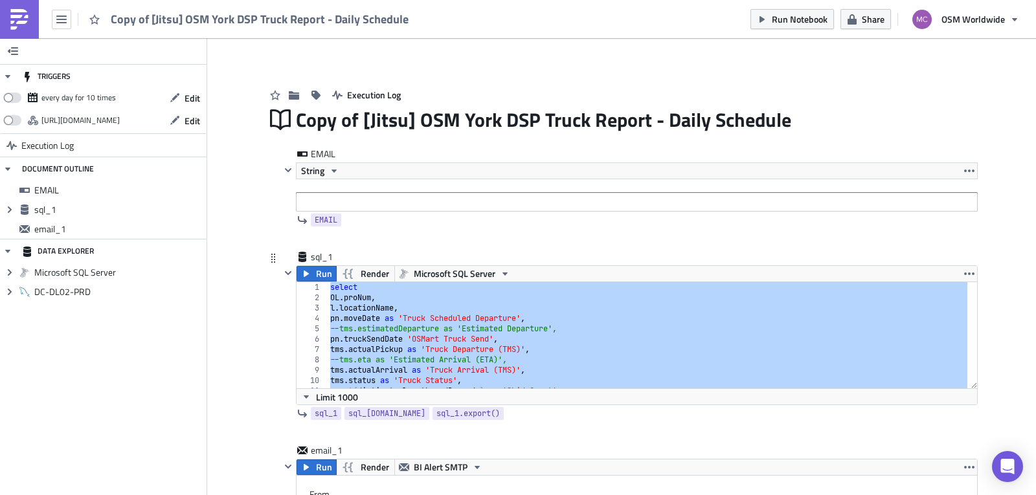
paste textarea
type textarea "pn.moveDate"
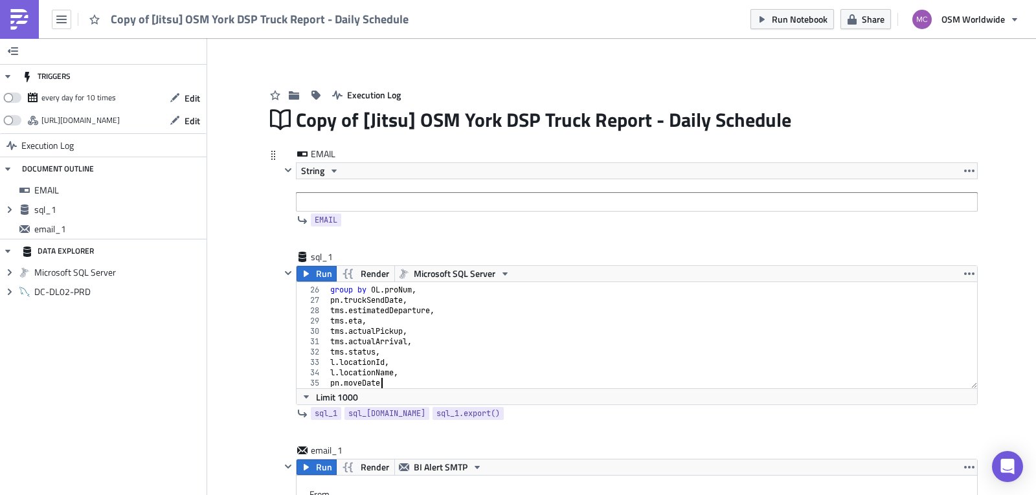
scroll to position [256, 0]
click at [357, 122] on div "Copy of [Jitsu] OSM York DSP Truck Report - Daily Schedule" at bounding box center [637, 120] width 682 height 30
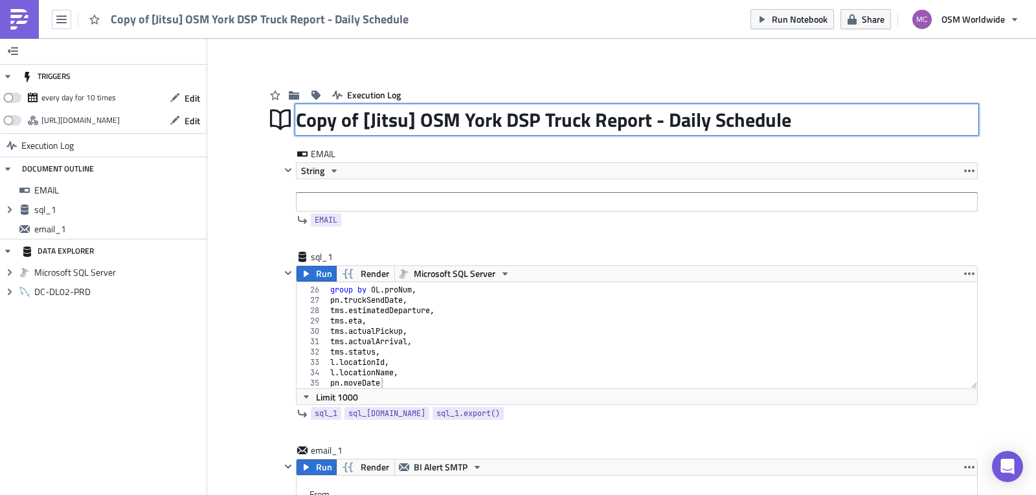
drag, startPoint x: 359, startPoint y: 117, endPoint x: 287, endPoint y: 115, distance: 71.9
click at [287, 115] on div "Copy of [Jitsu] OSM York DSP Truck Report - Daily Schedule Copy of [Jitsu] OSM …" at bounding box center [622, 120] width 712 height 30
click at [320, 115] on input "[Jitsu] OSM York DSP Truck Report - Daily Schedule" at bounding box center [511, 119] width 431 height 27
type input "[Better Trucks] OSM York DSP Truck Report - Daily Schedule"
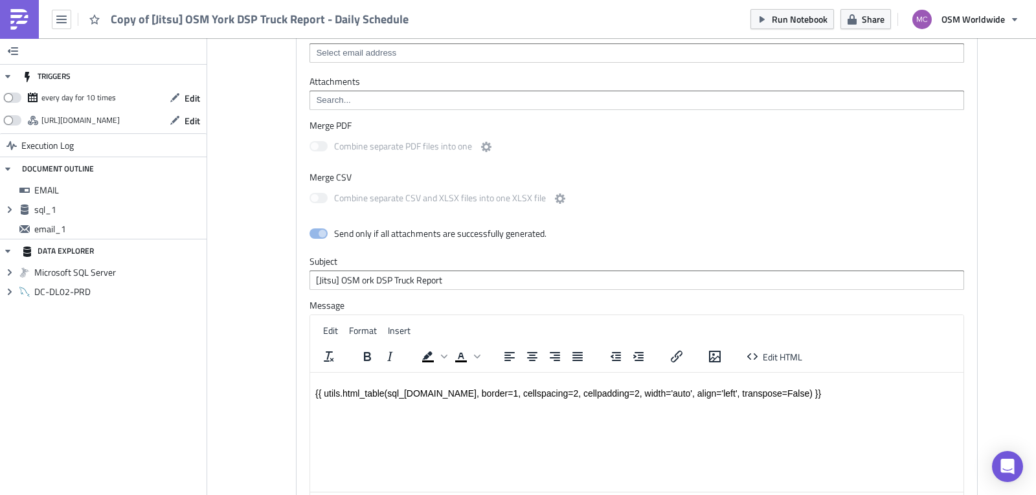
scroll to position [615, 0]
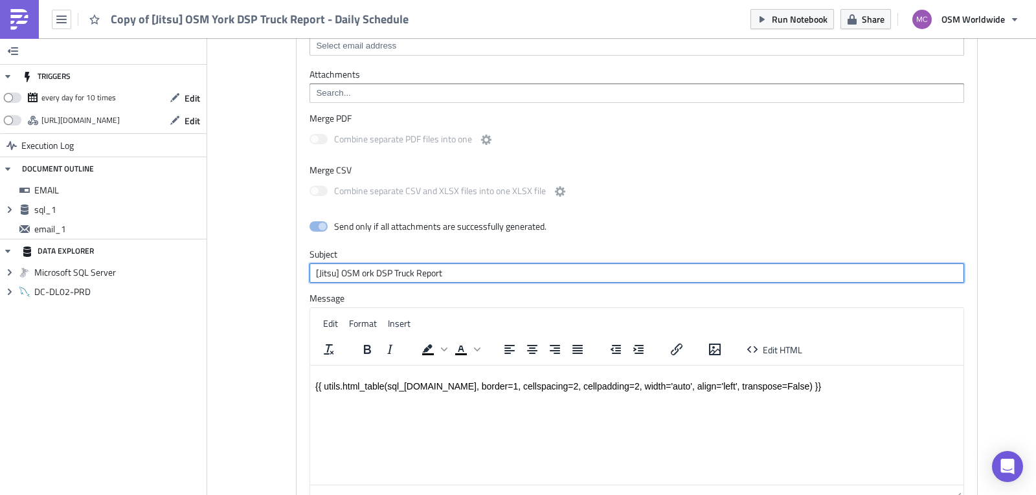
click at [324, 264] on input "[Jitsu] OSM ork DSP Truck Report" at bounding box center [637, 273] width 655 height 19
click at [390, 264] on input "[Better Trucks] OSM ork DSP Truck Report" at bounding box center [637, 273] width 655 height 19
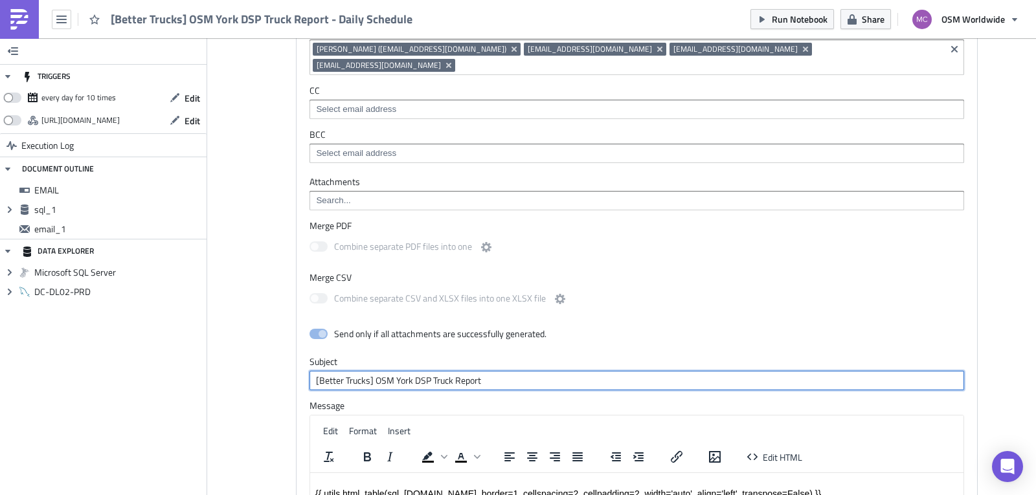
scroll to position [510, 0]
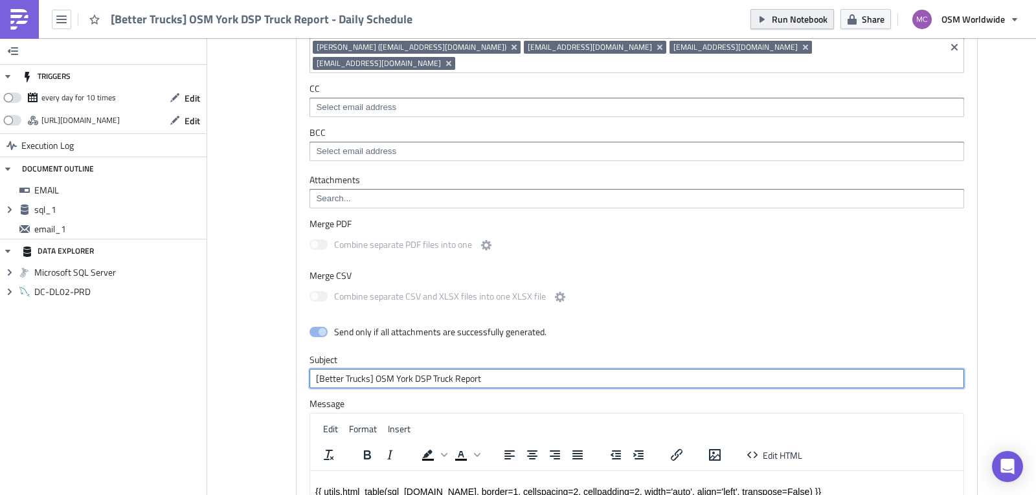
type input "[Better Trucks] OSM York DSP Truck Report"
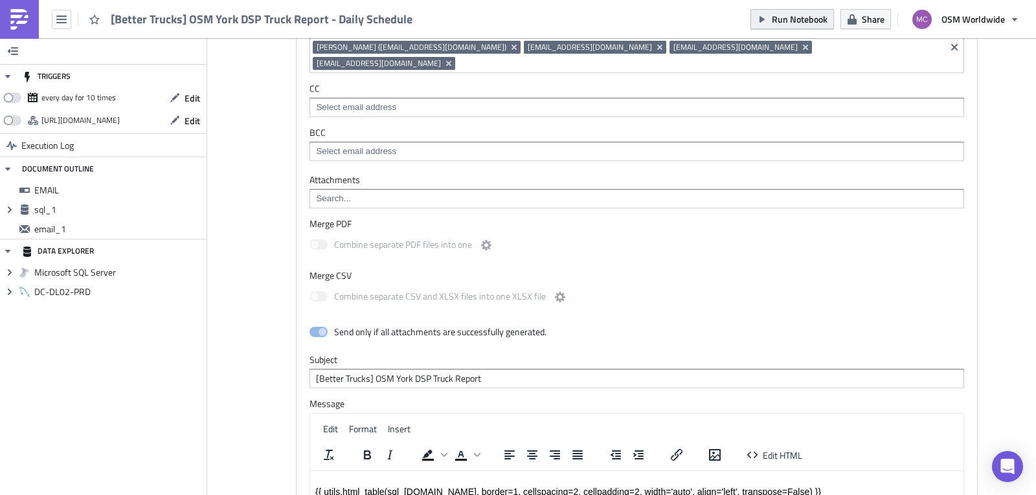
click at [797, 17] on span "Run Notebook" at bounding box center [800, 19] width 56 height 14
drag, startPoint x: 16, startPoint y: 98, endPoint x: 71, endPoint y: 100, distance: 55.1
click at [16, 98] on span at bounding box center [12, 98] width 18 height 10
click at [14, 98] on input "checkbox" at bounding box center [10, 94] width 8 height 8
checkbox input "true"
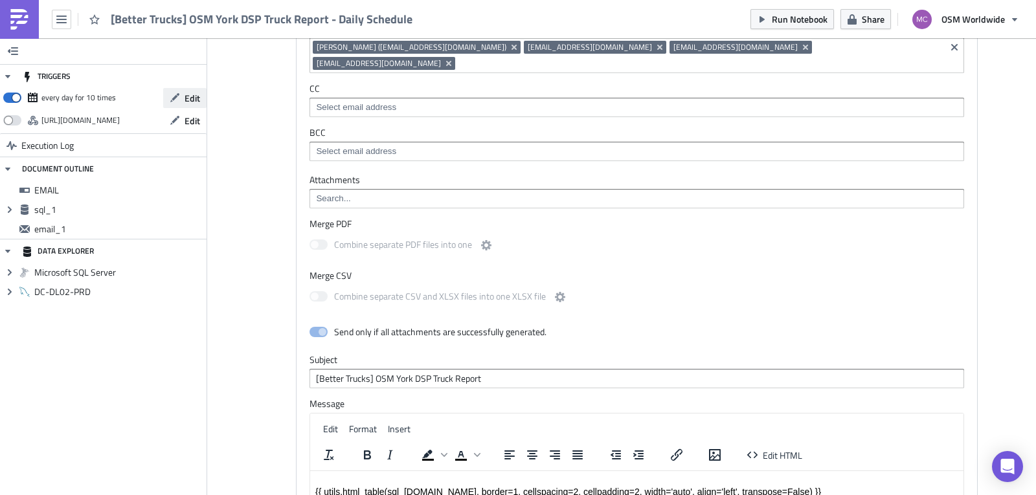
click at [194, 99] on span "Edit" at bounding box center [193, 98] width 16 height 14
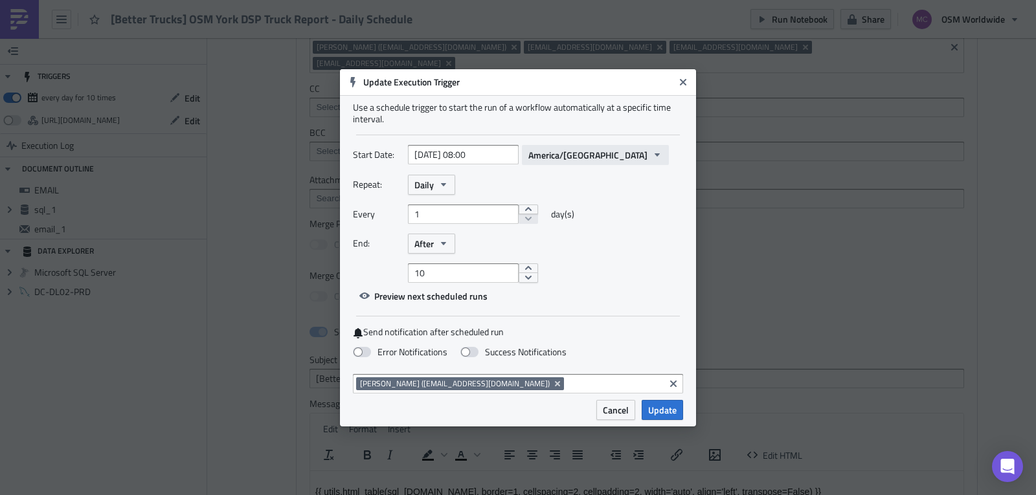
click at [545, 155] on span "America/[GEOGRAPHIC_DATA]" at bounding box center [587, 155] width 119 height 14
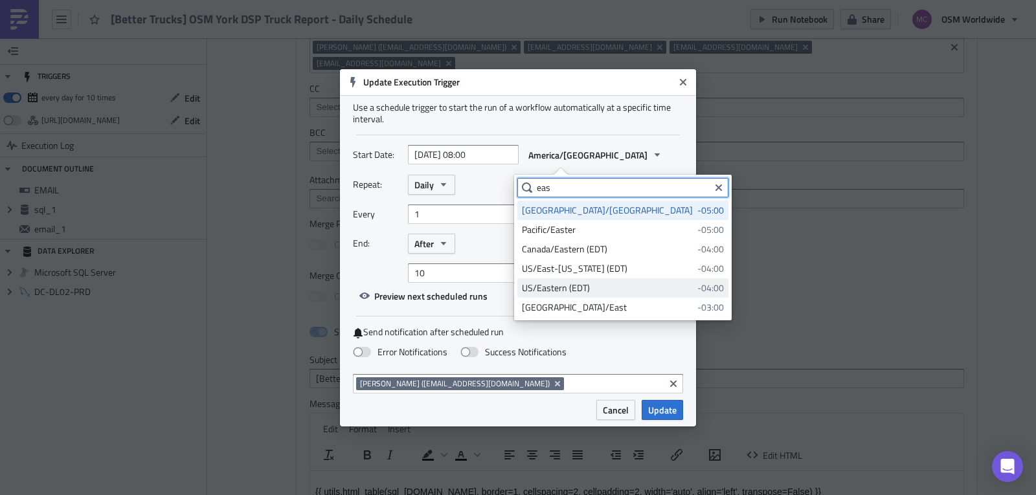
type input "eas"
click at [574, 289] on div "US/Eastern (EDT)" at bounding box center [607, 288] width 171 height 13
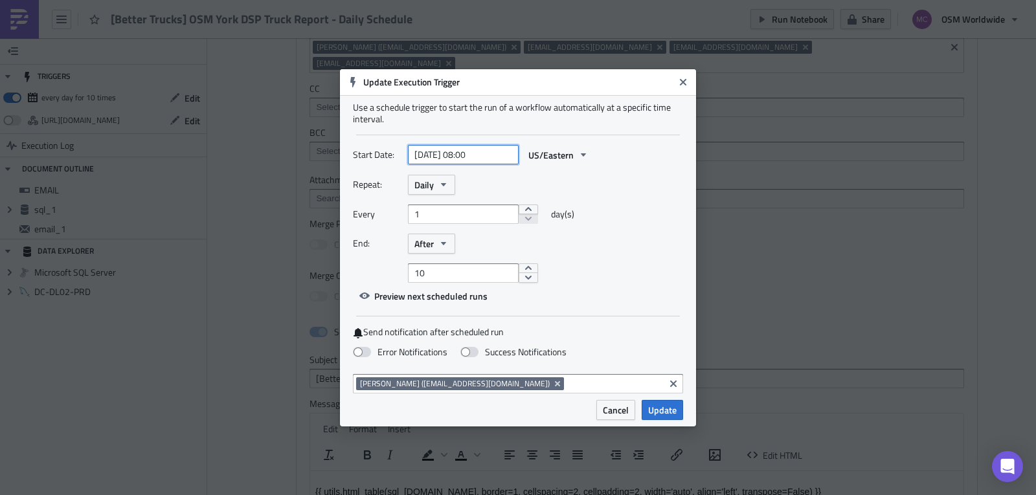
click at [473, 155] on input "[DATE] 08:00" at bounding box center [463, 154] width 111 height 19
select select "8"
select select "2025"
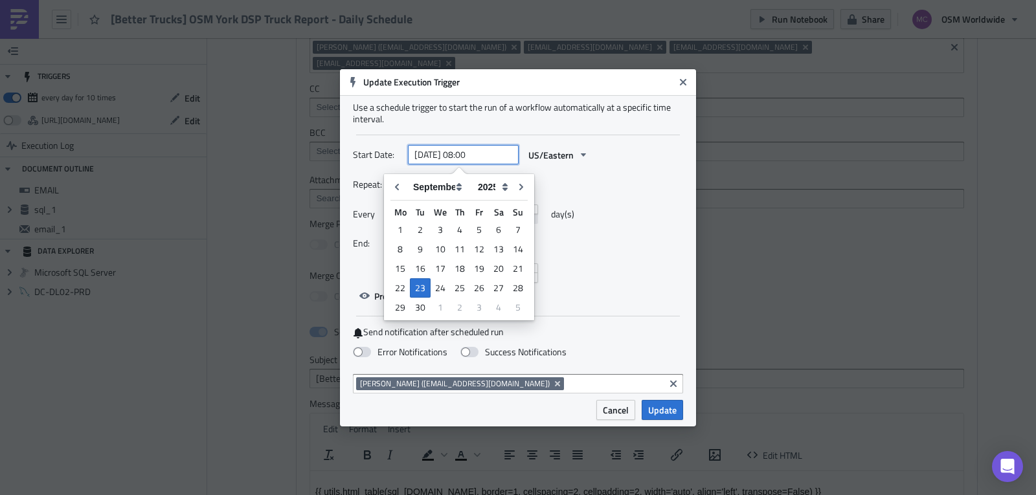
click at [463, 157] on input "2025-09-23 08:00" at bounding box center [463, 154] width 111 height 19
click at [470, 153] on input "2025-09-23 08:00" at bounding box center [463, 154] width 111 height 19
click at [471, 157] on input "2025-09-23 019:00" at bounding box center [463, 154] width 111 height 19
type input "2025-09-23 19:00"
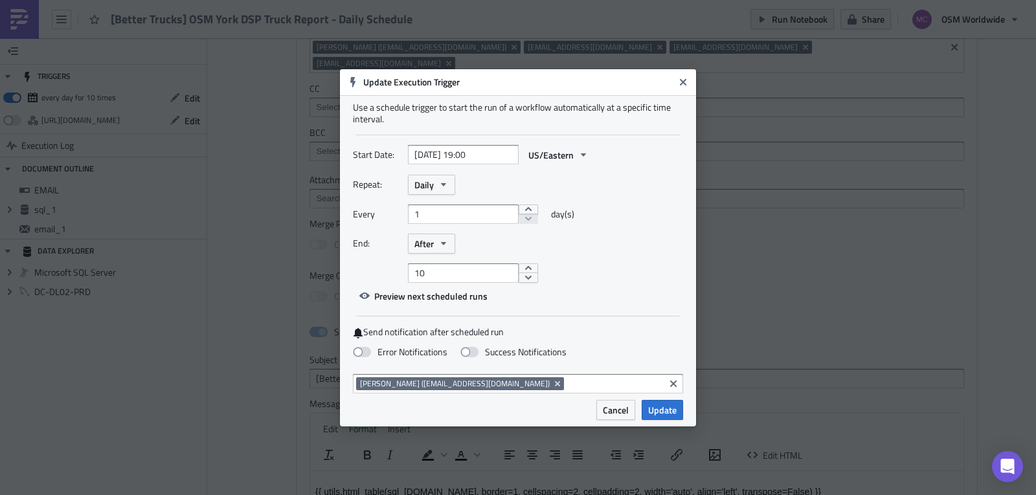
click at [603, 194] on div "Repeat: Daily" at bounding box center [518, 185] width 330 height 20
click at [454, 238] on div "End: After" at bounding box center [518, 244] width 330 height 20
click at [454, 238] on button "After" at bounding box center [431, 244] width 47 height 20
click at [452, 262] on div "Never" at bounding box center [469, 266] width 107 height 13
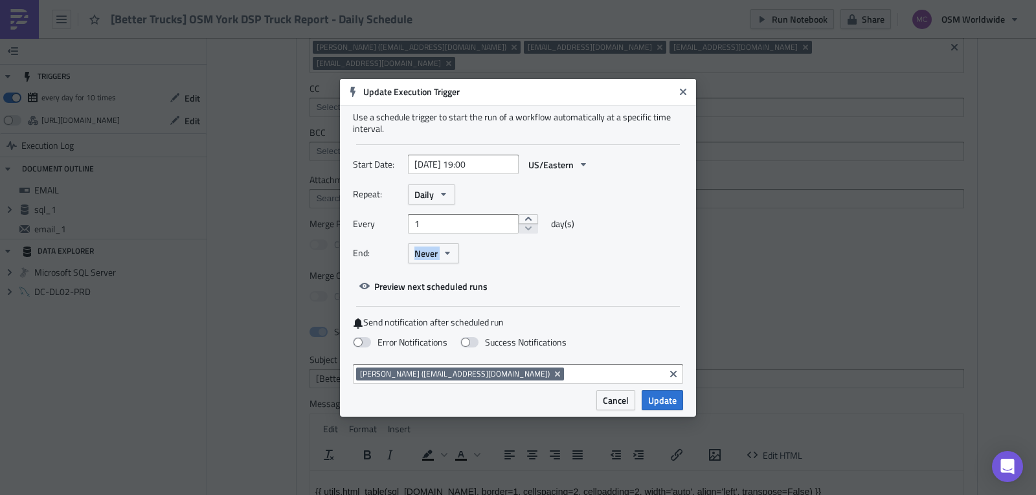
click at [611, 247] on div "End: Never Never After On date" at bounding box center [518, 253] width 330 height 20
click at [662, 400] on span "Update" at bounding box center [662, 401] width 28 height 14
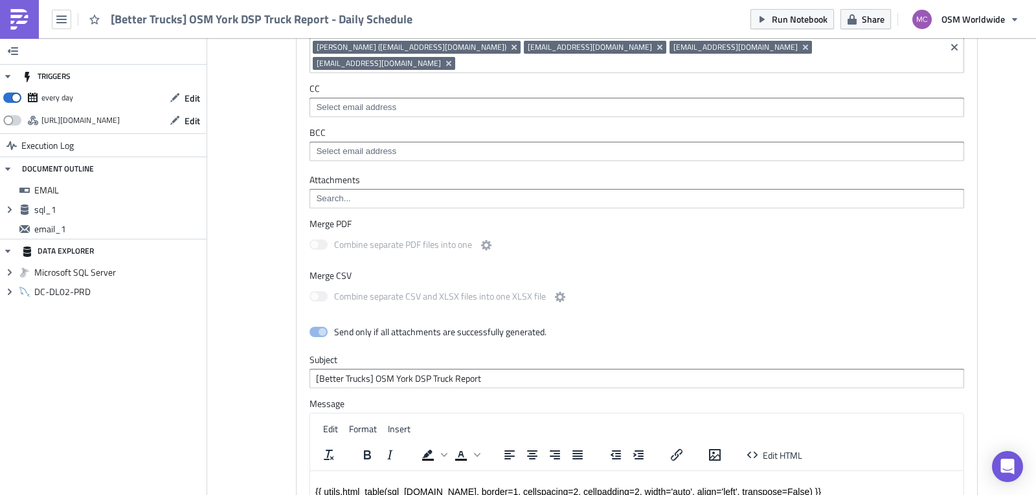
click at [16, 122] on span at bounding box center [12, 120] width 18 height 10
click at [14, 121] on input "checkbox" at bounding box center [10, 117] width 8 height 8
checkbox input "true"
click at [192, 122] on span "Edit" at bounding box center [193, 121] width 16 height 14
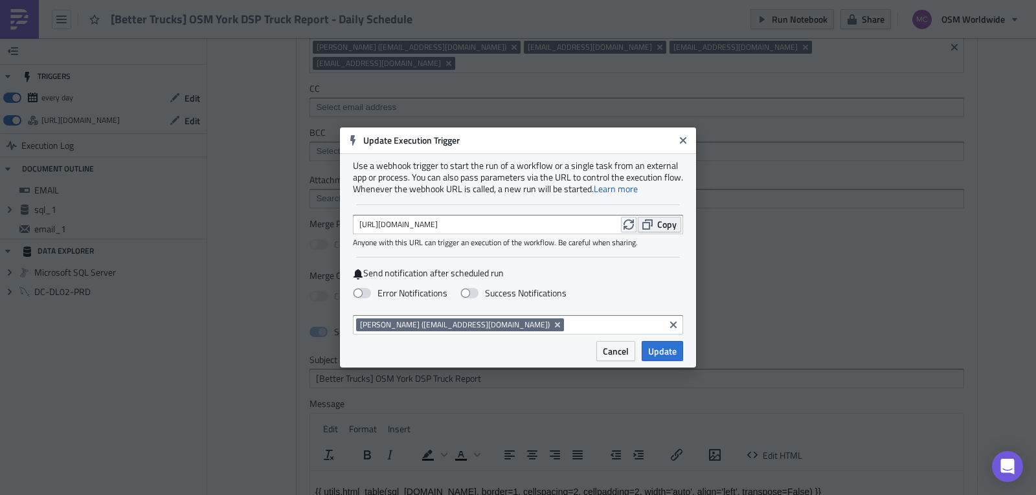
click at [666, 226] on span "Copy" at bounding box center [666, 225] width 19 height 14
click at [682, 142] on icon "Close" at bounding box center [683, 140] width 6 height 6
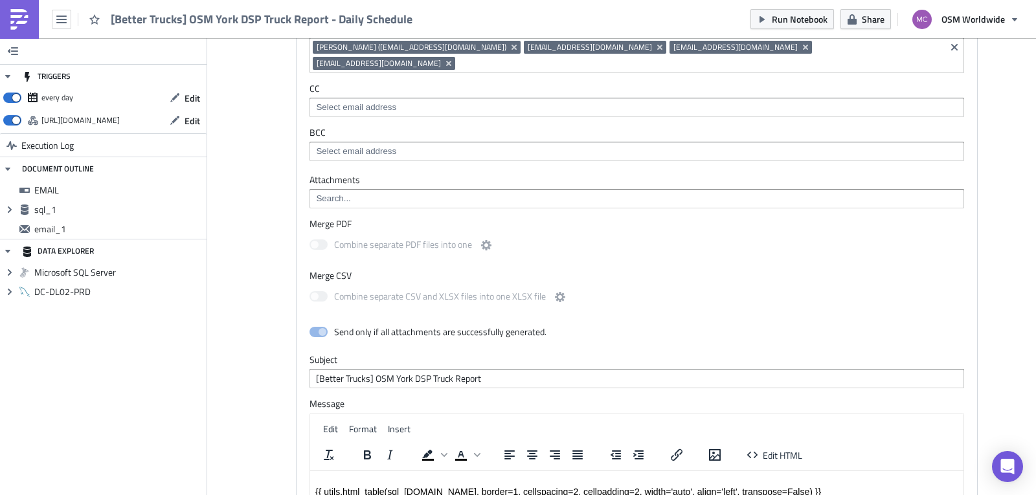
scroll to position [719, 0]
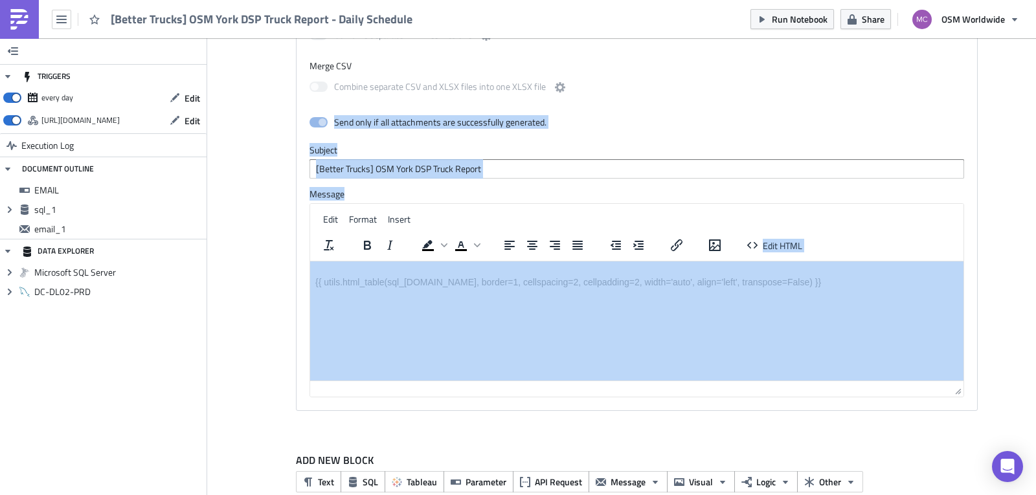
drag, startPoint x: 1021, startPoint y: 394, endPoint x: 994, endPoint y: 84, distance: 312.0
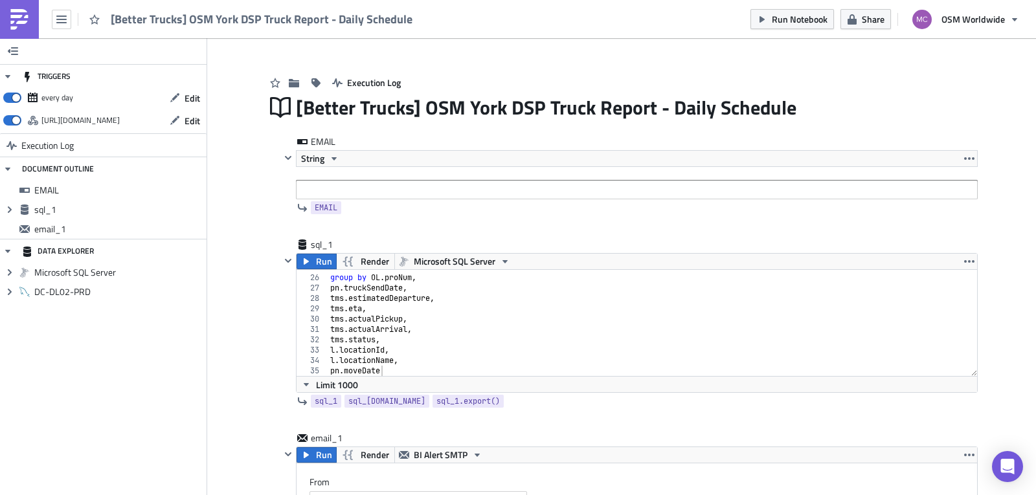
scroll to position [0, 0]
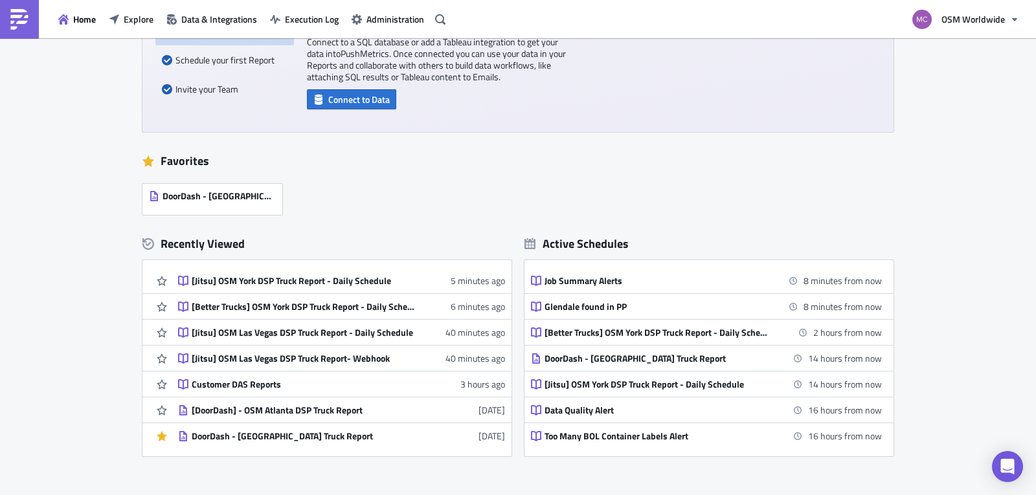
scroll to position [277, 0]
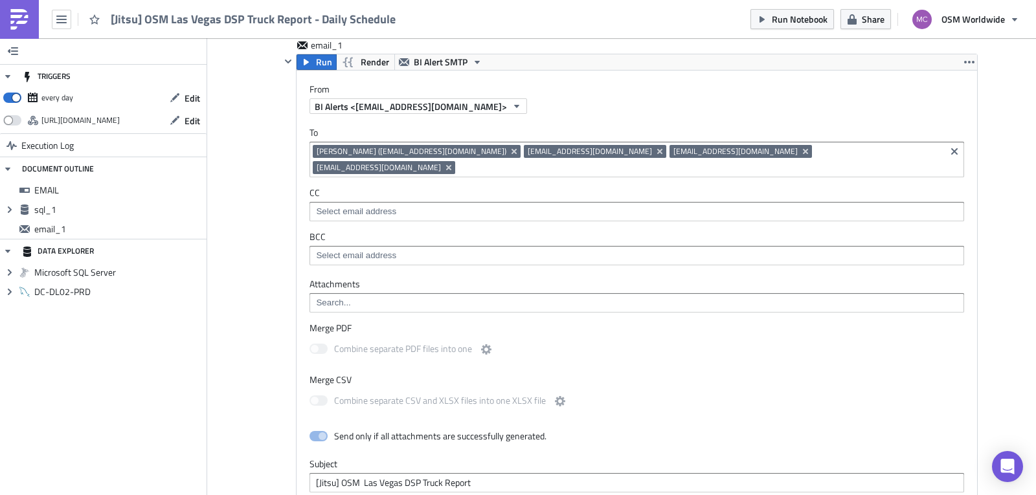
scroll to position [514, 0]
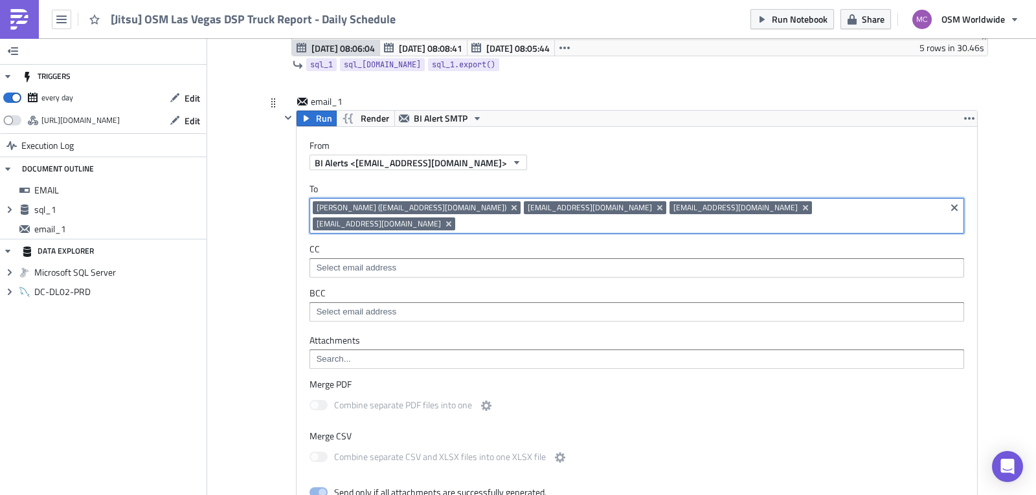
click at [879, 218] on input at bounding box center [700, 224] width 484 height 13
paste input "[EMAIL_ADDRESS][DOMAIN_NAME]"
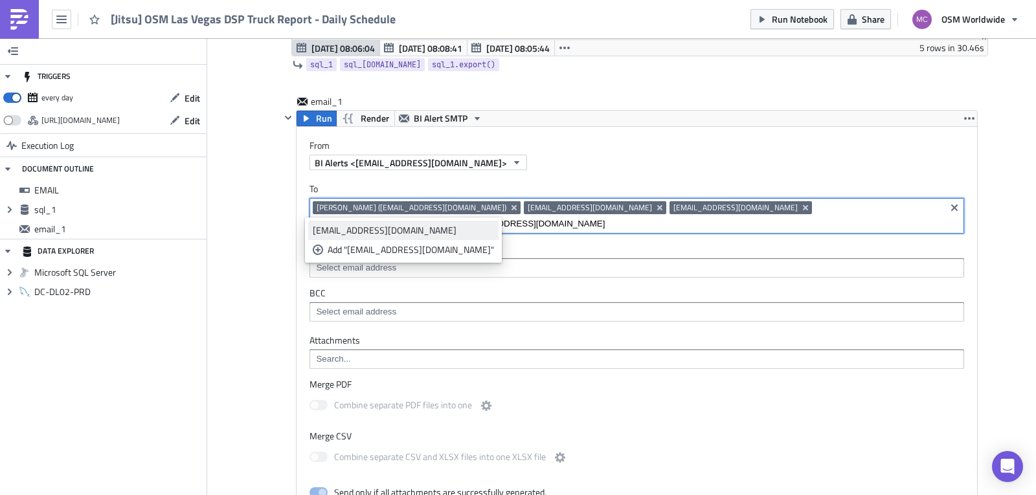
type input "[EMAIL_ADDRESS][DOMAIN_NAME]"
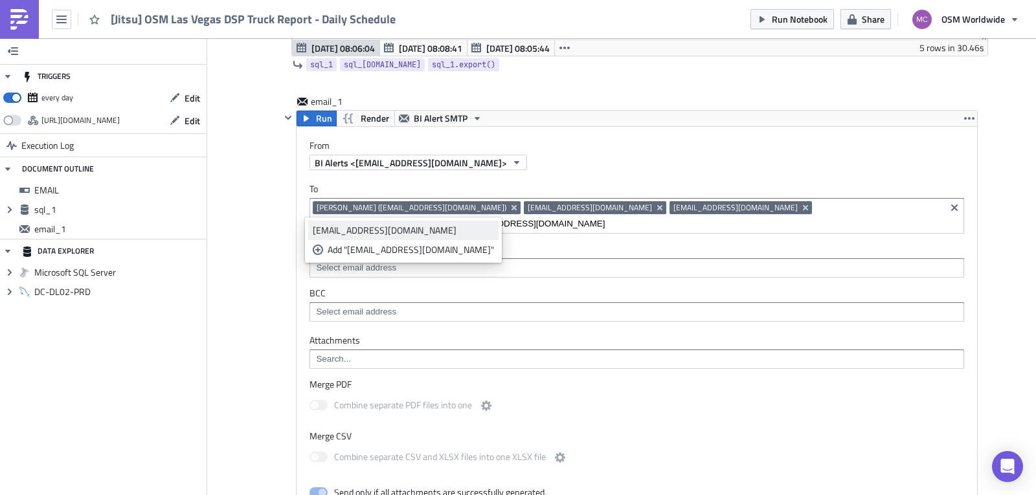
click at [408, 236] on div "[EMAIL_ADDRESS][DOMAIN_NAME]" at bounding box center [403, 230] width 181 height 13
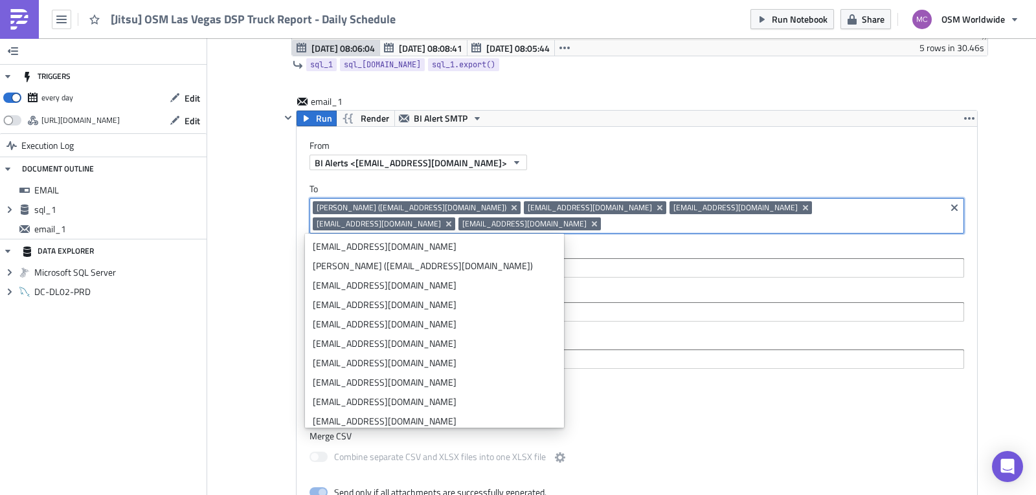
click at [997, 174] on div "Add Image Execution Log [Jitsu] OSM Las Vegas DSP Truck Report - Daily Schedule…" at bounding box center [621, 241] width 829 height 1434
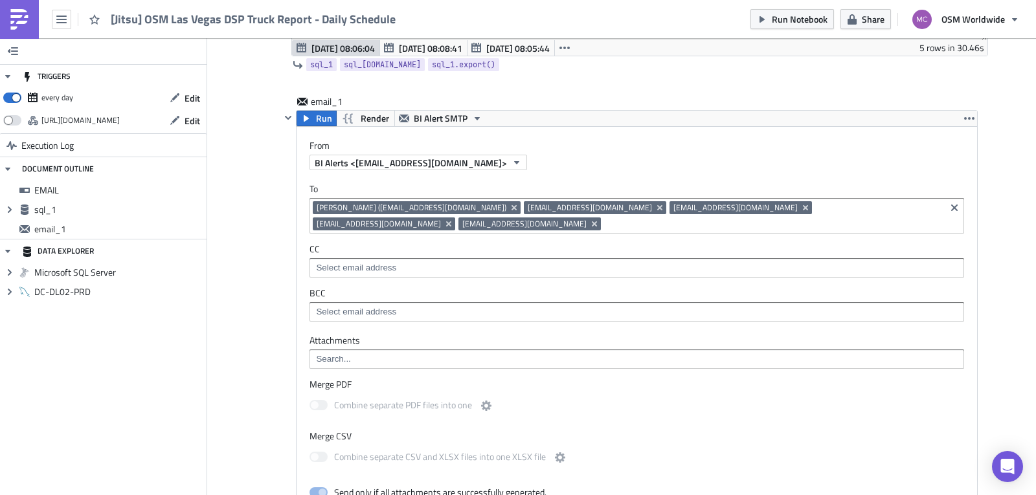
click at [773, 58] on div "sql_1 sql_1.data sql_1.export()" at bounding box center [632, 64] width 712 height 17
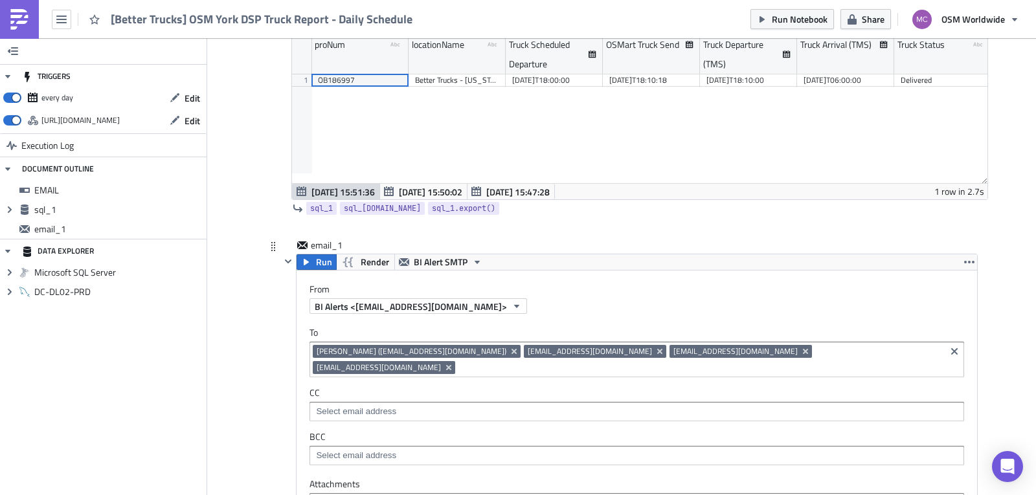
scroll to position [373, 0]
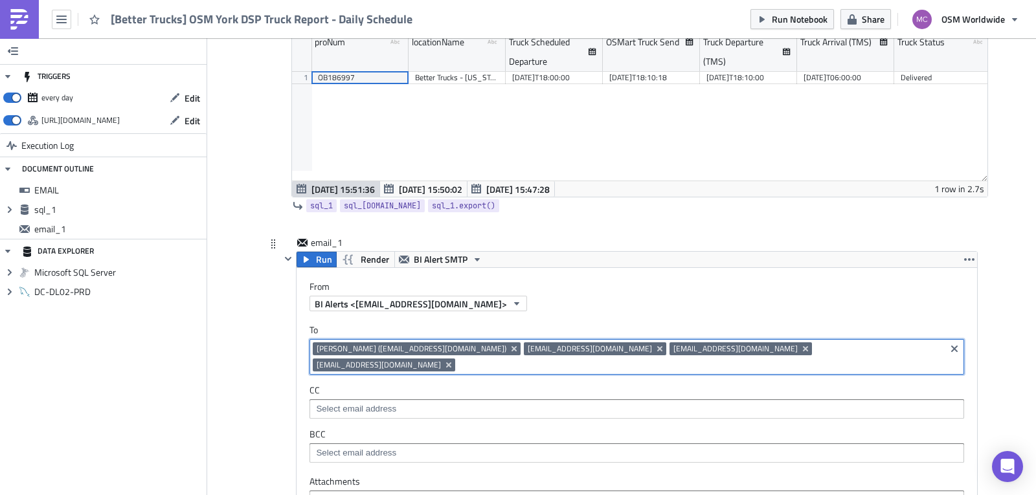
click at [871, 359] on input at bounding box center [700, 365] width 484 height 13
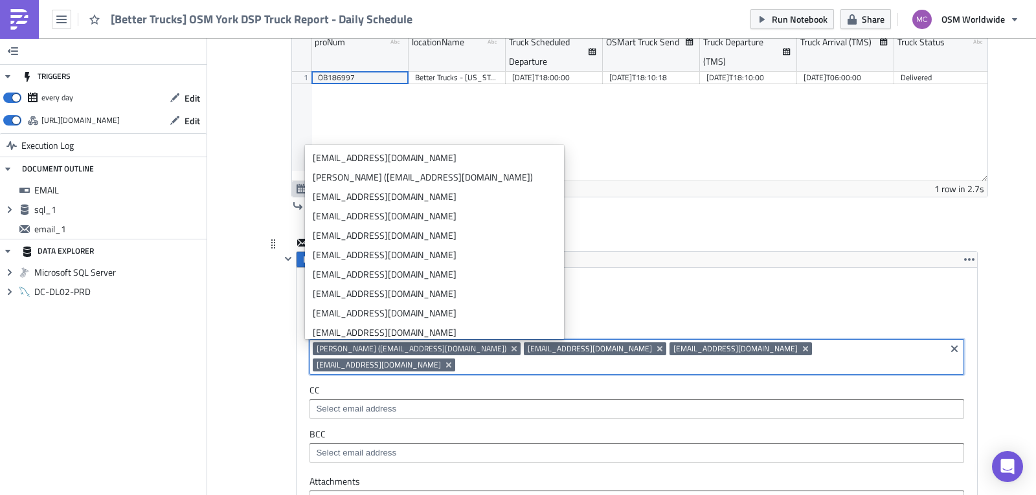
paste input "[EMAIL_ADDRESS][DOMAIN_NAME]"
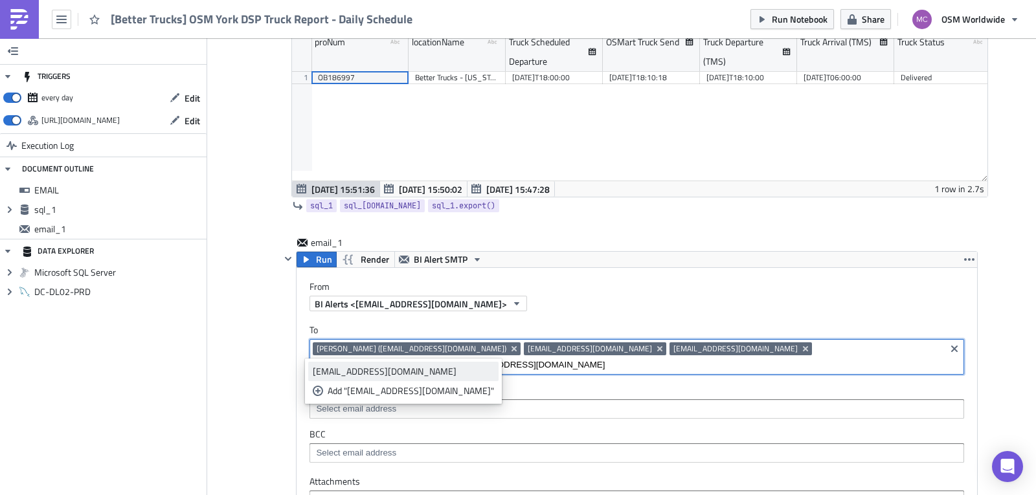
type input "[EMAIL_ADDRESS][DOMAIN_NAME]"
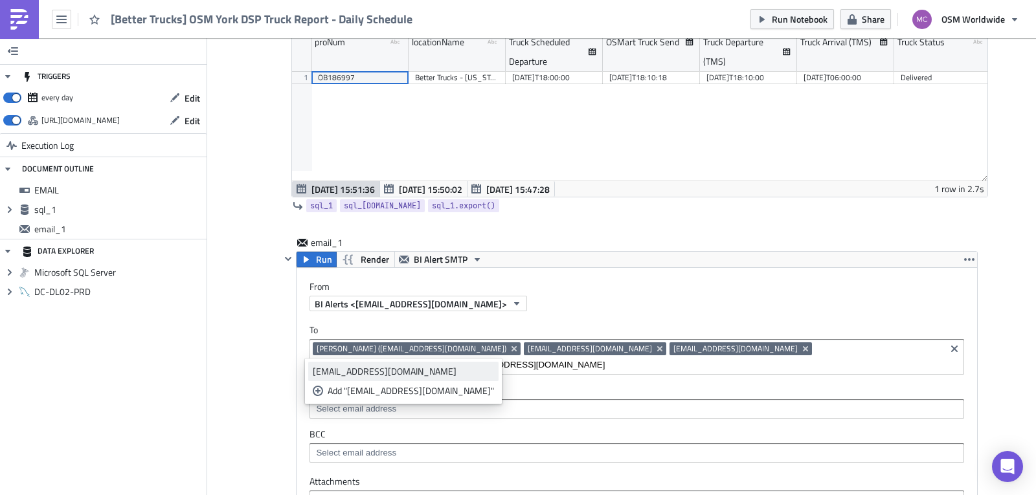
click at [436, 374] on div "[EMAIL_ADDRESS][DOMAIN_NAME]" at bounding box center [403, 371] width 181 height 13
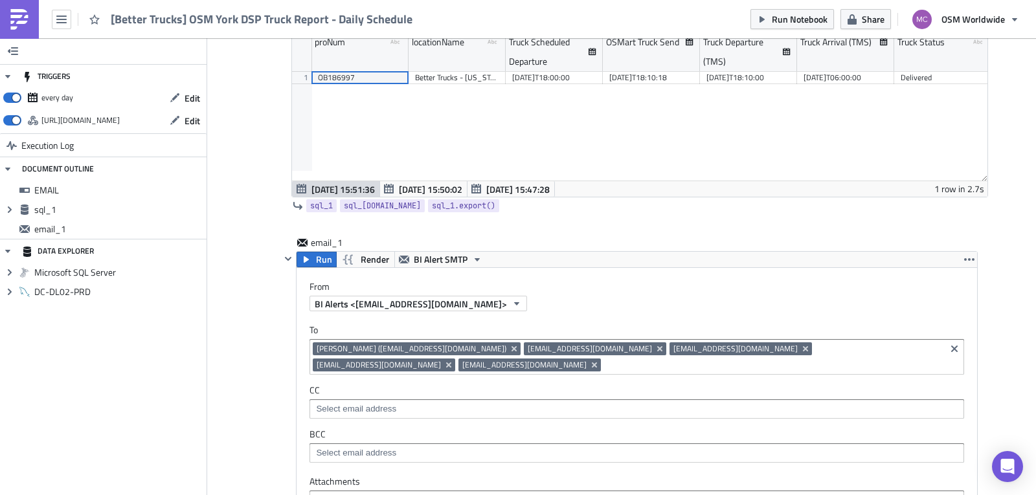
click at [958, 185] on div "1 row in 2.7s" at bounding box center [959, 189] width 50 height 16
click at [975, 291] on div "Execution Log [Better Trucks] OSM York DSP Truck Report - Daily Schedule EMAIL …" at bounding box center [622, 392] width 738 height 1413
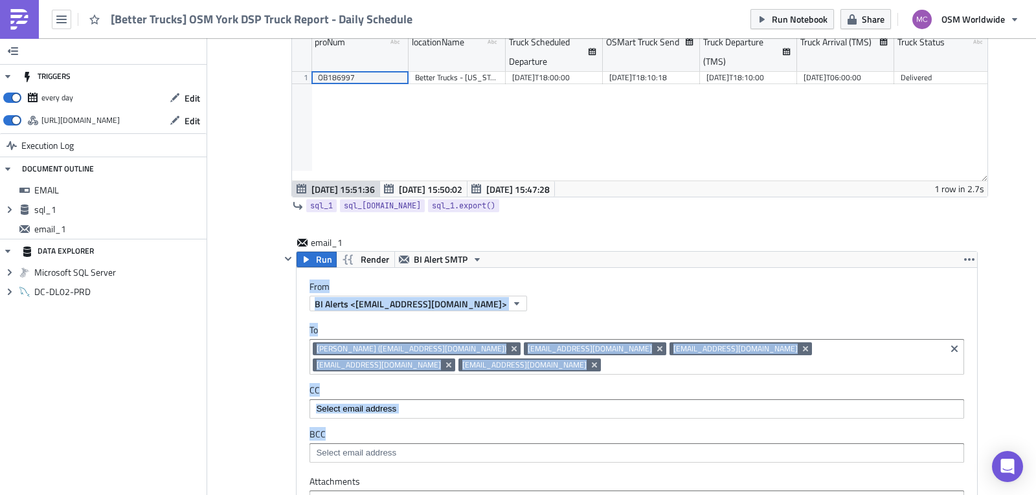
drag, startPoint x: 1025, startPoint y: 257, endPoint x: 1035, endPoint y: 449, distance: 191.9
click at [1035, 449] on main "TRIGGERS every day Edit [URL][DOMAIN_NAME] Edit Execution Log DOCUMENT OUTLINE …" at bounding box center [518, 267] width 1036 height 459
click at [1016, 306] on div "Add Image Execution Log [Better Trucks] OSM York DSP Truck Report - Daily Sched…" at bounding box center [621, 382] width 829 height 1434
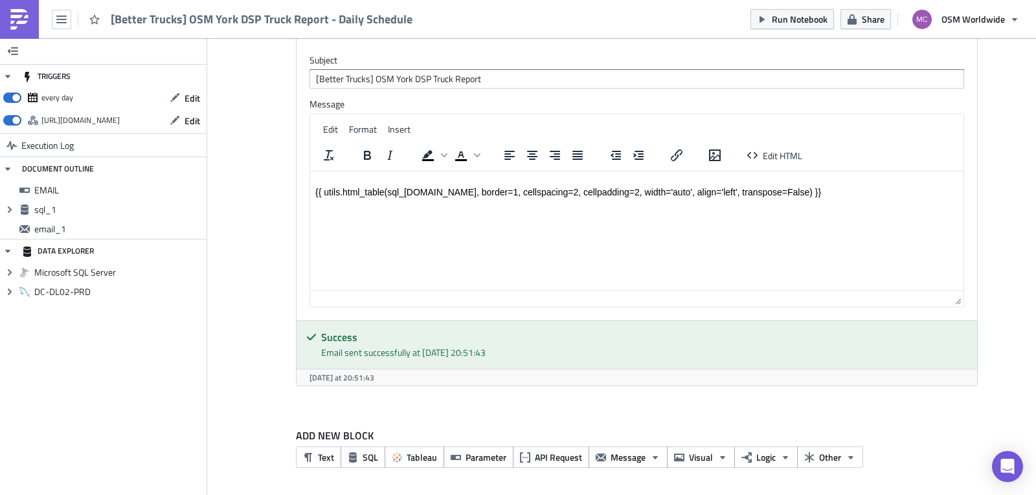
scroll to position [0, 0]
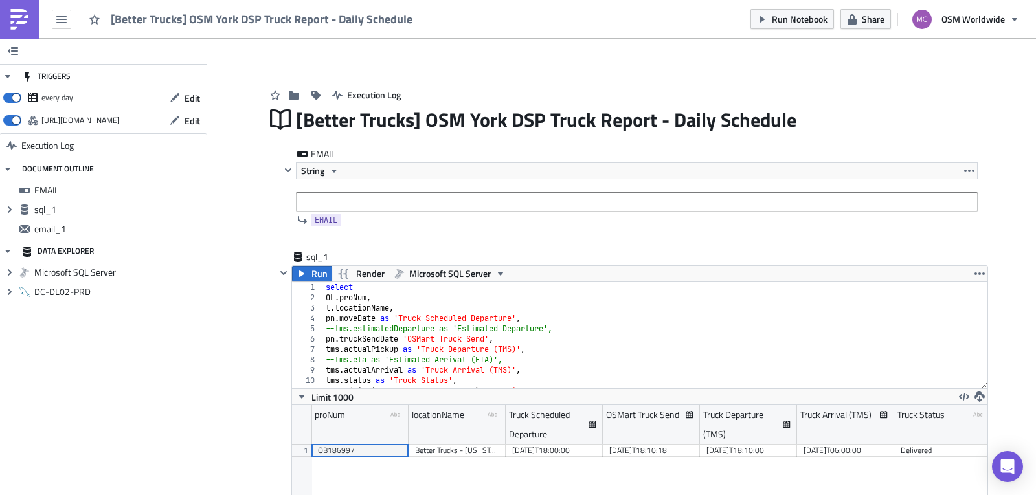
click at [815, 71] on div "Execution Log" at bounding box center [622, 82] width 712 height 46
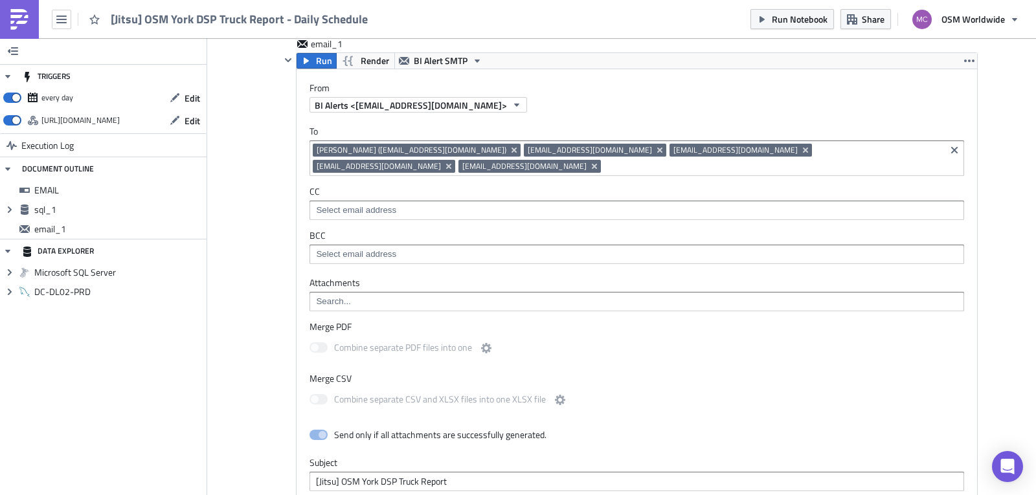
scroll to position [537, 0]
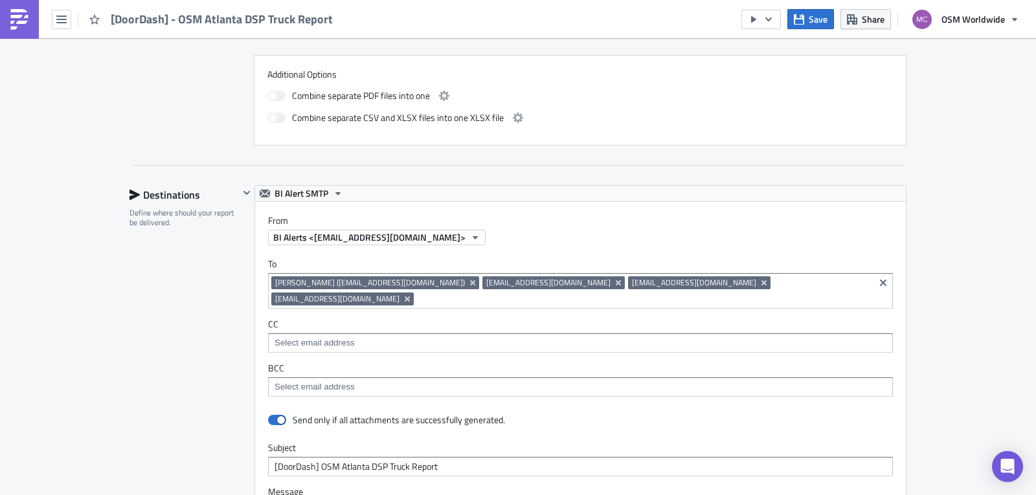
scroll to position [810, 0]
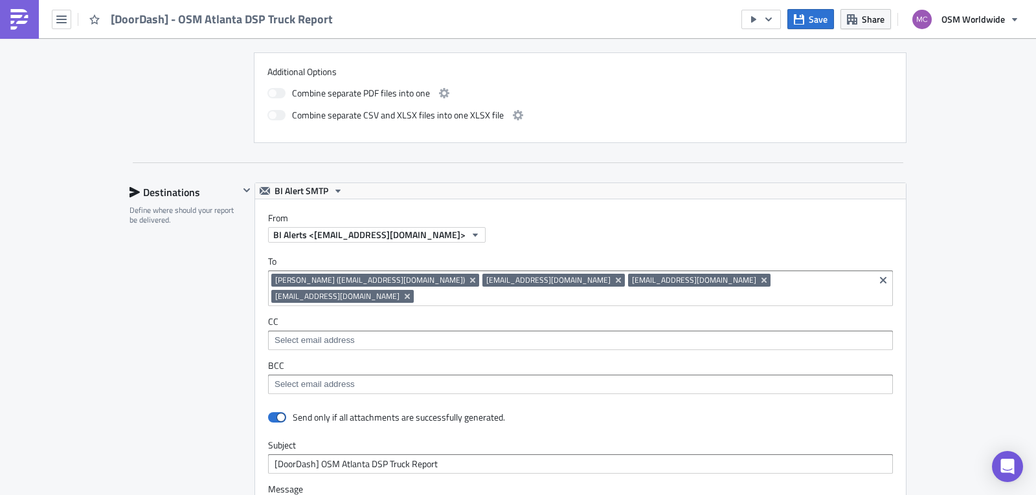
click at [815, 290] on input at bounding box center [644, 296] width 454 height 13
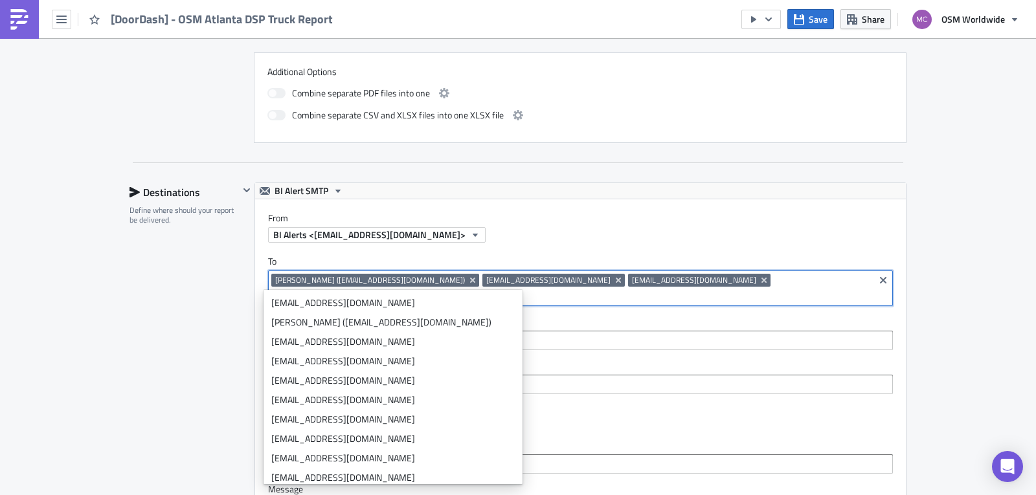
paste input "[EMAIL_ADDRESS][DOMAIN_NAME]"
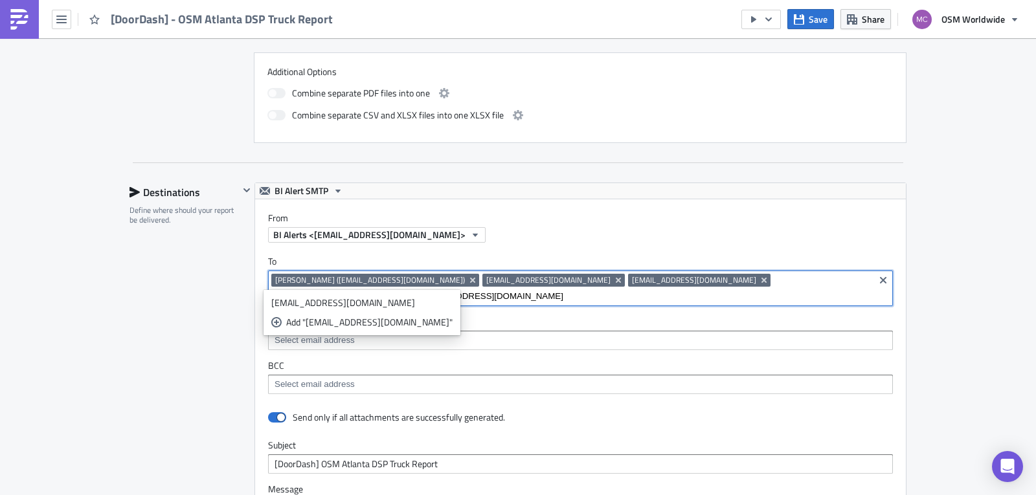
scroll to position [0, 33]
type input "rgeraci@osmworldwide.com"
click at [365, 319] on div "Add "rgeraci@osmworldwide.com"" at bounding box center [369, 322] width 166 height 13
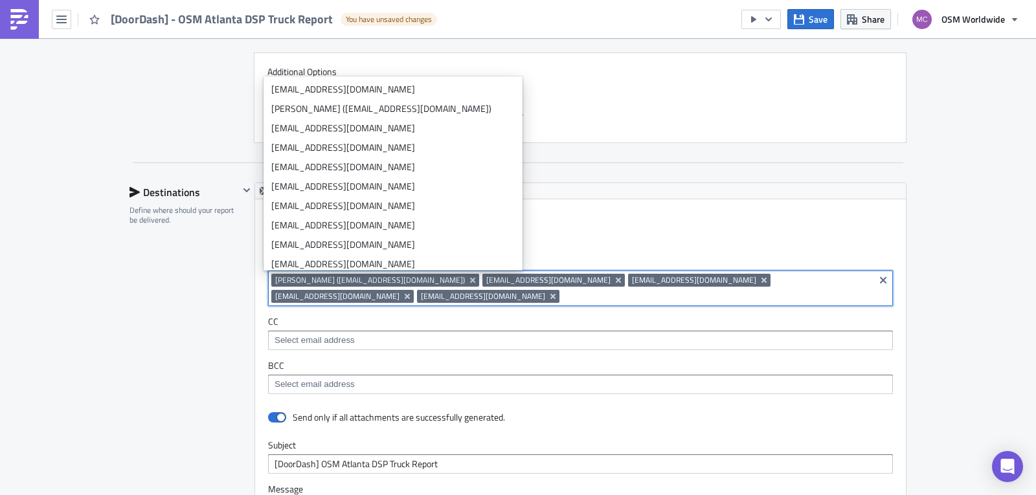
scroll to position [0, 0]
click at [991, 171] on div "Execution Log Edit " [DoorDash] - OSM Atlanta DSP Truck Report " Draft Settings…" at bounding box center [518, 118] width 1036 height 1781
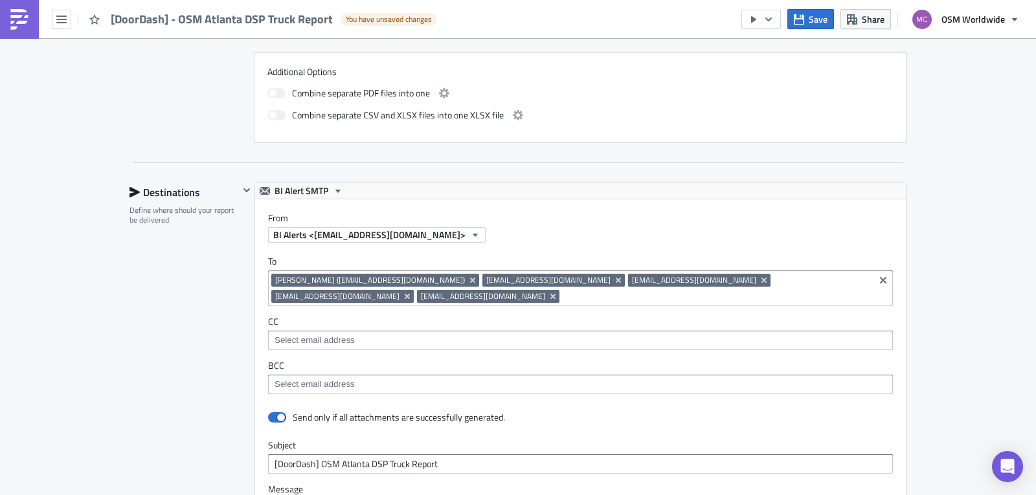
click at [383, 17] on span "You have unsaved changes" at bounding box center [389, 19] width 86 height 10
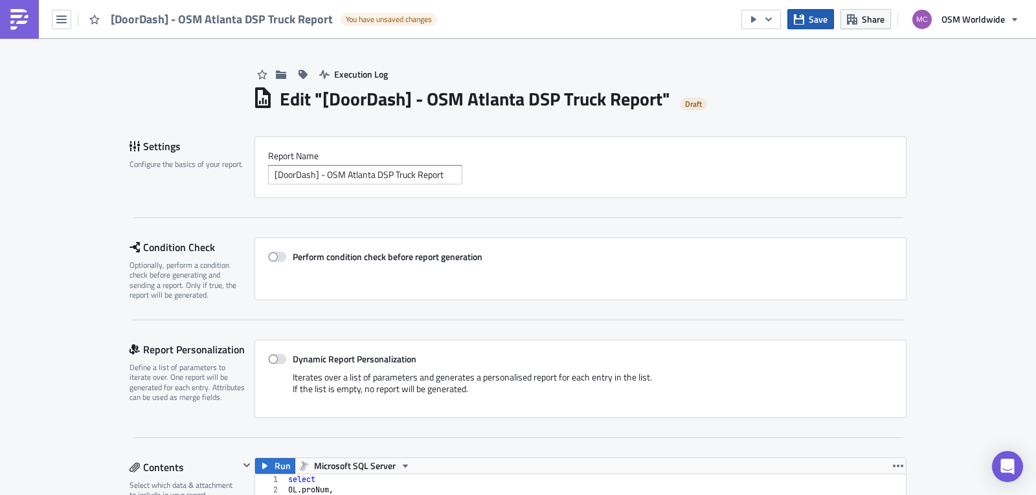
click at [814, 18] on span "Save" at bounding box center [818, 19] width 19 height 14
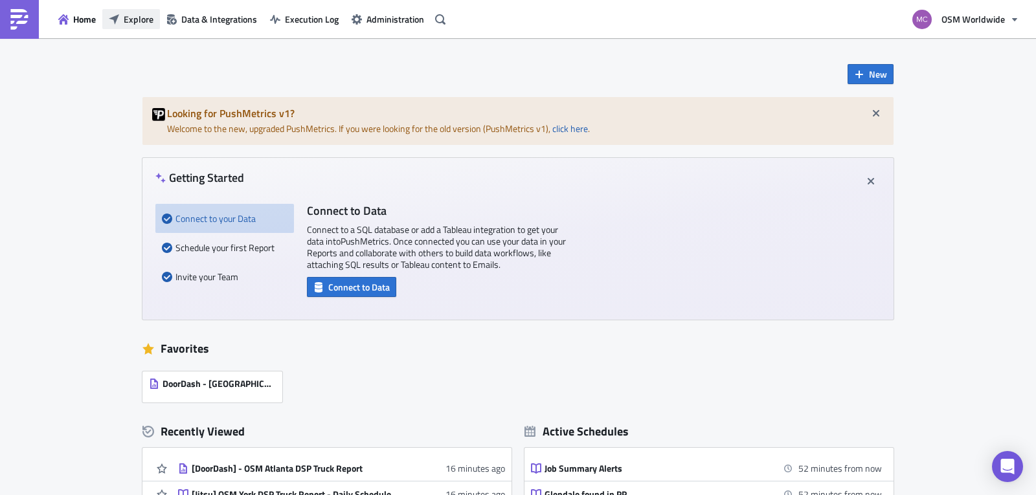
click at [125, 23] on span "Explore" at bounding box center [139, 19] width 30 height 14
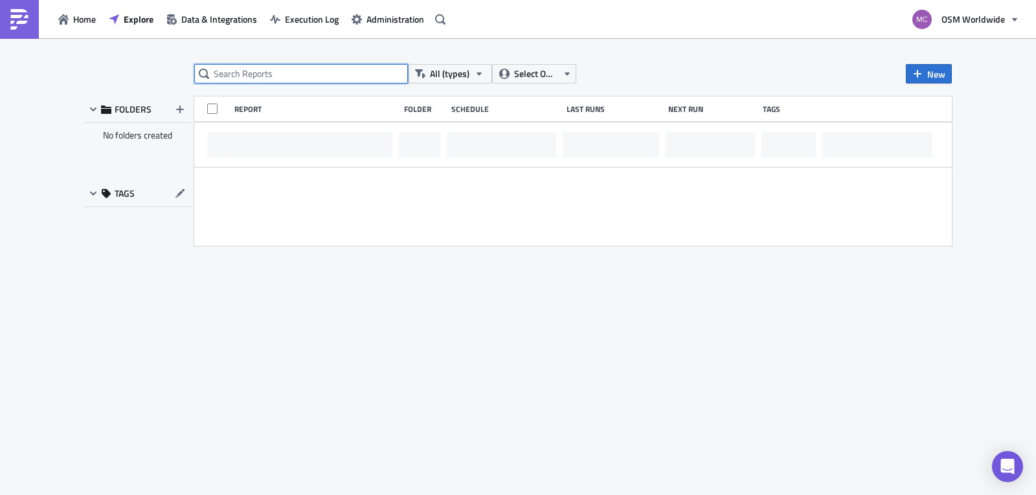
click at [328, 78] on input "text" at bounding box center [301, 73] width 214 height 19
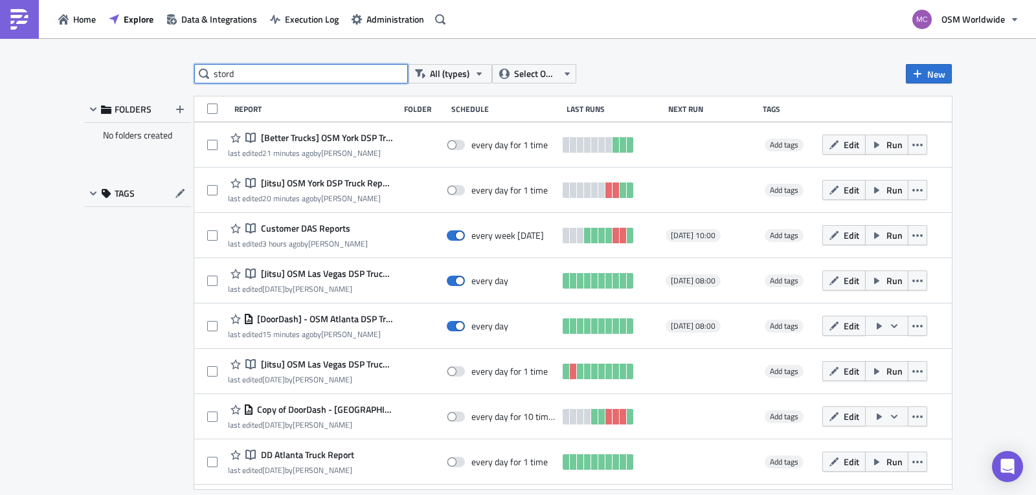
type input "stord"
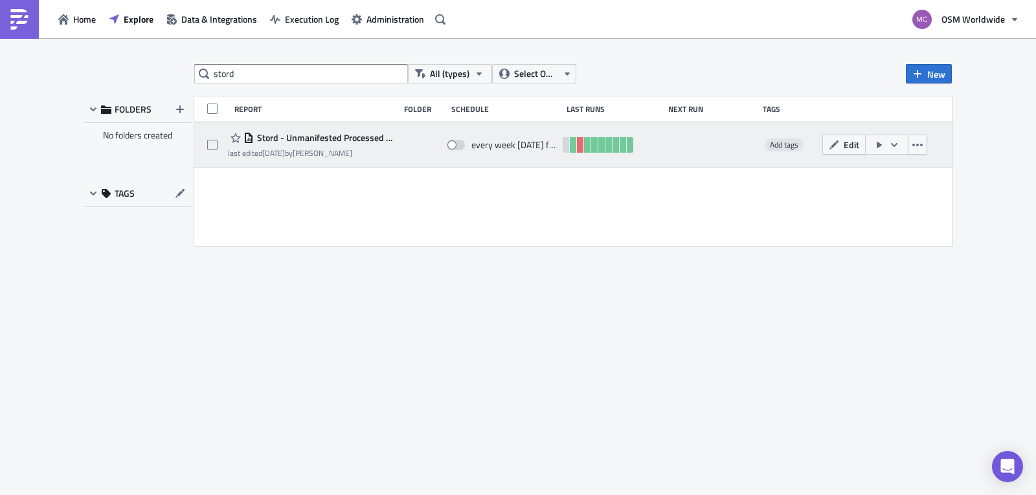
click at [343, 138] on span "Stord - Unmanifested Processed Pieces" at bounding box center [323, 138] width 139 height 12
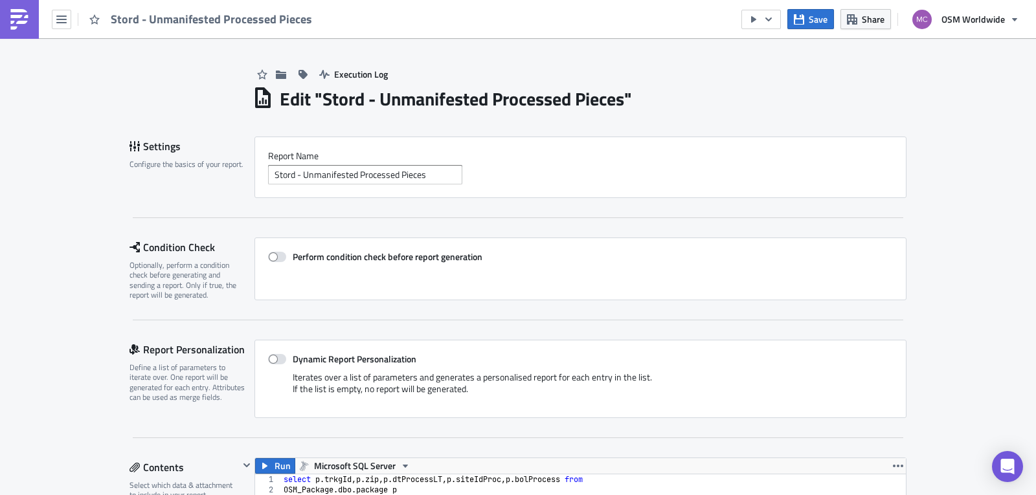
scroll to position [148, 651]
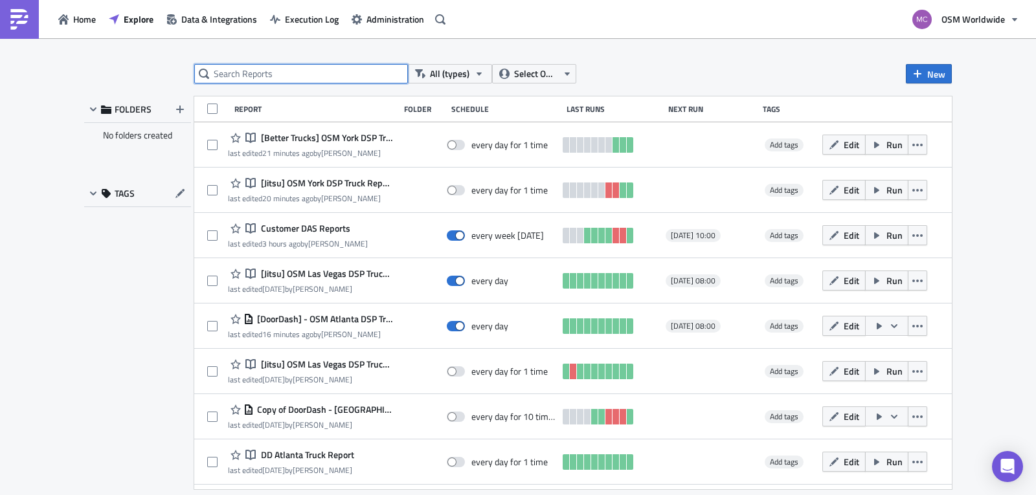
click at [260, 68] on input "text" at bounding box center [301, 73] width 214 height 19
type input "truck report"
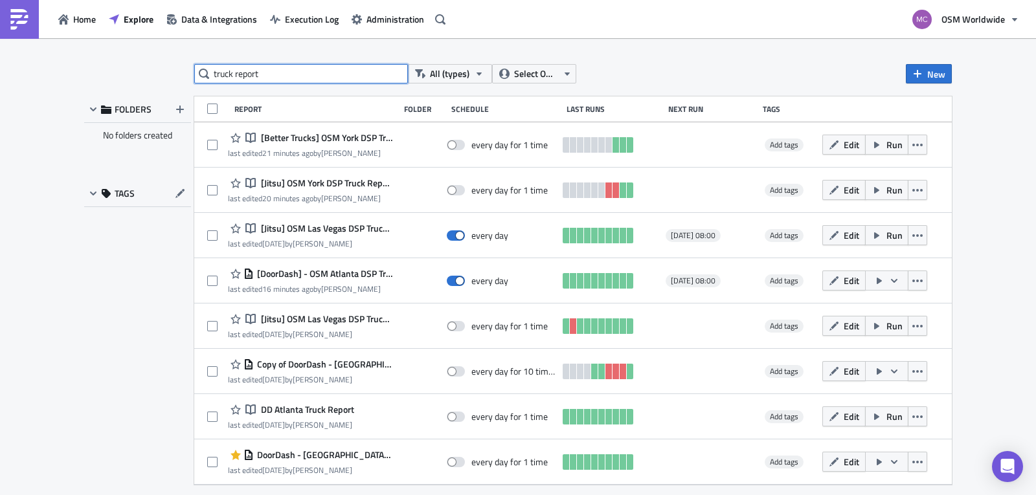
drag, startPoint x: 128, startPoint y: 71, endPoint x: 107, endPoint y: 71, distance: 20.7
click at [124, 71] on div "truck report All (types) Select Owner New FOLDERS No folders created TAGS Repor…" at bounding box center [518, 267] width 881 height 407
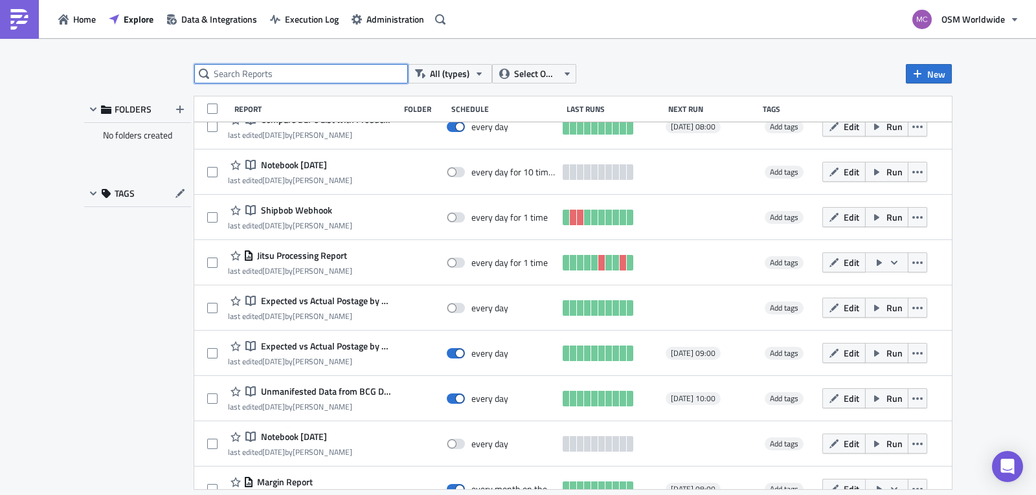
scroll to position [749, 0]
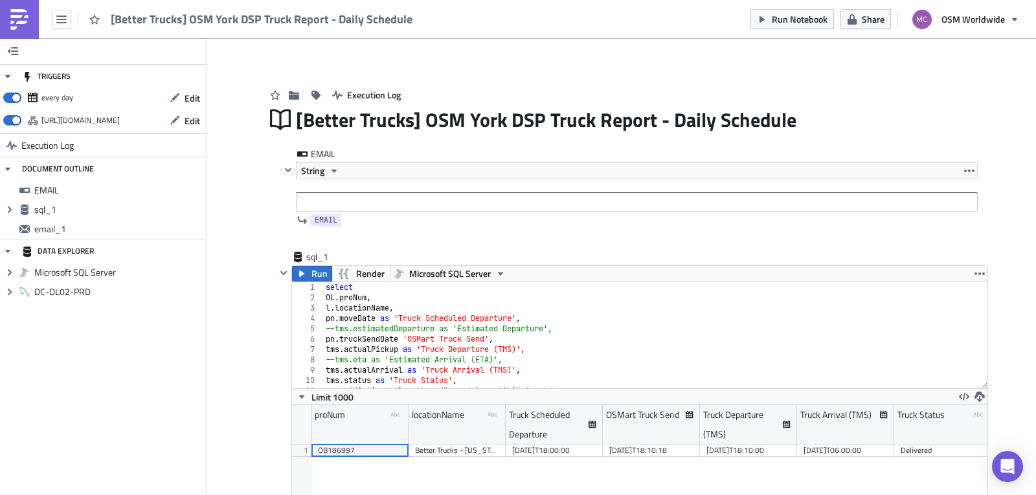
scroll to position [148, 695]
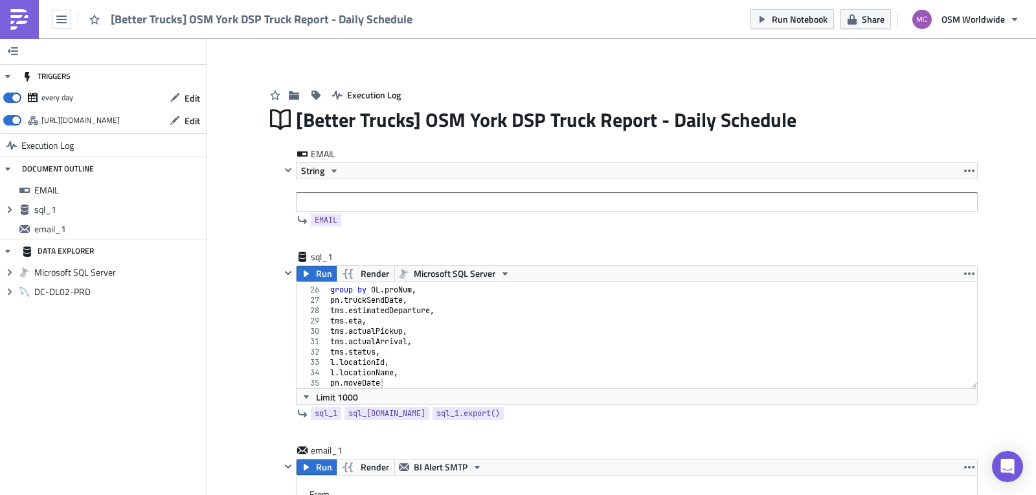
scroll to position [256, 0]
